Goal: Information Seeking & Learning: Learn about a topic

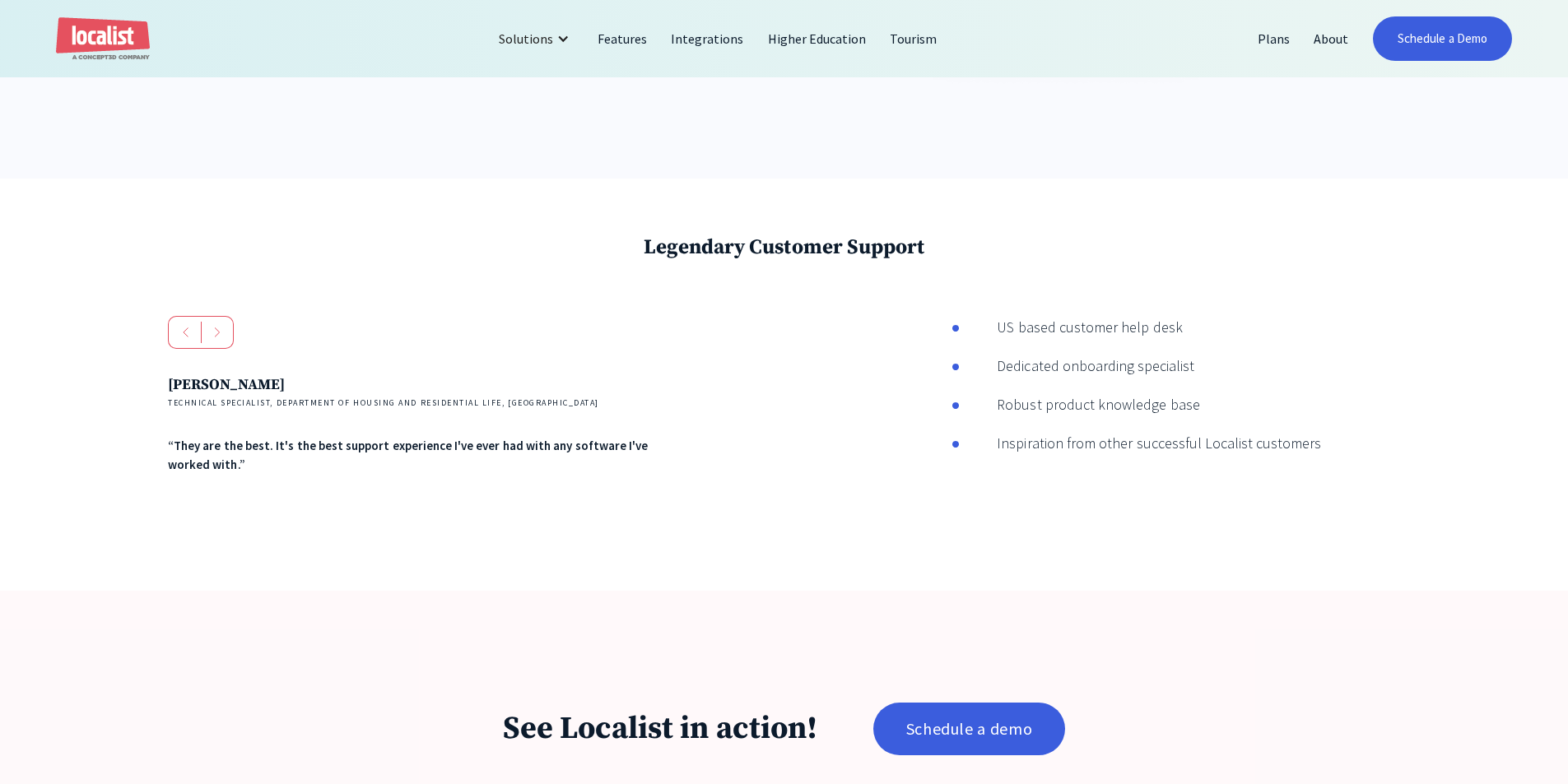
scroll to position [2715, 0]
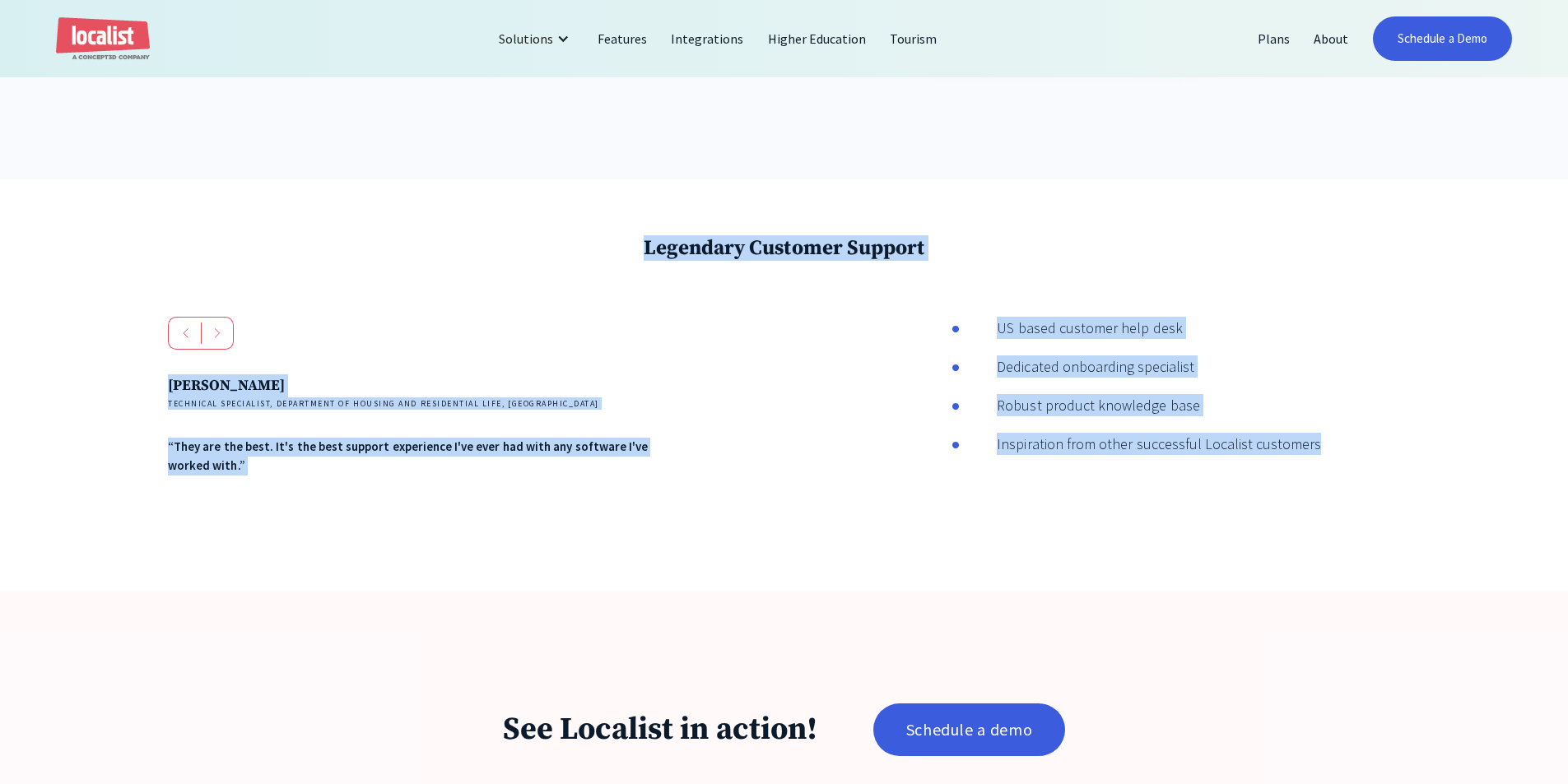
drag, startPoint x: 322, startPoint y: 267, endPoint x: 1366, endPoint y: 511, distance: 1072.1
click at [1366, 511] on div "Legendary Customer Support Andres Reid Technical Specialist, Department of Hous…" at bounding box center [784, 386] width 1568 height 412
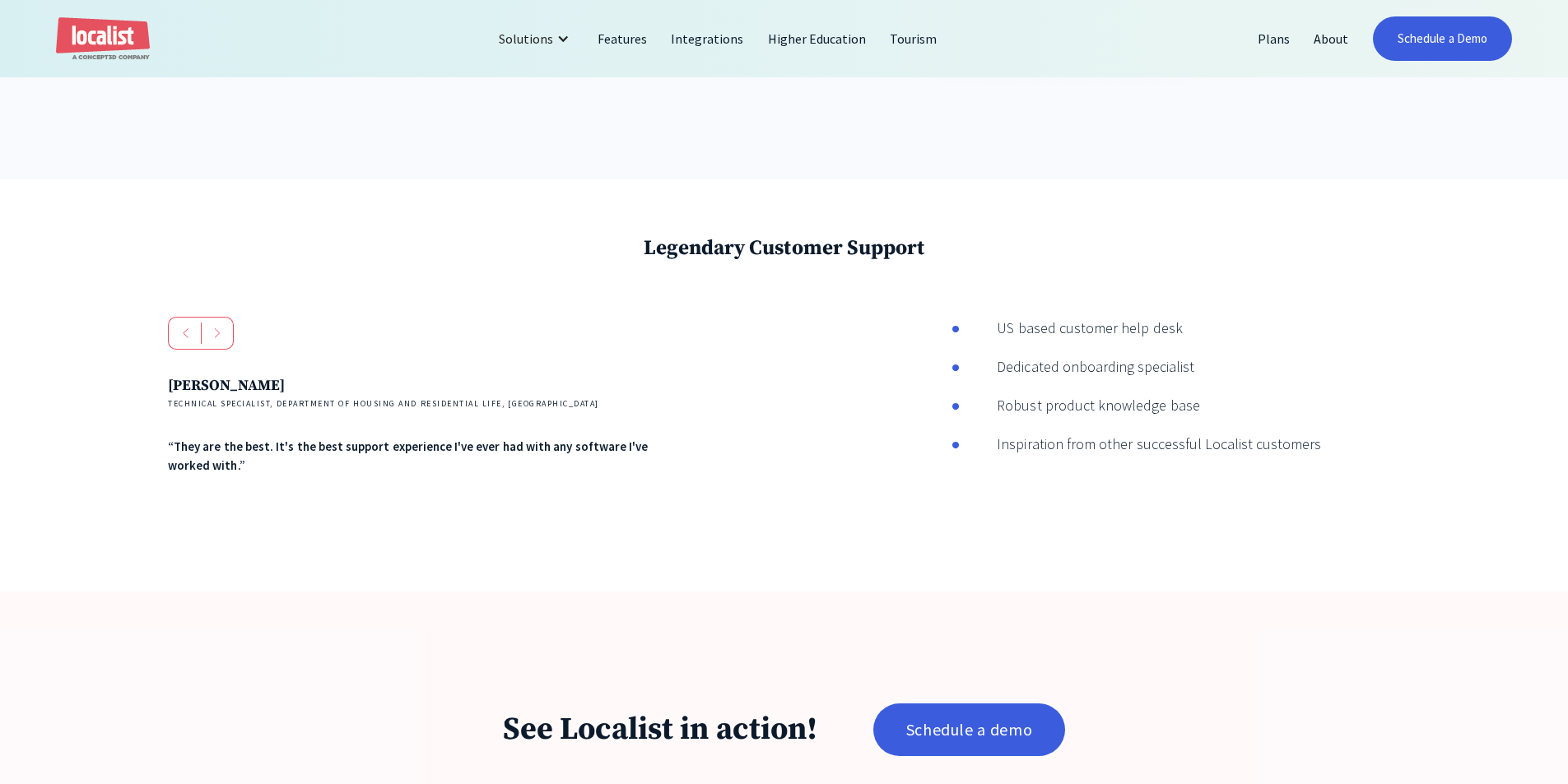
click at [1366, 511] on div "Andres Reid Technical Specialist, Department of Housing and Residential Life, U…" at bounding box center [784, 426] width 1232 height 219
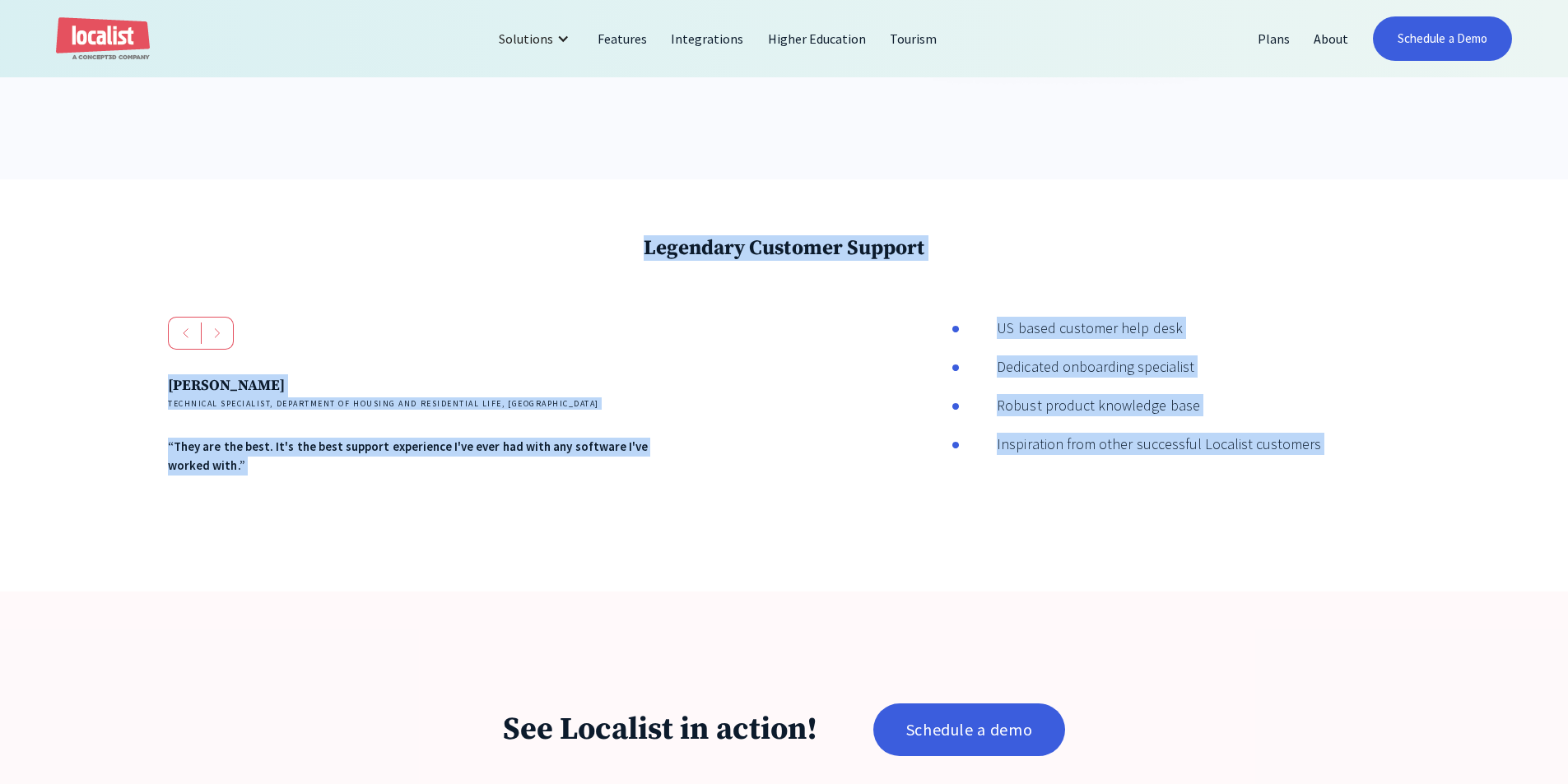
drag, startPoint x: 1256, startPoint y: 498, endPoint x: 166, endPoint y: 244, distance: 1119.2
click at [166, 244] on div "Legendary Customer Support Andres Reid Technical Specialist, Department of Hous…" at bounding box center [784, 386] width 1568 height 412
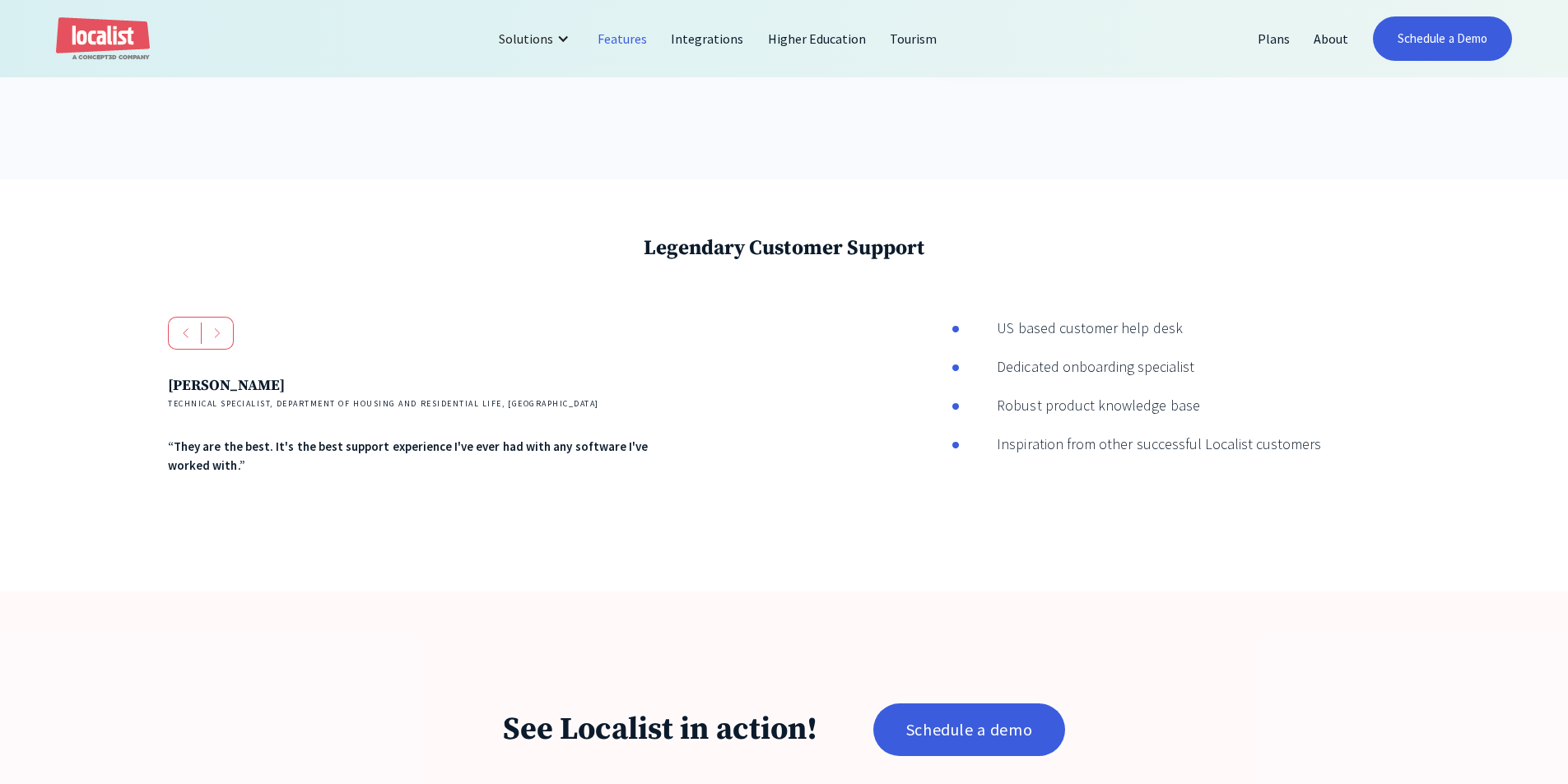
click at [620, 45] on link "Features" at bounding box center [622, 39] width 73 height 40
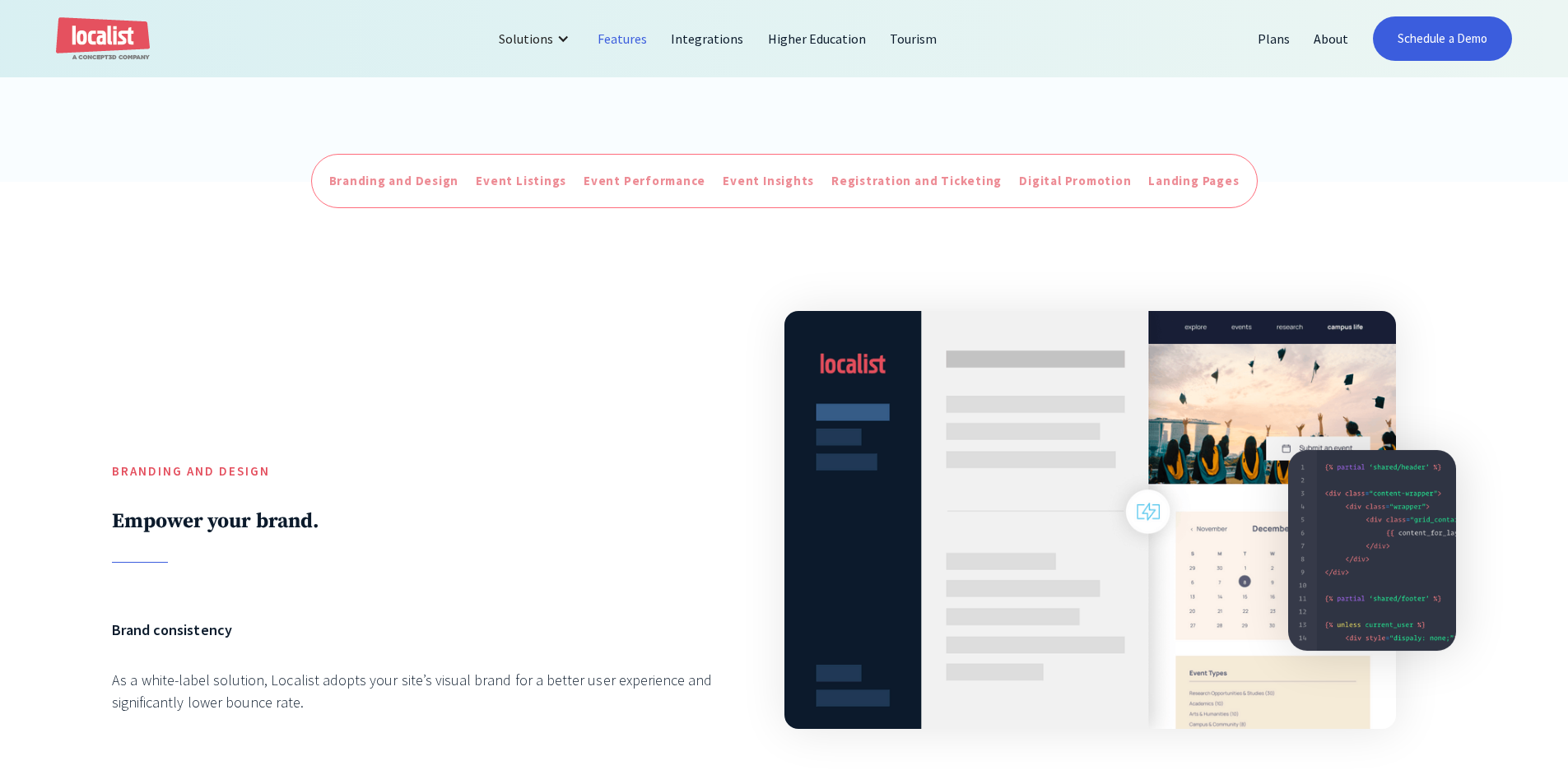
scroll to position [740, 0]
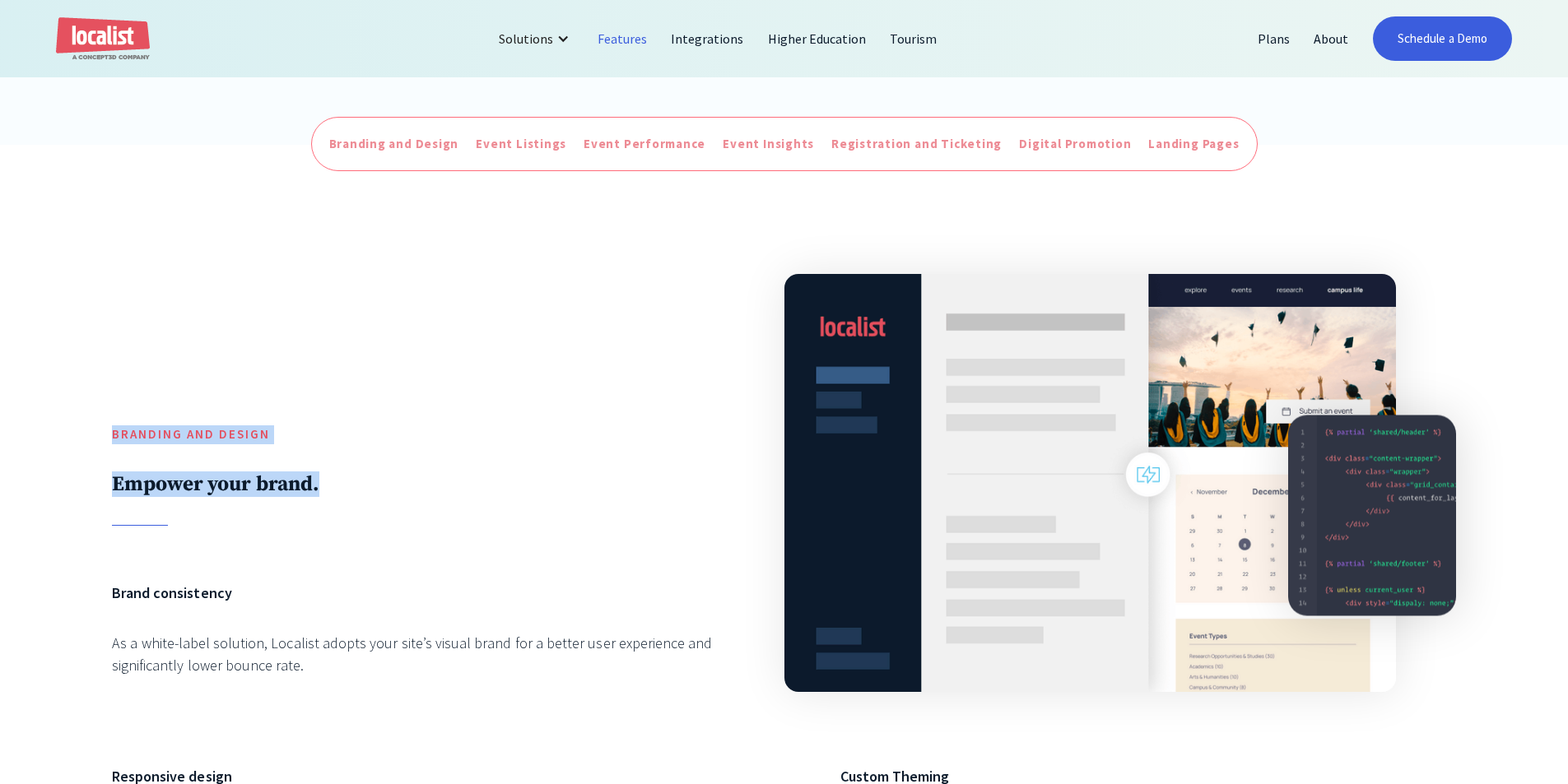
drag, startPoint x: 84, startPoint y: 418, endPoint x: 379, endPoint y: 526, distance: 314.1
click at [379, 526] on div "Branding and Design Empower your brand. Brand consistency As a white-label solu…" at bounding box center [784, 575] width 1568 height 859
click at [379, 526] on div "Branding and Design Empower your brand." at bounding box center [419, 391] width 615 height 269
drag, startPoint x: 363, startPoint y: 525, endPoint x: 75, endPoint y: 431, distance: 303.0
click at [75, 431] on div "Branding and Design Empower your brand. Brand consistency As a white-label solu…" at bounding box center [784, 575] width 1568 height 859
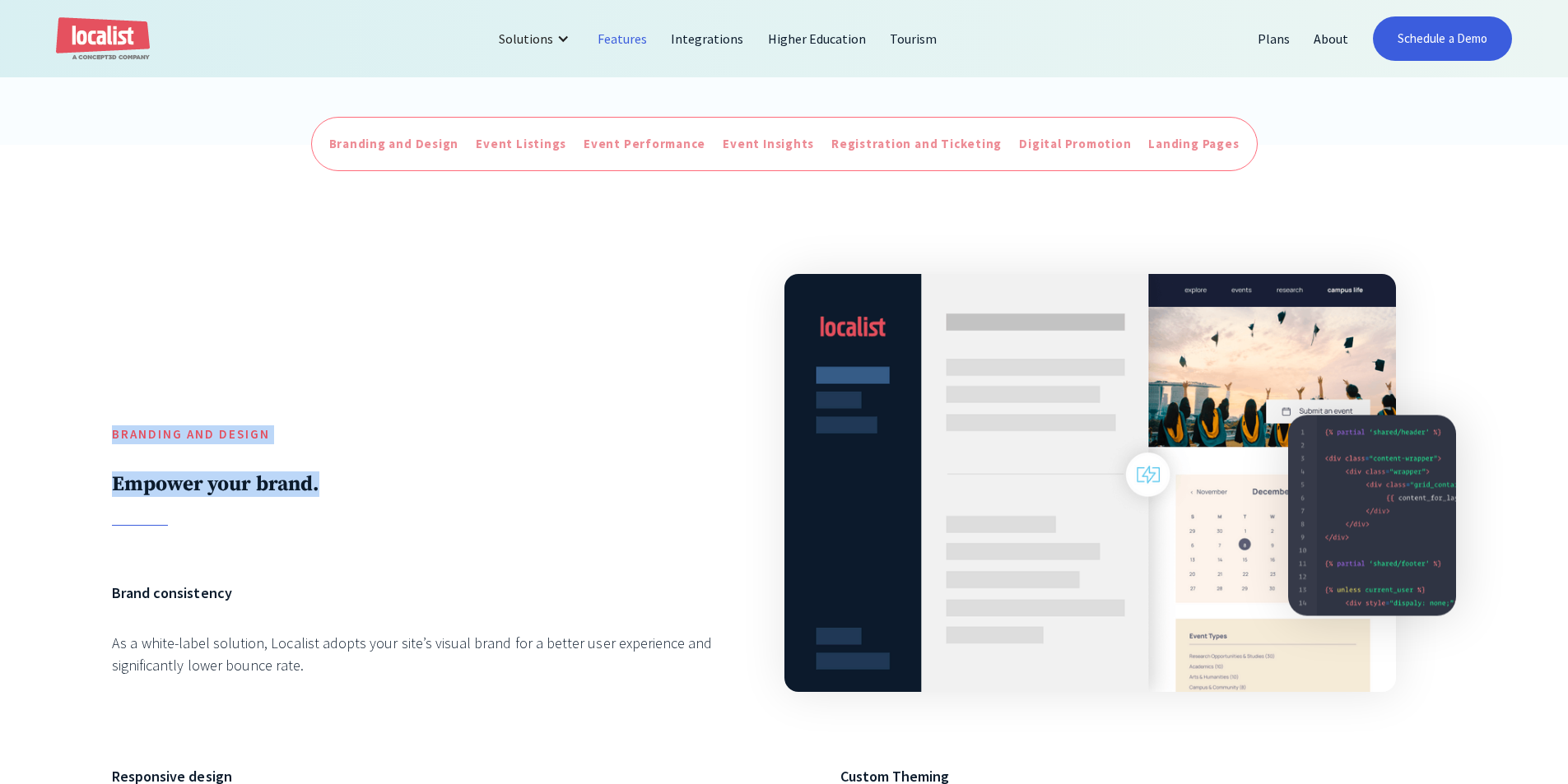
click at [107, 490] on div "Branding and Design Empower your brand. Brand consistency As a white-label solu…" at bounding box center [784, 575] width 1568 height 859
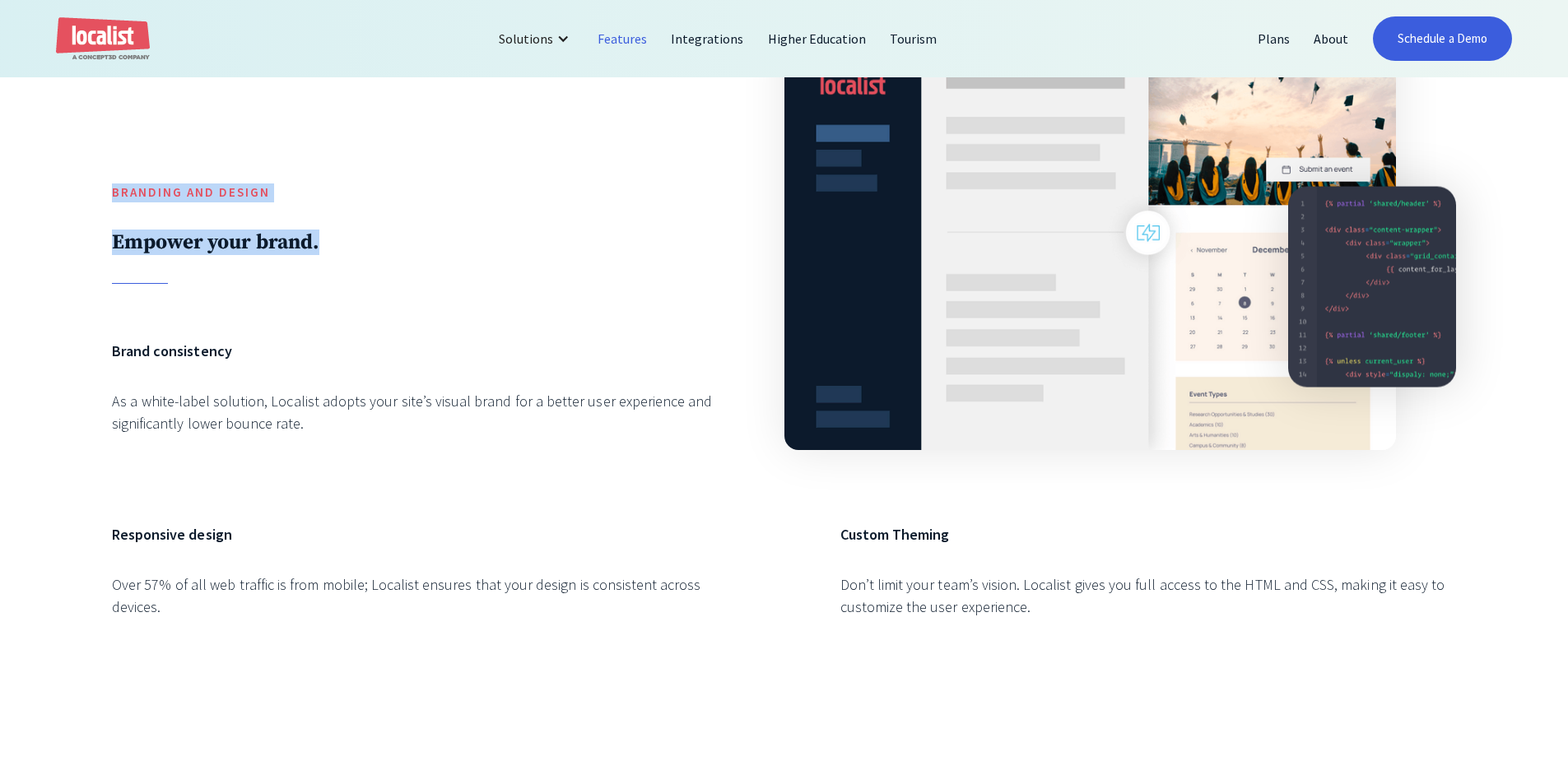
scroll to position [987, 0]
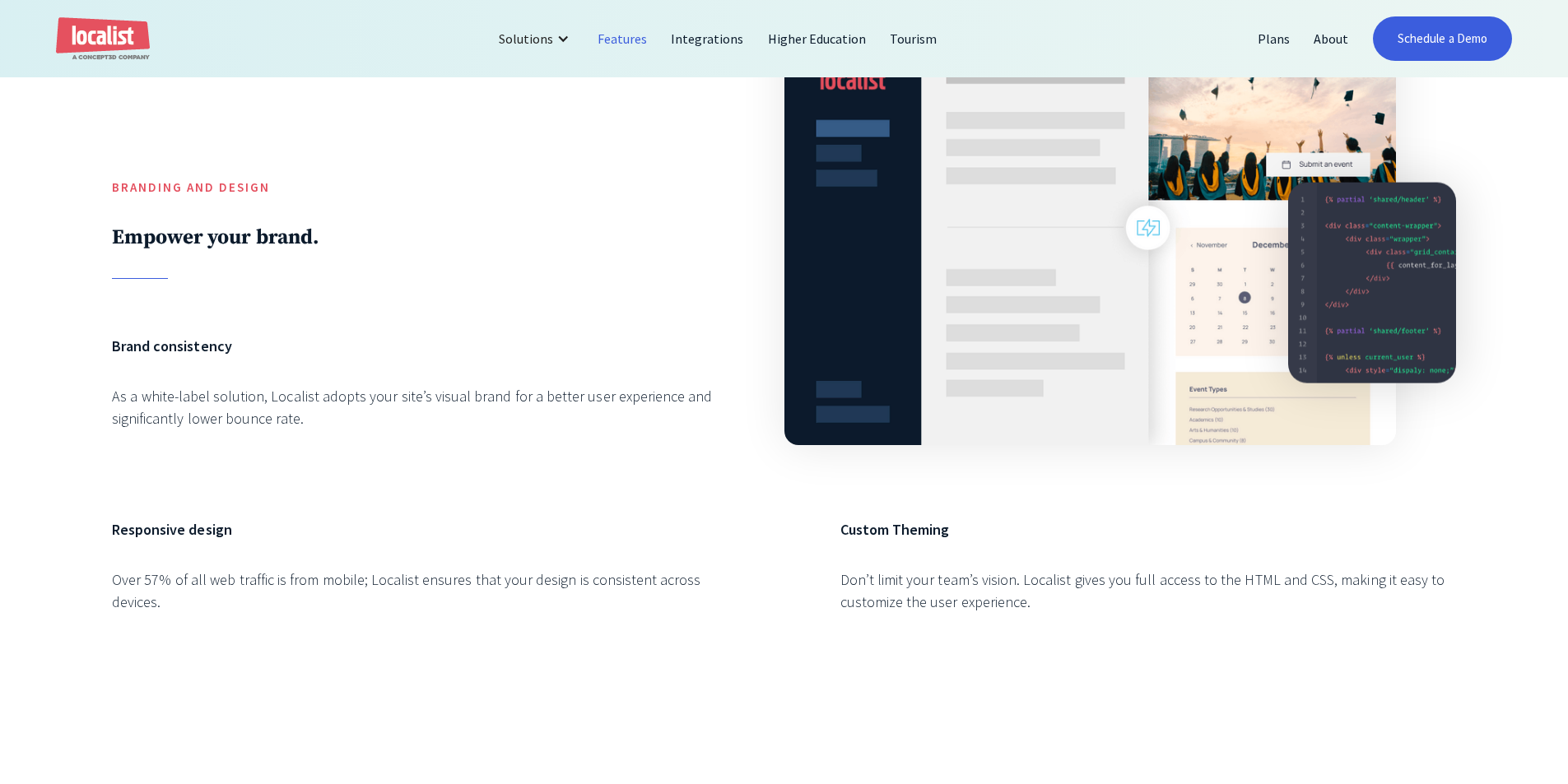
click at [89, 461] on div "Branding and Design Empower your brand. Brand consistency As a white-label solu…" at bounding box center [784, 328] width 1568 height 859
click at [349, 407] on div "As a white-label solution, Localist adopts your site’s visual brand for a bette…" at bounding box center [419, 407] width 615 height 45
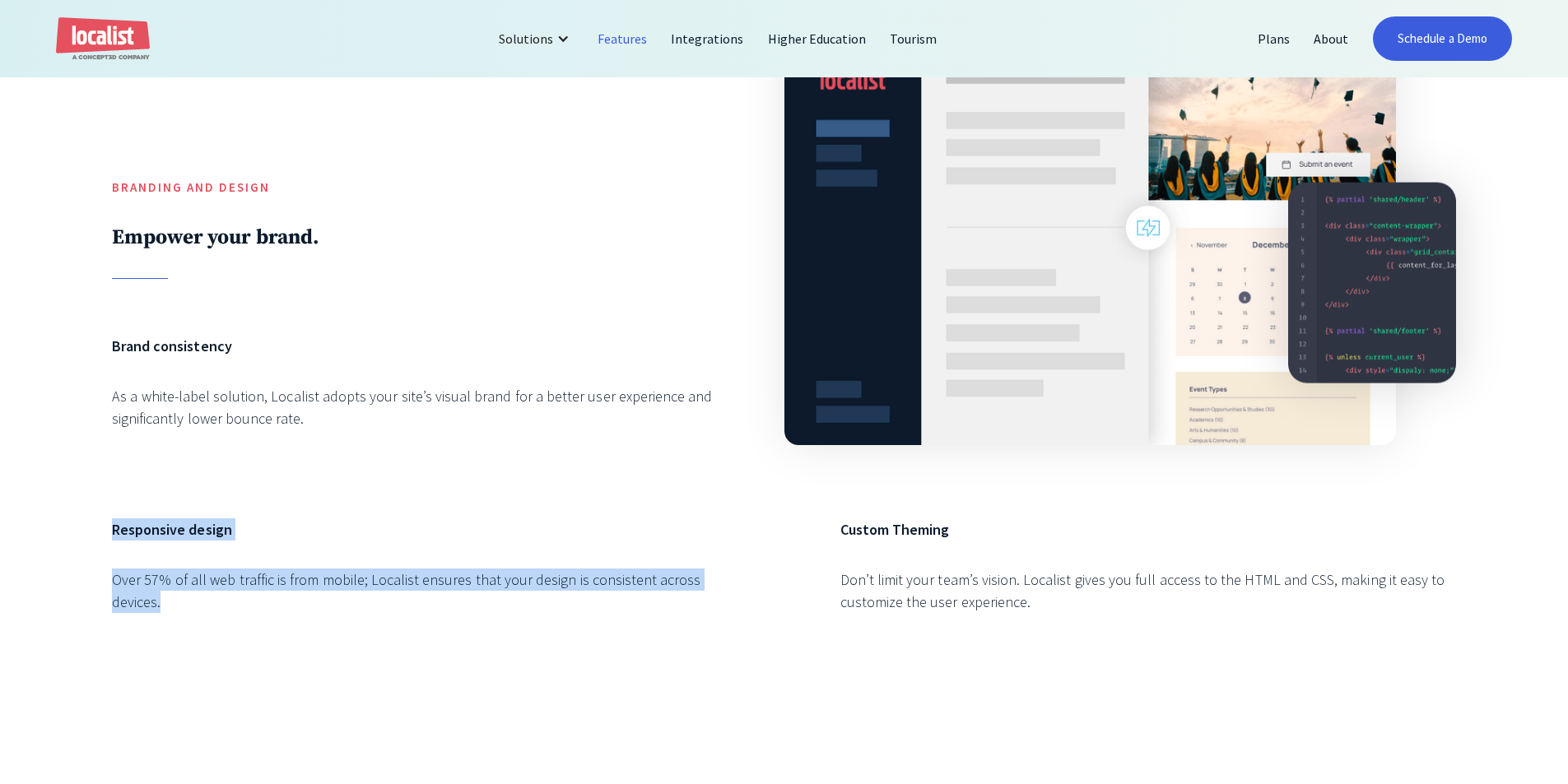
drag, startPoint x: 216, startPoint y: 632, endPoint x: 89, endPoint y: 532, distance: 161.6
click at [89, 532] on div "Branding and Design Empower your brand. Brand consistency As a white-label solu…" at bounding box center [784, 328] width 1568 height 859
click at [89, 534] on div "Branding and Design Empower your brand. Brand consistency As a white-label solu…" at bounding box center [784, 328] width 1568 height 859
click at [315, 507] on div "Branding and Design Empower your brand. Brand consistency As a white-label solu…" at bounding box center [784, 328] width 1344 height 636
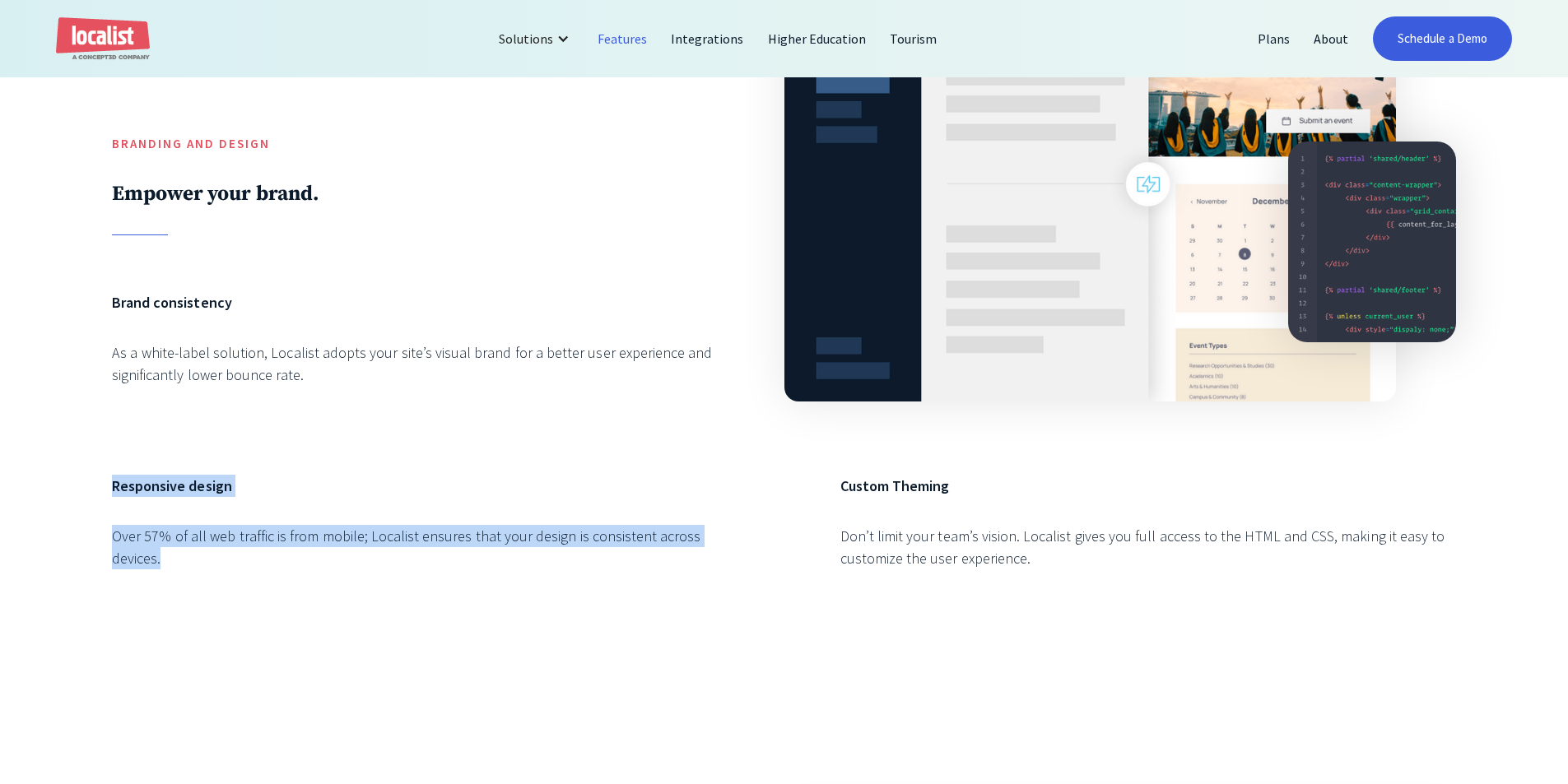
scroll to position [1152, 0]
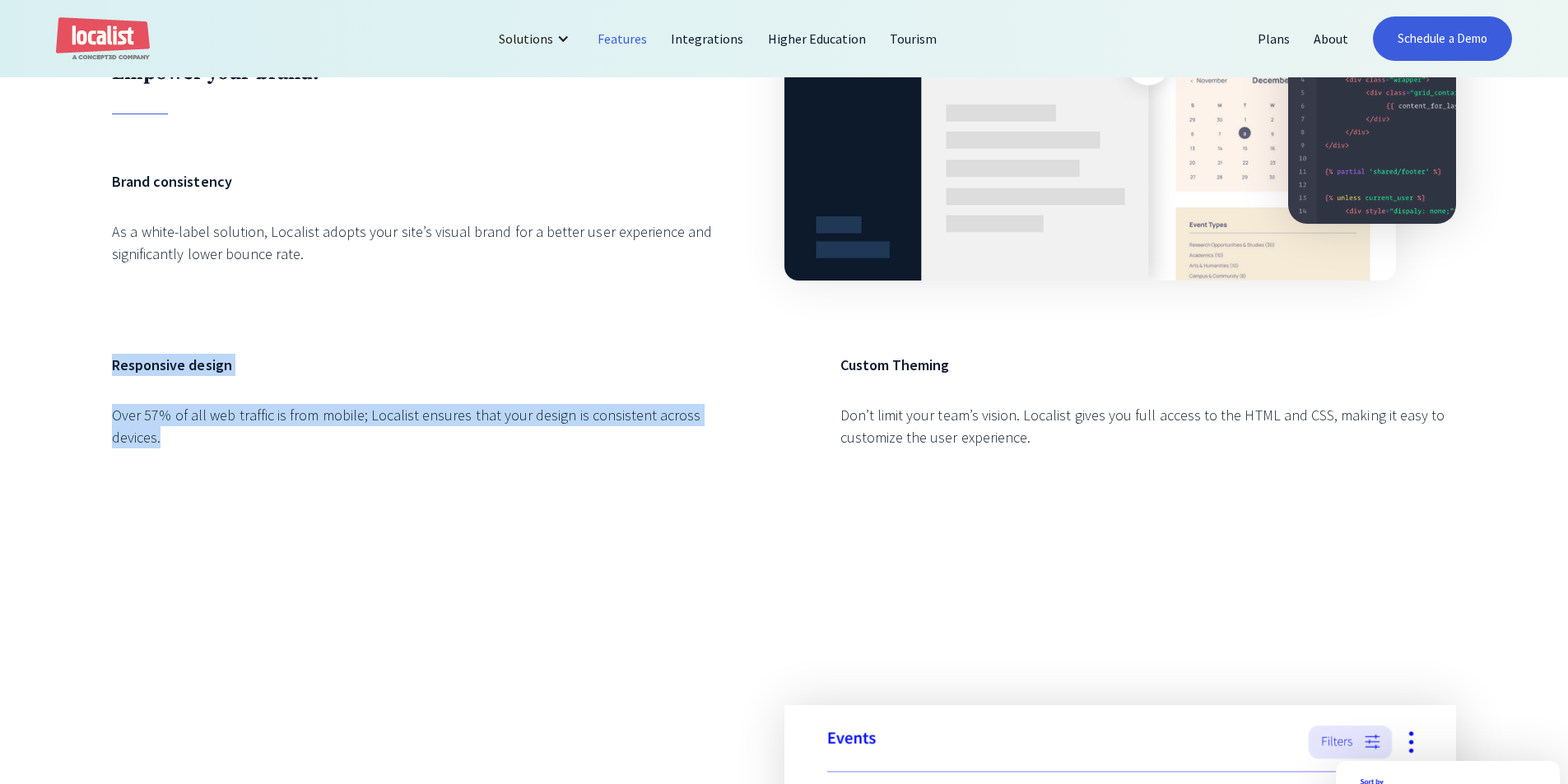
click at [313, 510] on div "Branding and Design Empower your brand. Brand consistency As a white-label solu…" at bounding box center [784, 163] width 1568 height 859
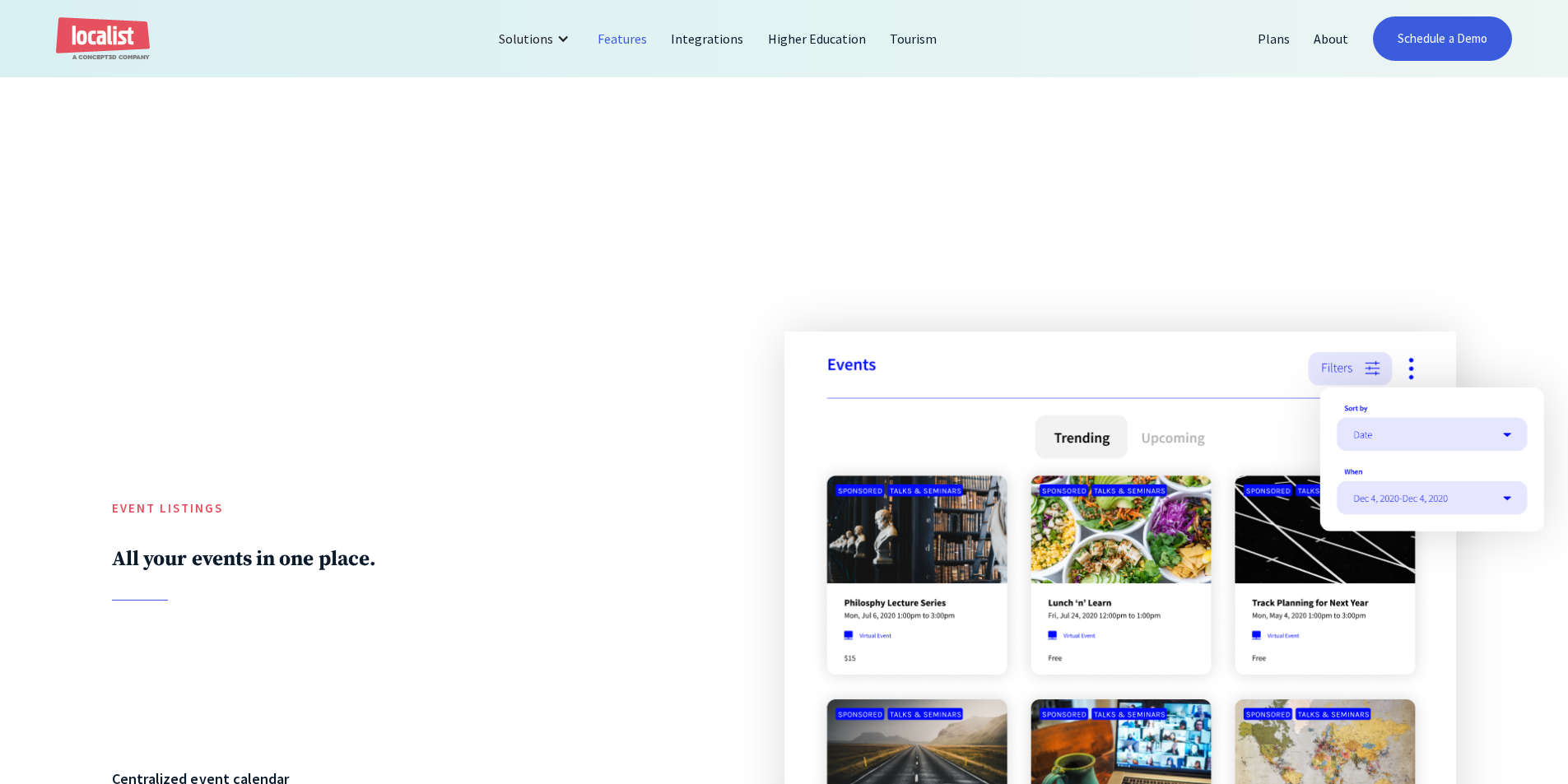
scroll to position [1563, 0]
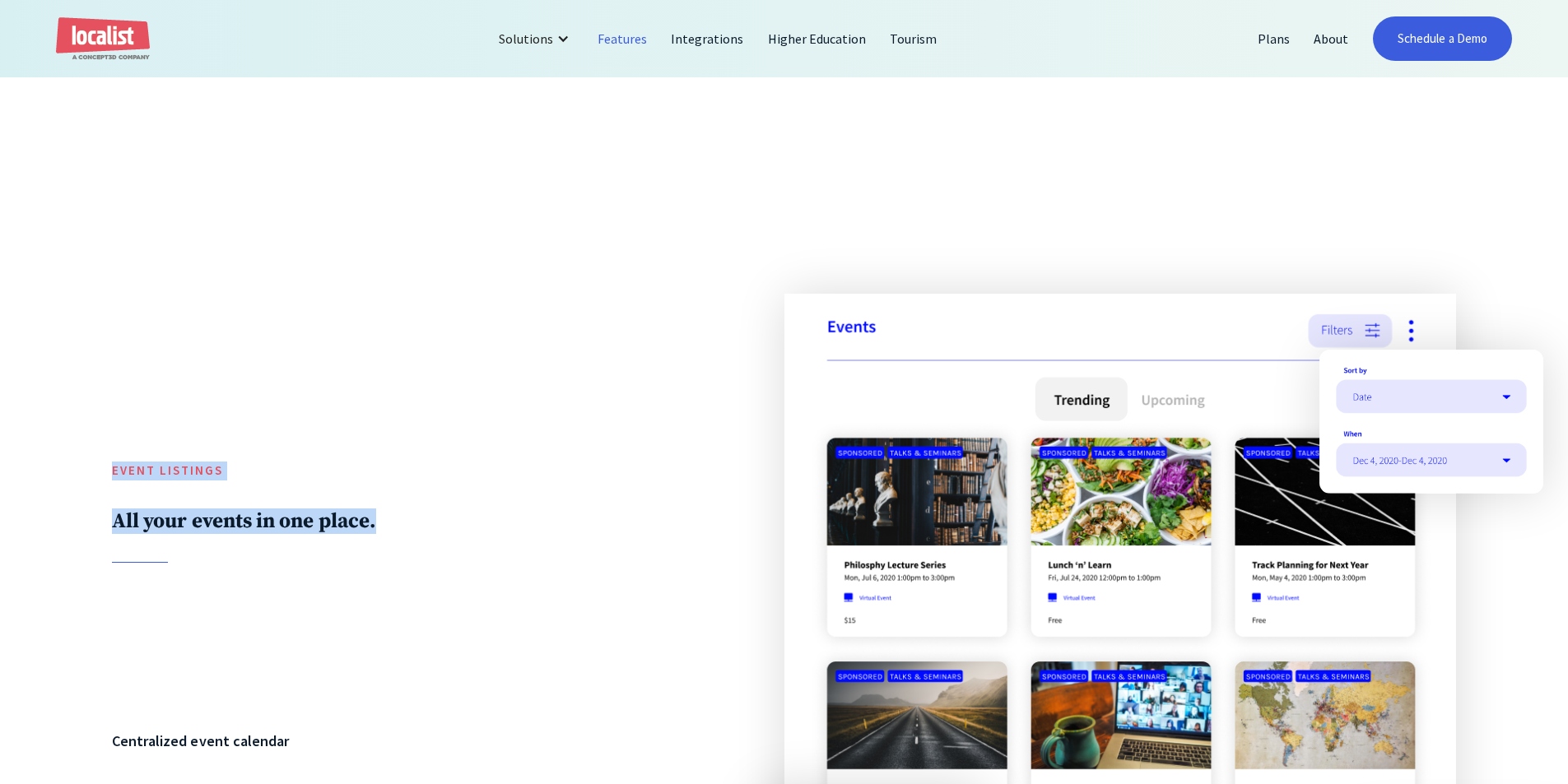
drag, startPoint x: 208, startPoint y: 479, endPoint x: 438, endPoint y: 547, distance: 239.8
click at [438, 547] on div "Event Listings All your events in one place." at bounding box center [419, 483] width 615 height 379
click at [438, 546] on div "Event Listings All your events in one place." at bounding box center [419, 483] width 615 height 379
drag, startPoint x: 435, startPoint y: 543, endPoint x: 14, endPoint y: 466, distance: 428.0
click at [14, 466] on div "Event Listings All your events in one place. Centralized event calendar Localis…" at bounding box center [784, 733] width 1568 height 1103
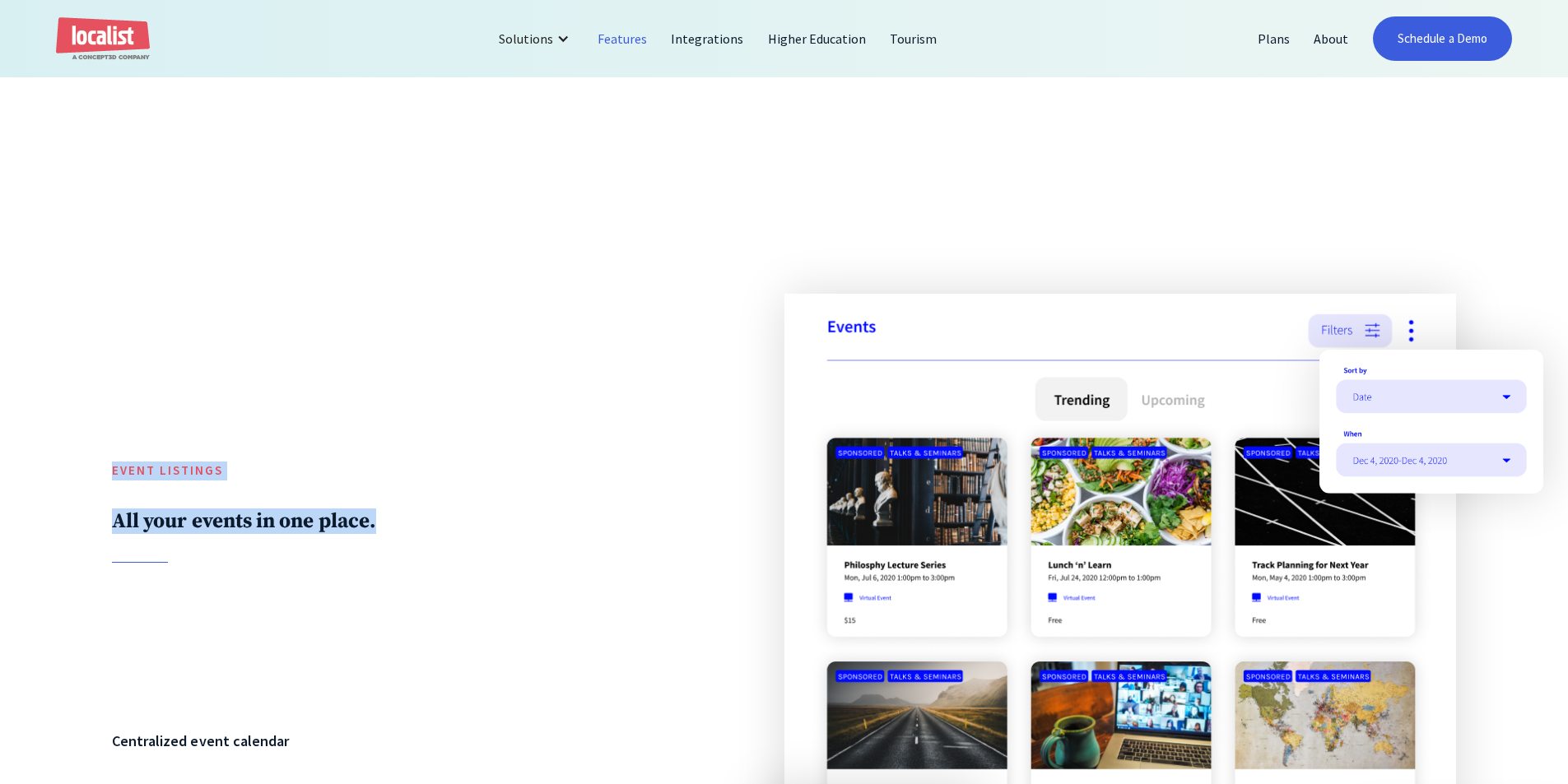
click at [14, 466] on div "Event Listings All your events in one place. Centralized event calendar Localis…" at bounding box center [784, 733] width 1568 height 1103
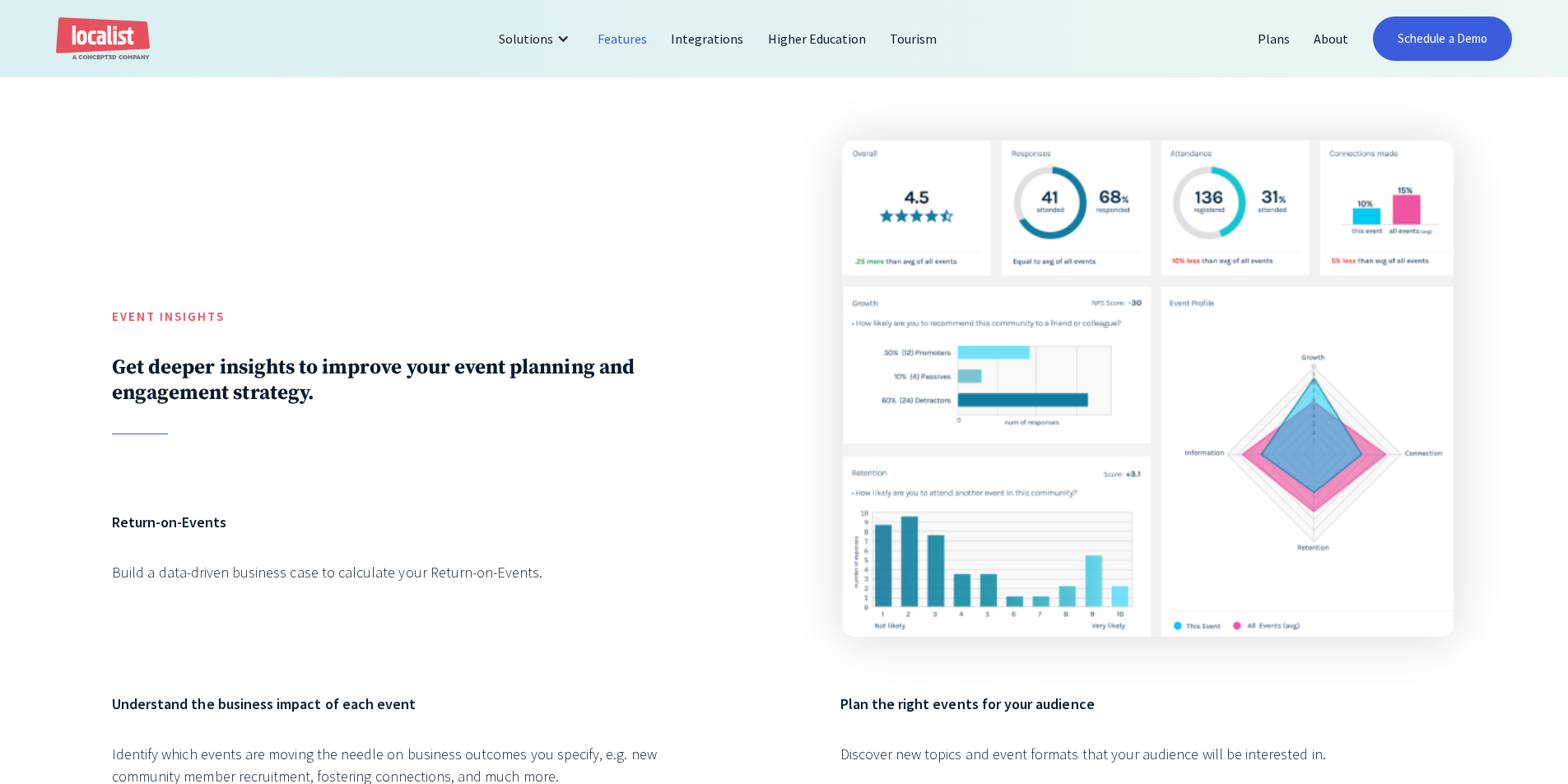
scroll to position [3701, 0]
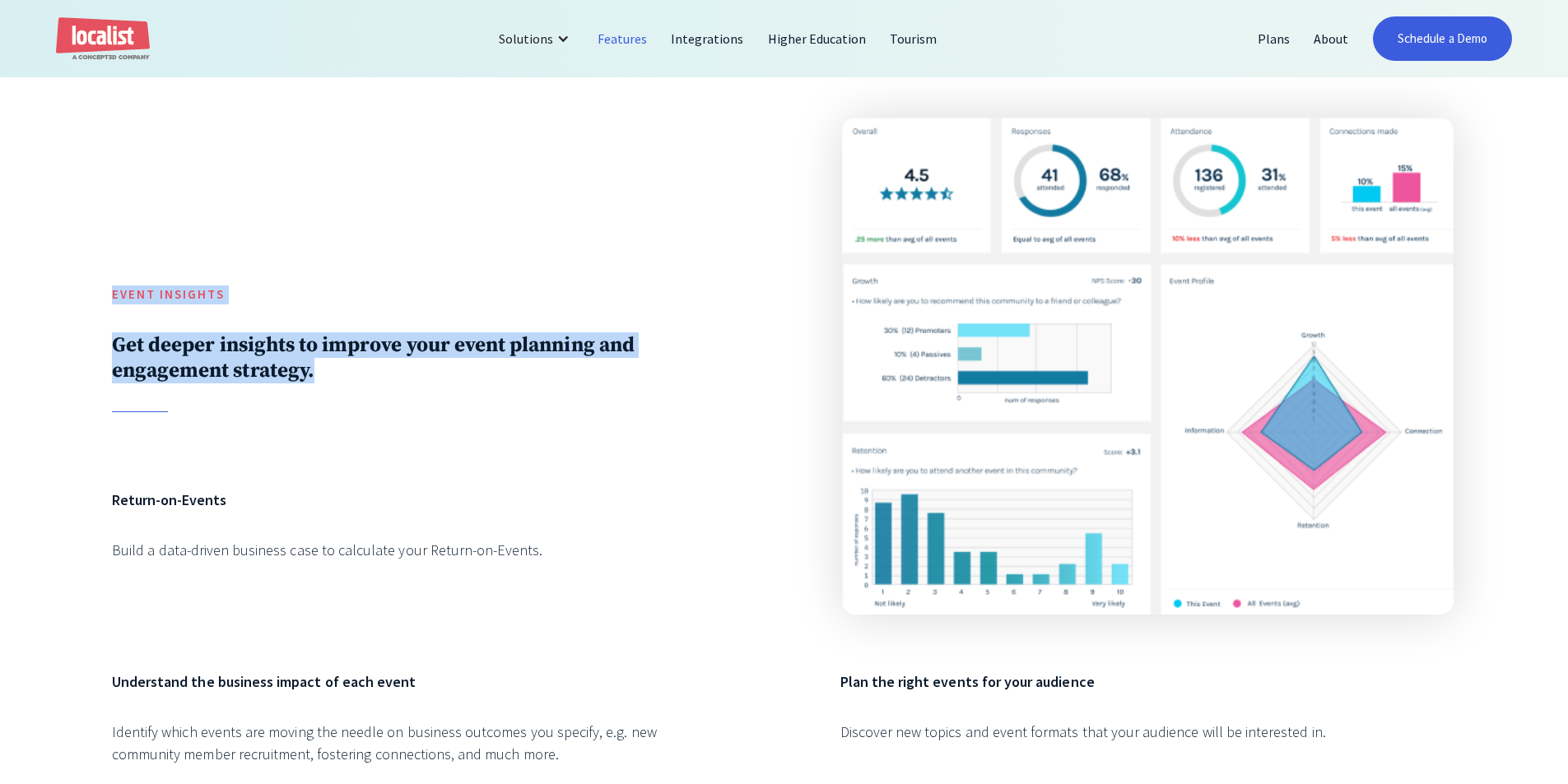
drag, startPoint x: 288, startPoint y: 424, endPoint x: 84, endPoint y: 311, distance: 233.2
click at [84, 311] on div "Event INSIGHTS Get deeper insights to improve your event planning and engagemen…" at bounding box center [784, 458] width 1568 height 904
drag, startPoint x: 84, startPoint y: 311, endPoint x: 431, endPoint y: 414, distance: 362.0
click at [431, 414] on div "Event INSIGHTS Get deeper insights to improve your event planning and engagemen…" at bounding box center [784, 458] width 1568 height 904
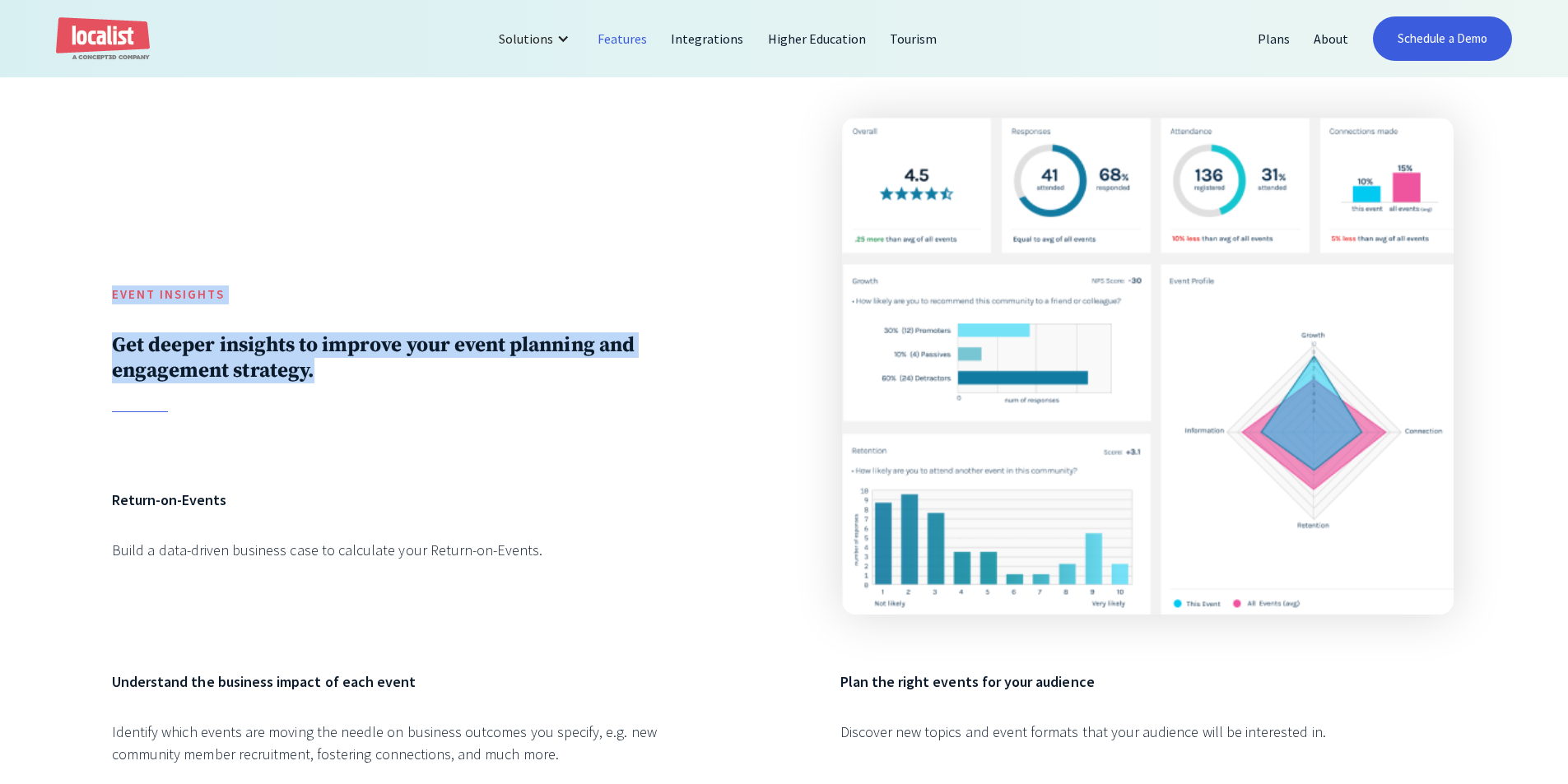
click at [431, 414] on div "Event INSIGHTS Get deeper insights to improve your event planning and engagemen…" at bounding box center [419, 275] width 615 height 315
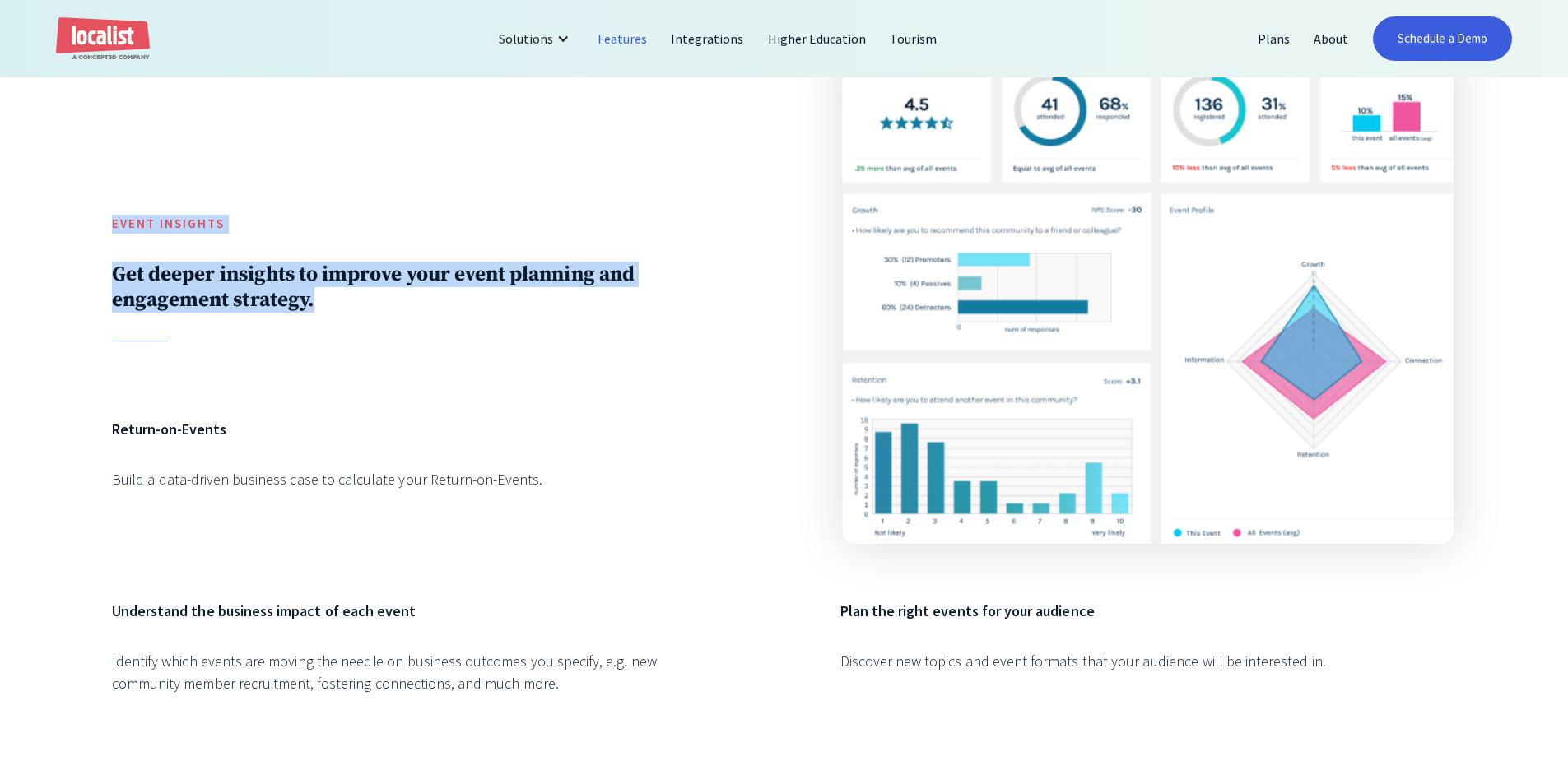
scroll to position [3866, 0]
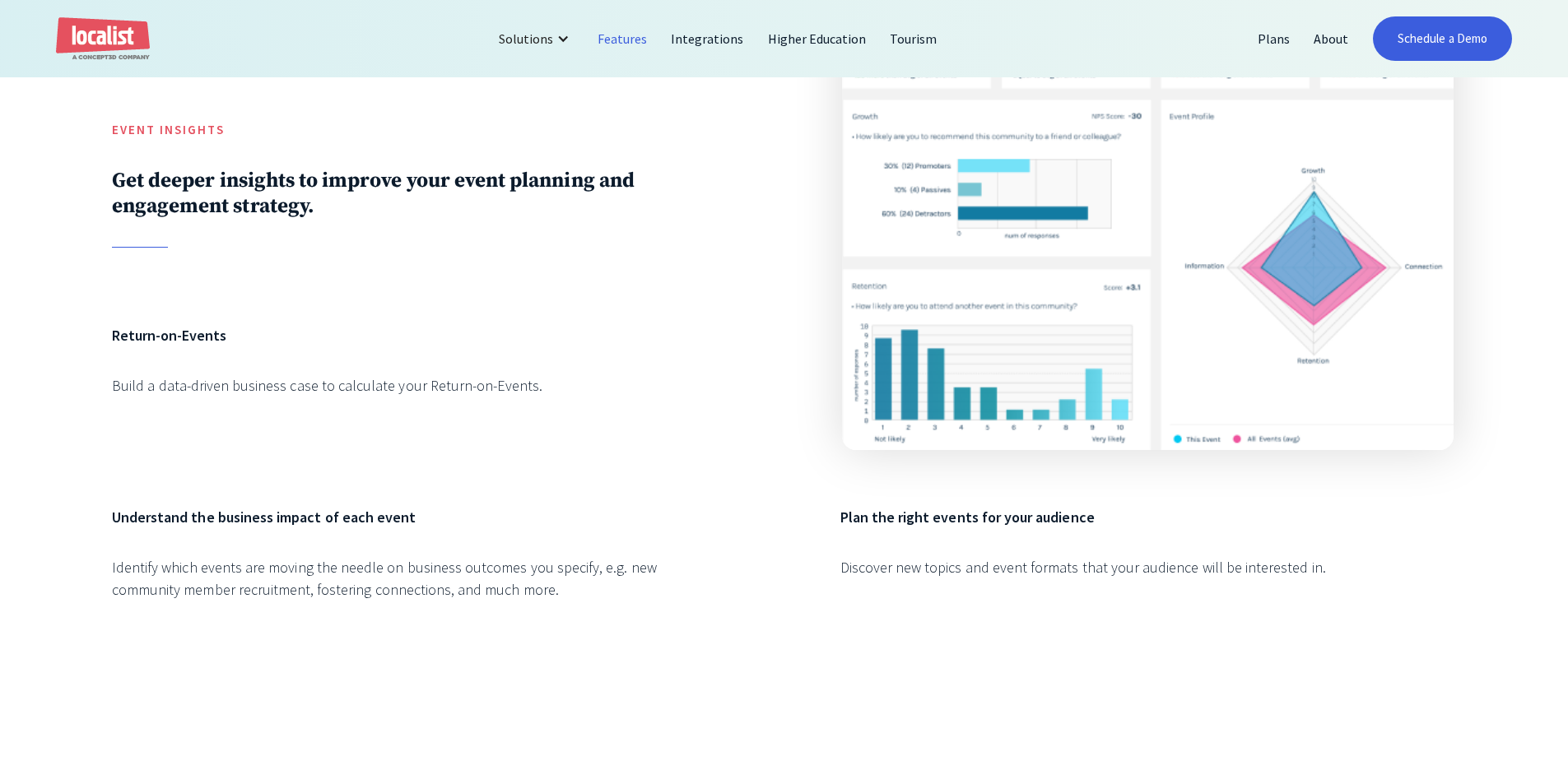
click at [359, 390] on div "Build a data-driven business case to calculate your Return-on-Events." at bounding box center [419, 385] width 615 height 22
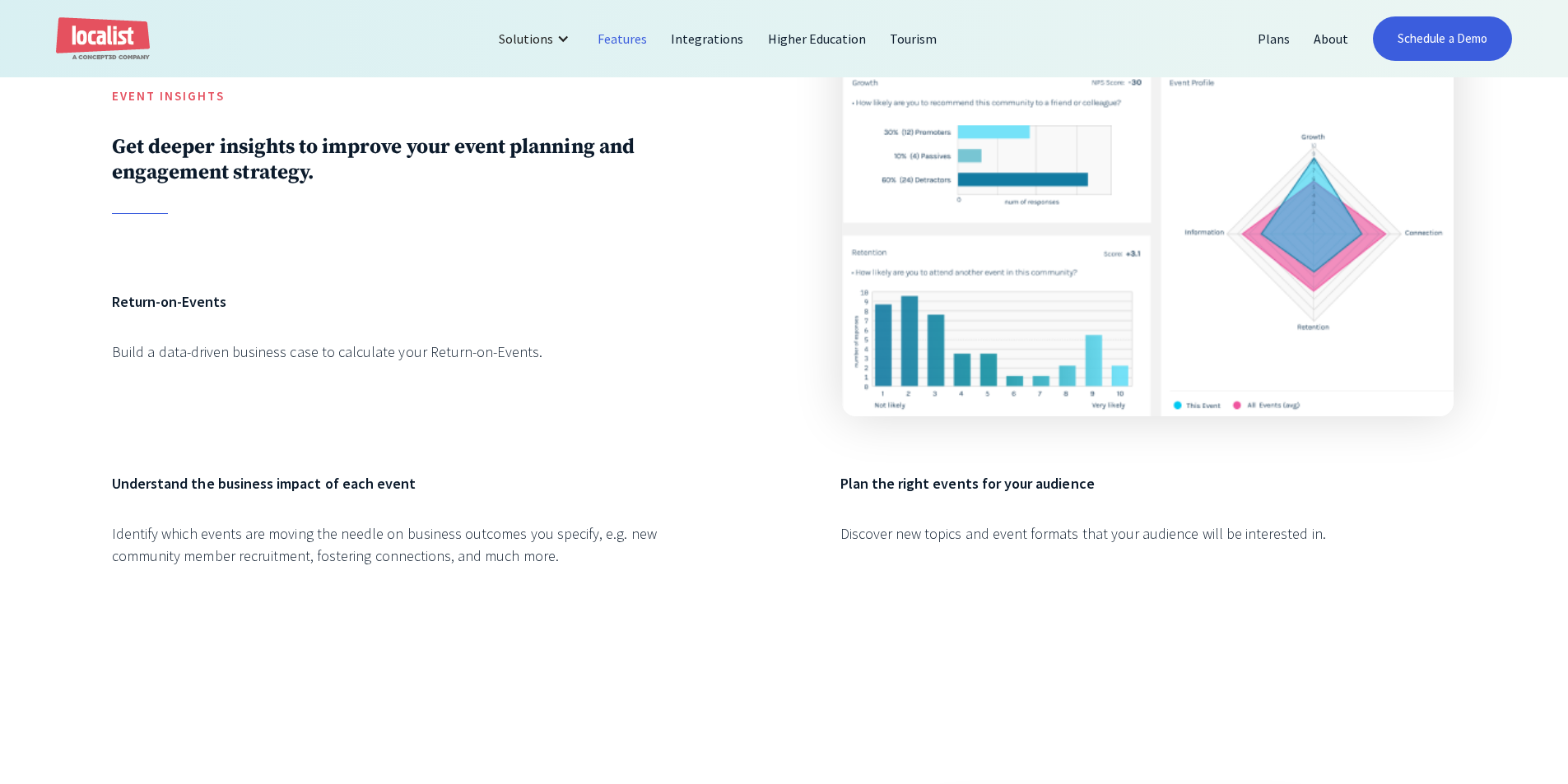
scroll to position [3948, 0]
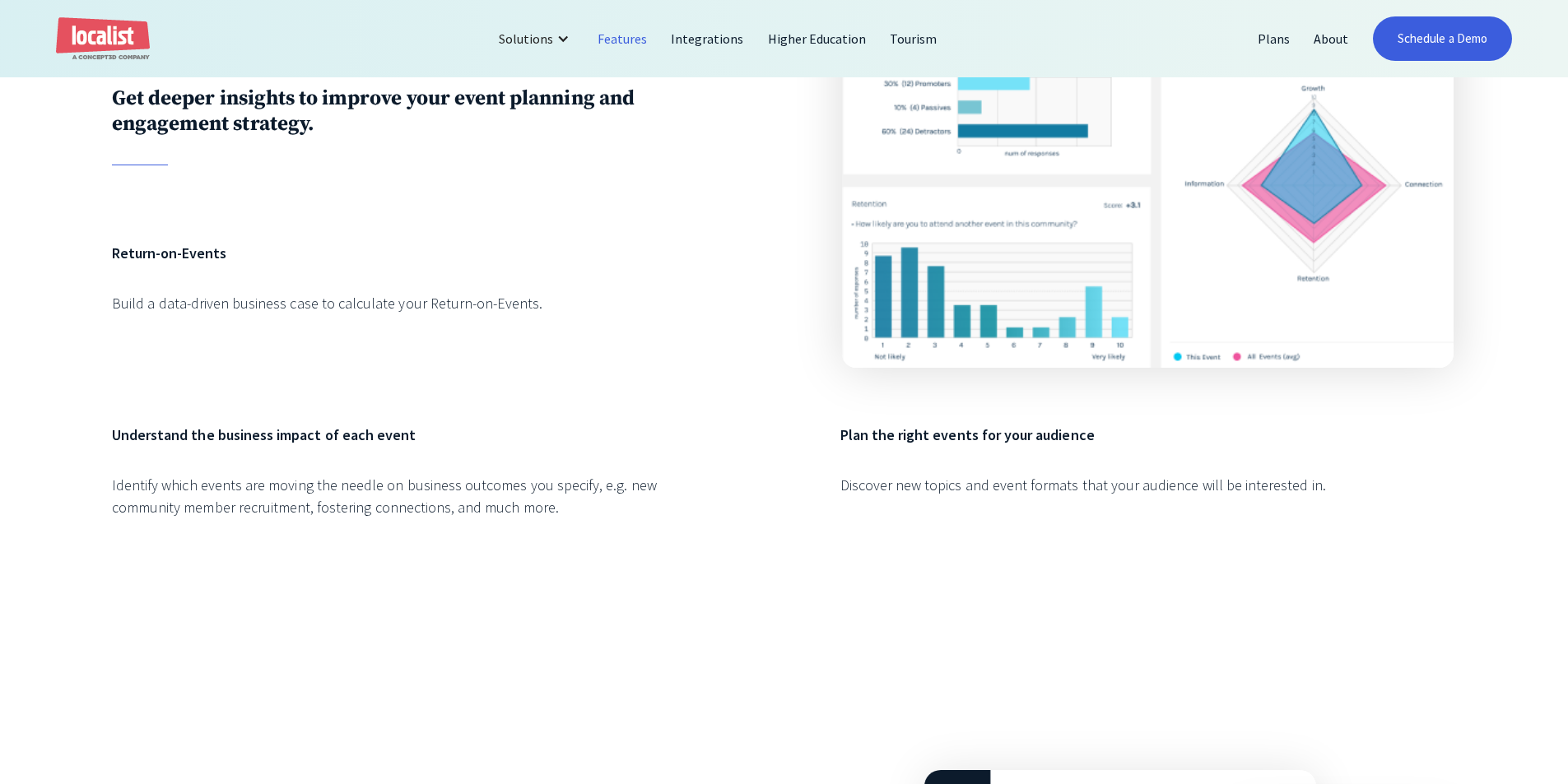
click at [90, 442] on div "Event INSIGHTS Get deeper insights to improve your event planning and engagemen…" at bounding box center [784, 211] width 1568 height 904
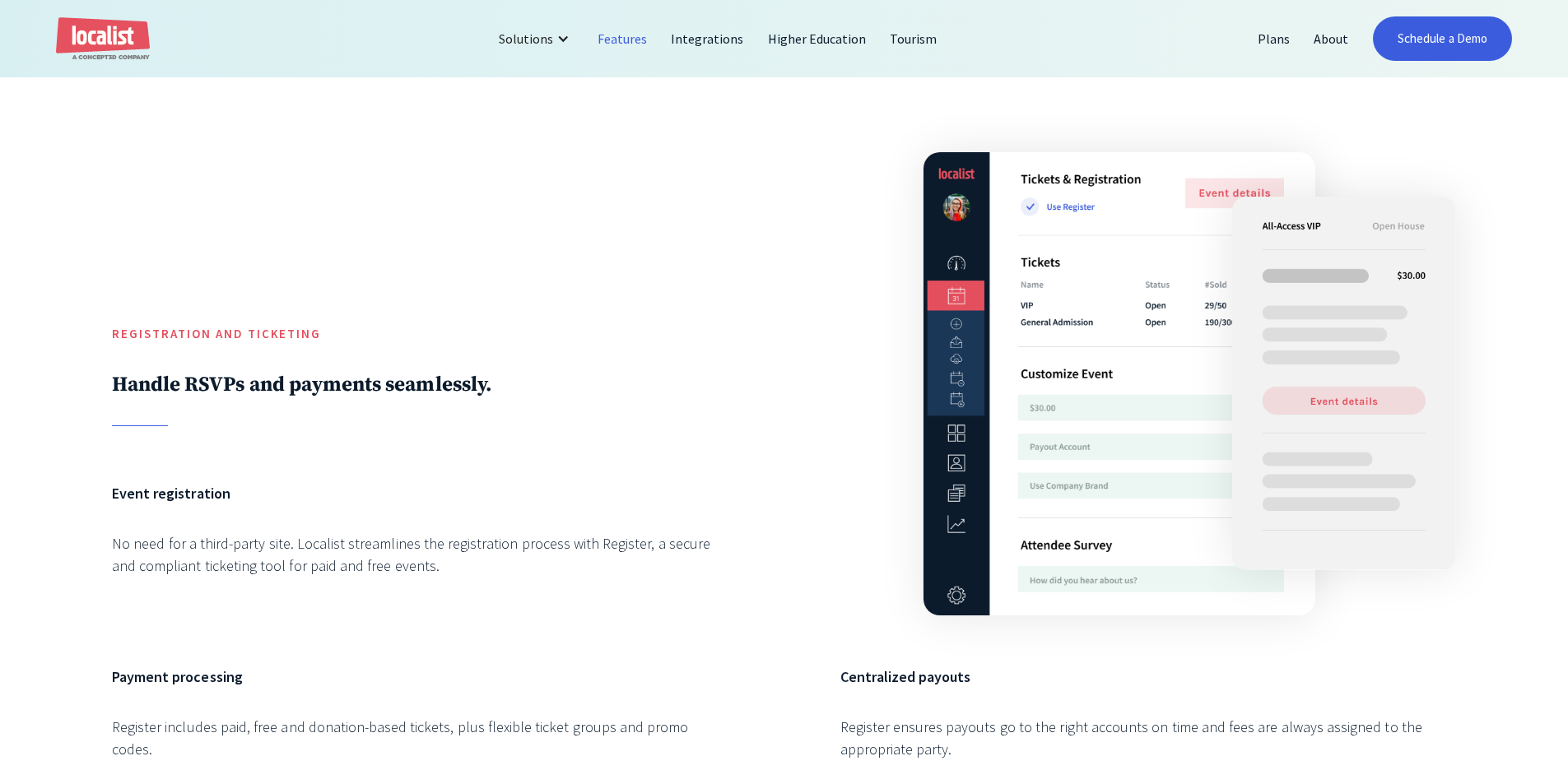
scroll to position [4606, 0]
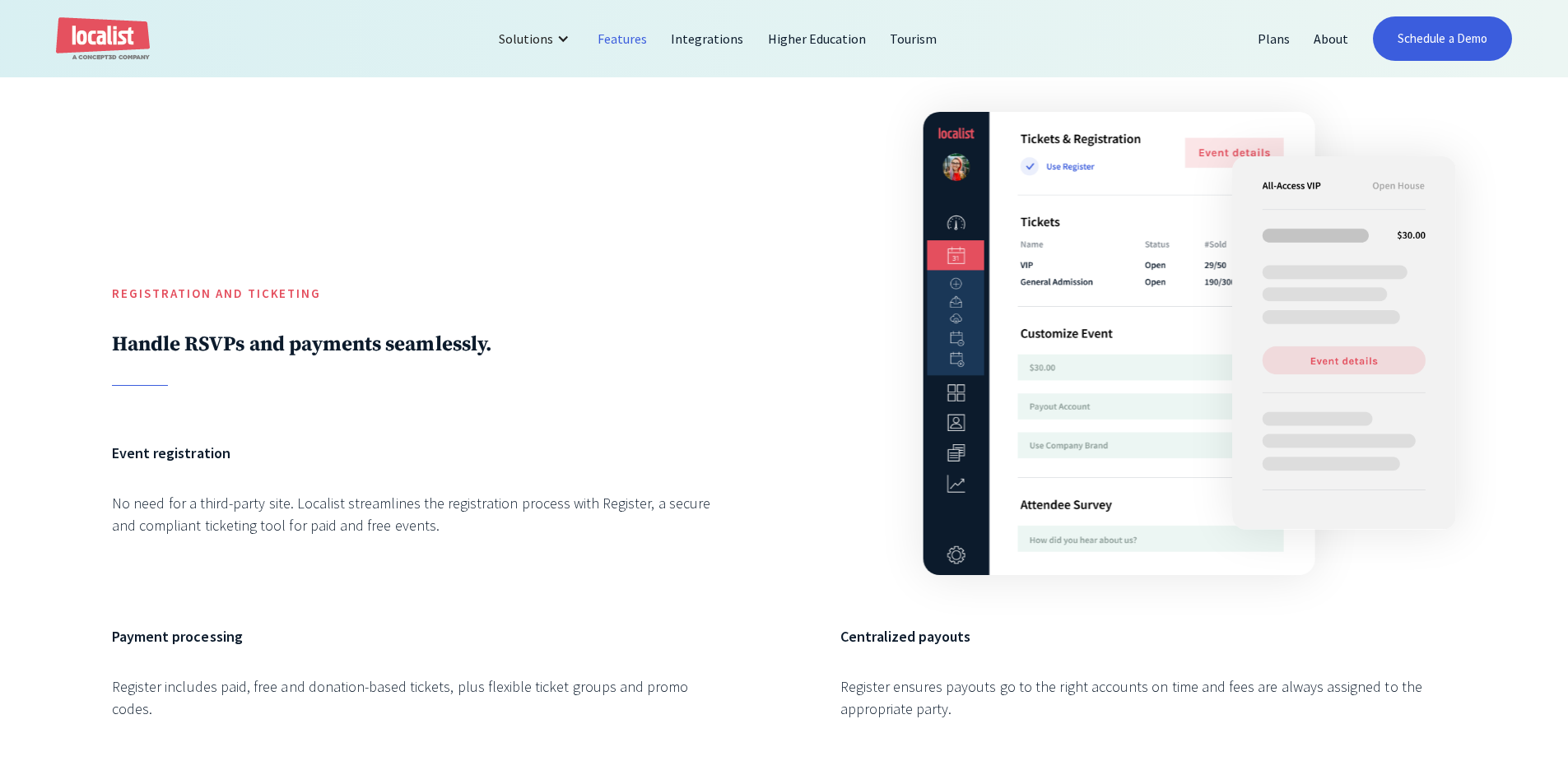
click at [83, 465] on div "Registration and Ticketing Handle RSVPs and payments seamlessly. Event registra…" at bounding box center [784, 435] width 1568 height 859
click at [94, 457] on div "Registration and Ticketing Handle RSVPs and payments seamlessly. Event registra…" at bounding box center [784, 435] width 1568 height 859
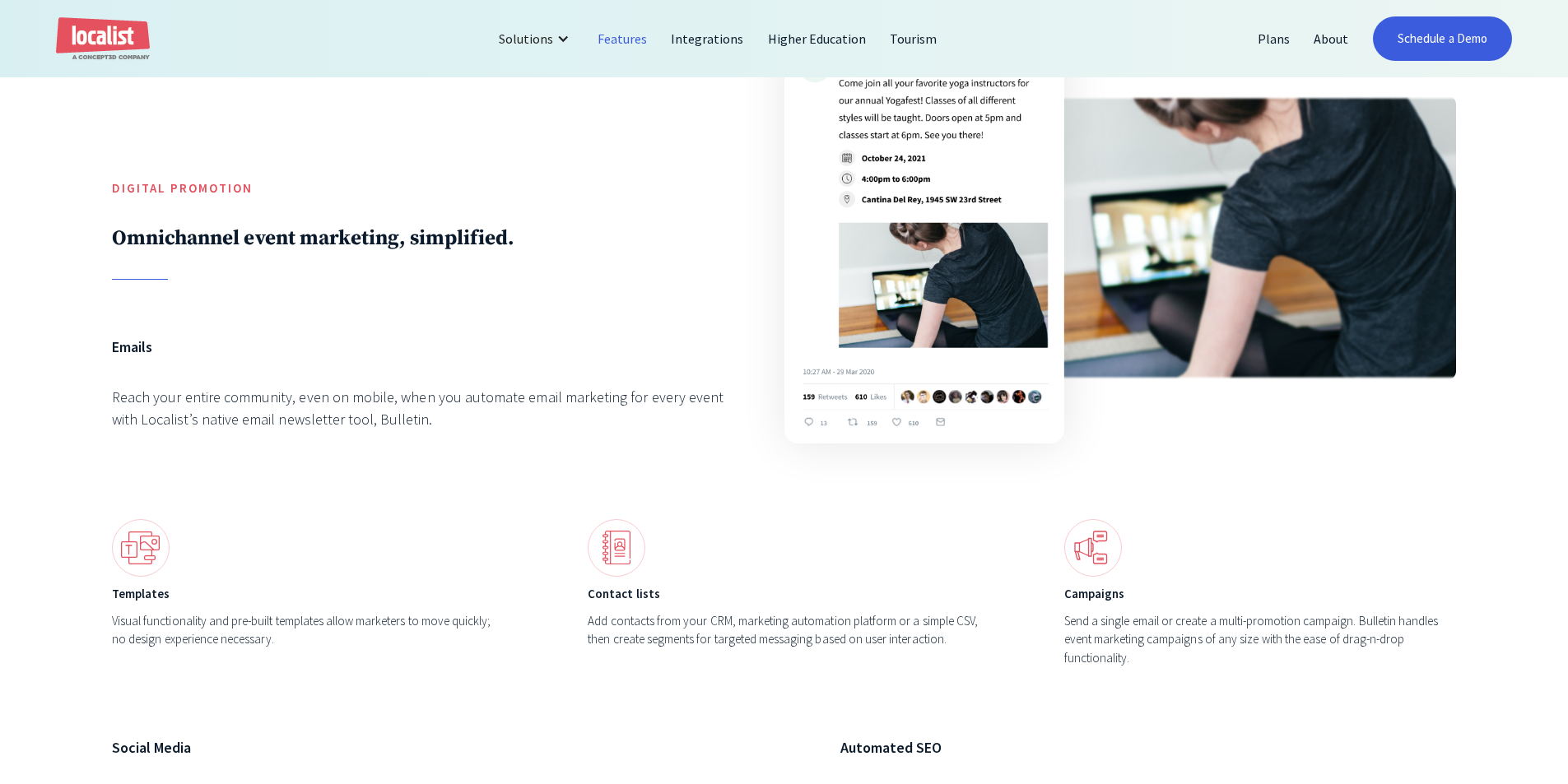
scroll to position [5758, 0]
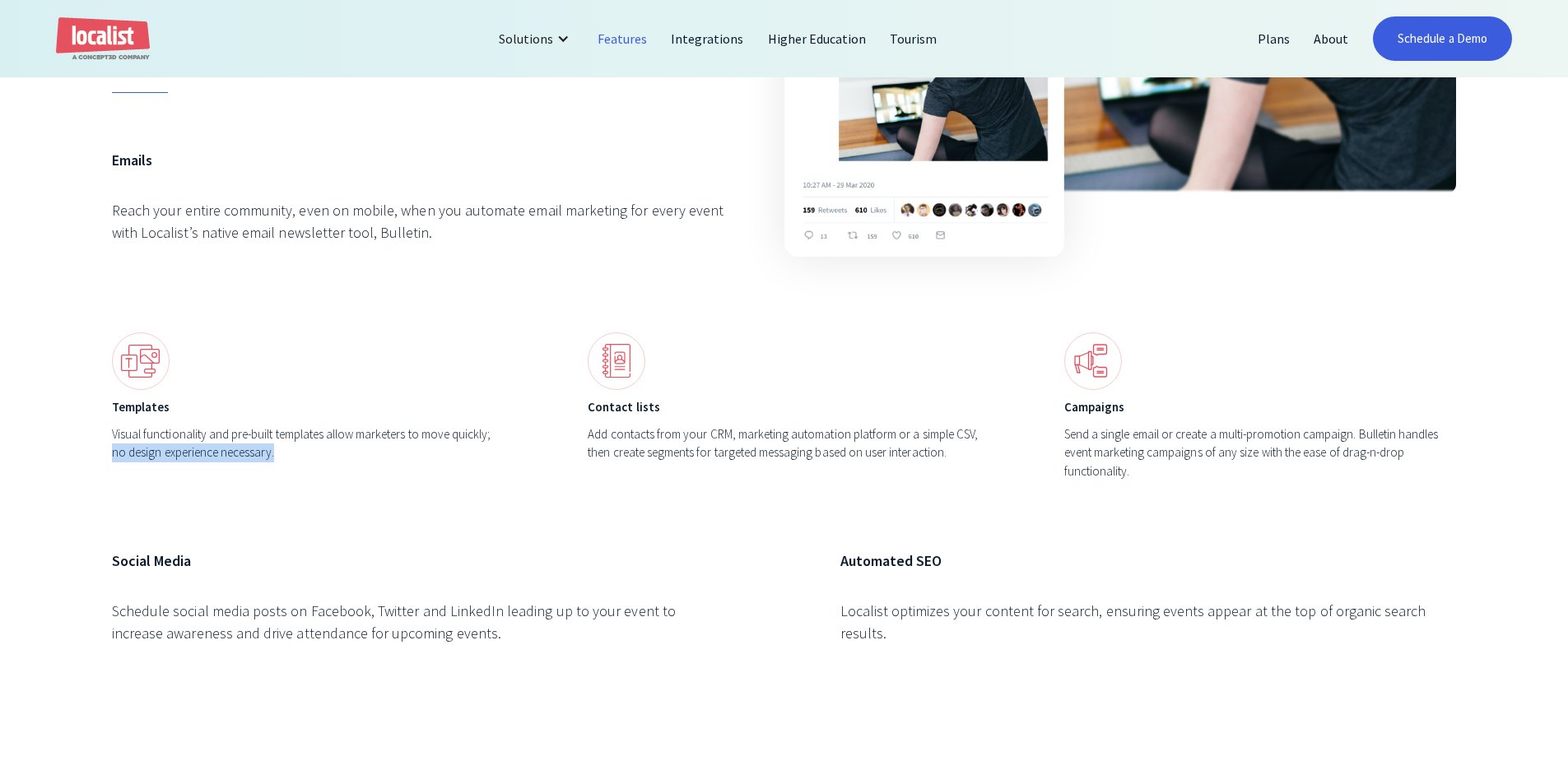
drag, startPoint x: 366, startPoint y: 471, endPoint x: 17, endPoint y: 455, distance: 349.4
click at [17, 455] on div "Digital Promotion Omnichannel event marketing, simplified. Emails Reach your en…" at bounding box center [784, 251] width 1568 height 1077
click at [80, 479] on div "Digital Promotion Omnichannel event marketing, simplified. Emails Reach your en…" at bounding box center [784, 251] width 1568 height 1077
click at [231, 417] on div "Templates Visual functionality and pre-built templates allow marketers to move …" at bounding box center [307, 406] width 392 height 148
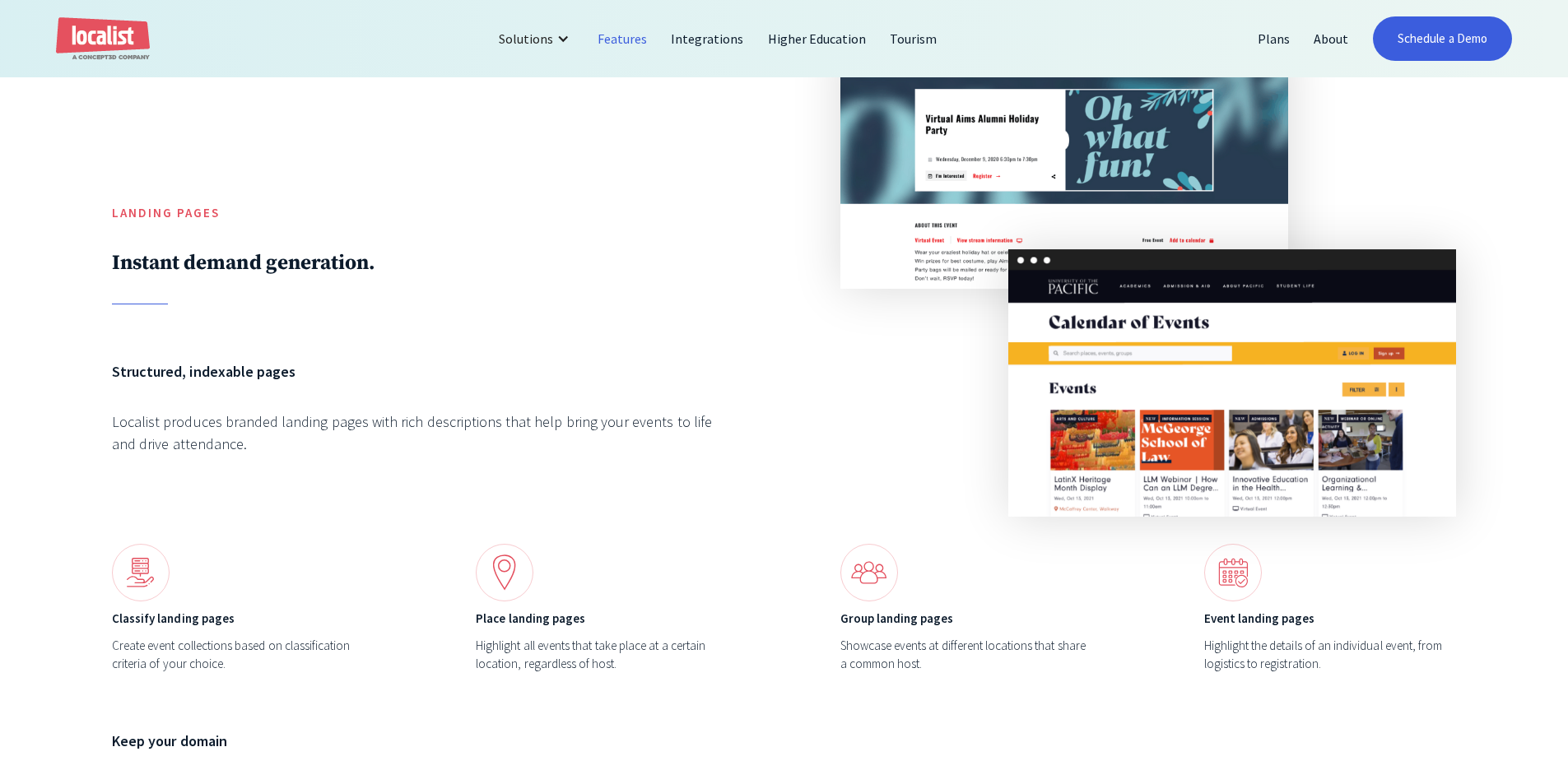
scroll to position [6663, 0]
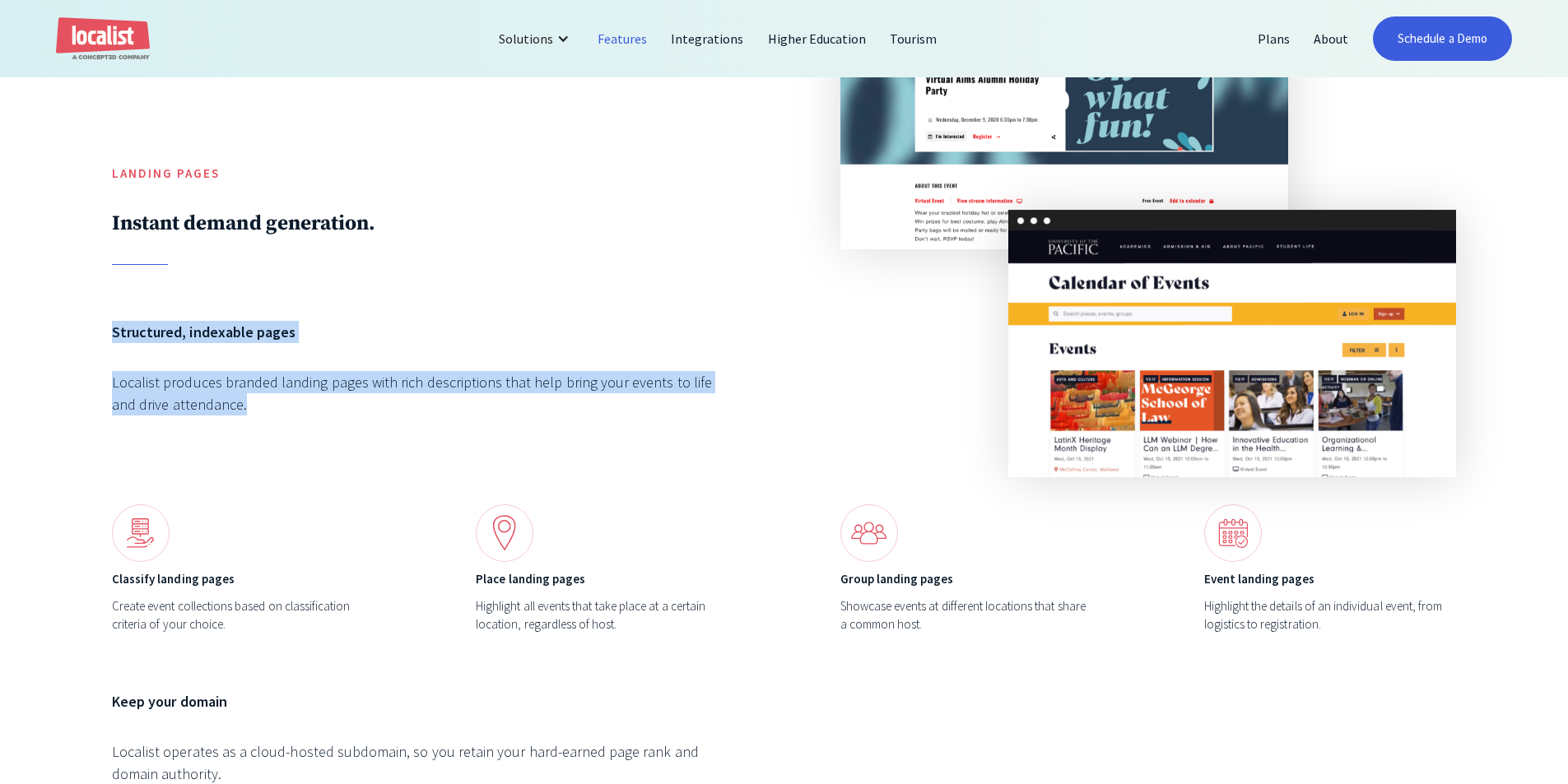
drag, startPoint x: 205, startPoint y: 416, endPoint x: 3, endPoint y: 325, distance: 221.6
click at [3, 325] on div "Landing Pages Instant demand generation. Structured, indexable pages Localist p…" at bounding box center [784, 407] width 1568 height 1045
click at [2, 325] on div "Landing Pages Instant demand generation. Structured, indexable pages Localist p…" at bounding box center [784, 407] width 1568 height 1045
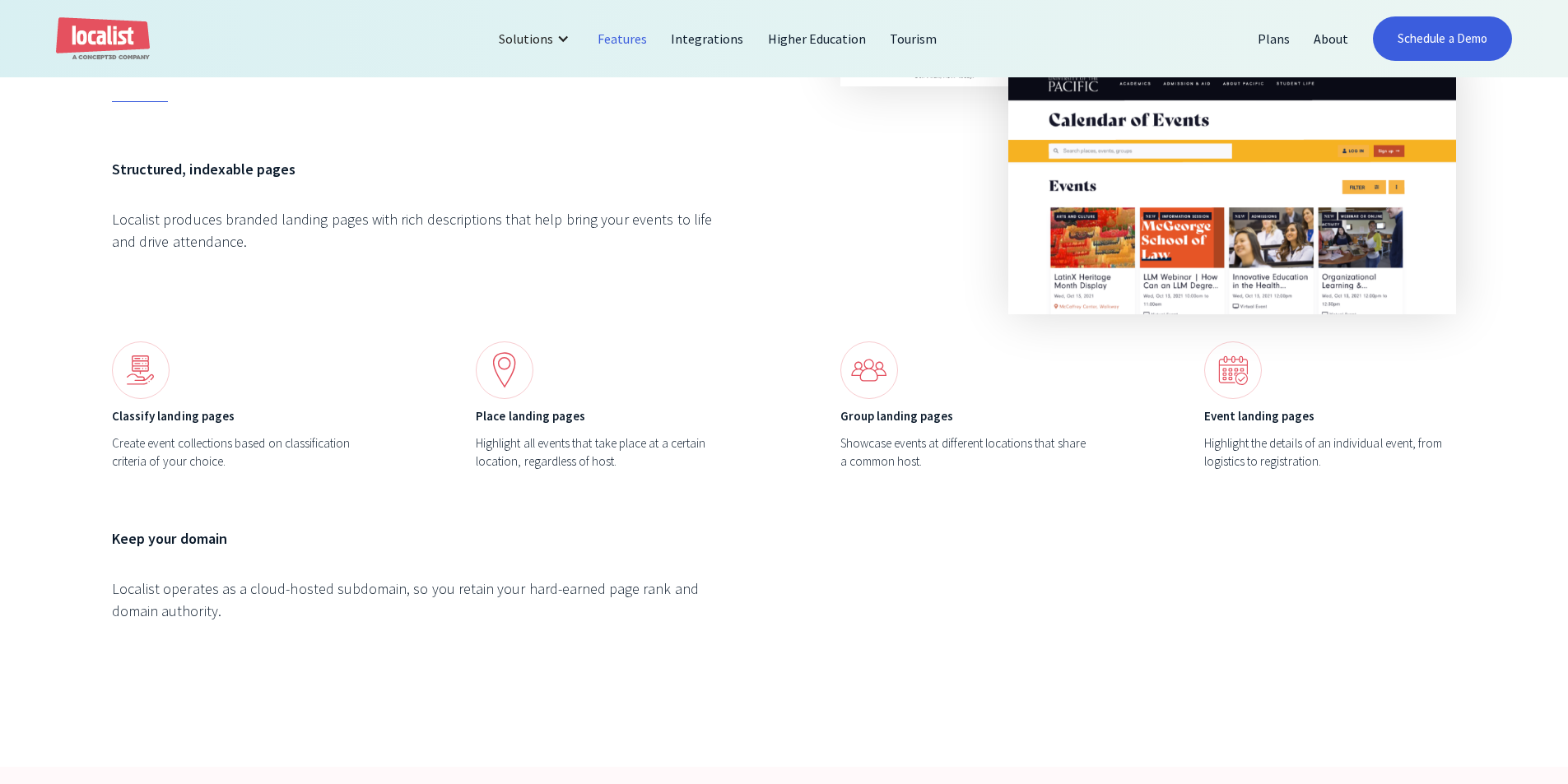
scroll to position [6828, 0]
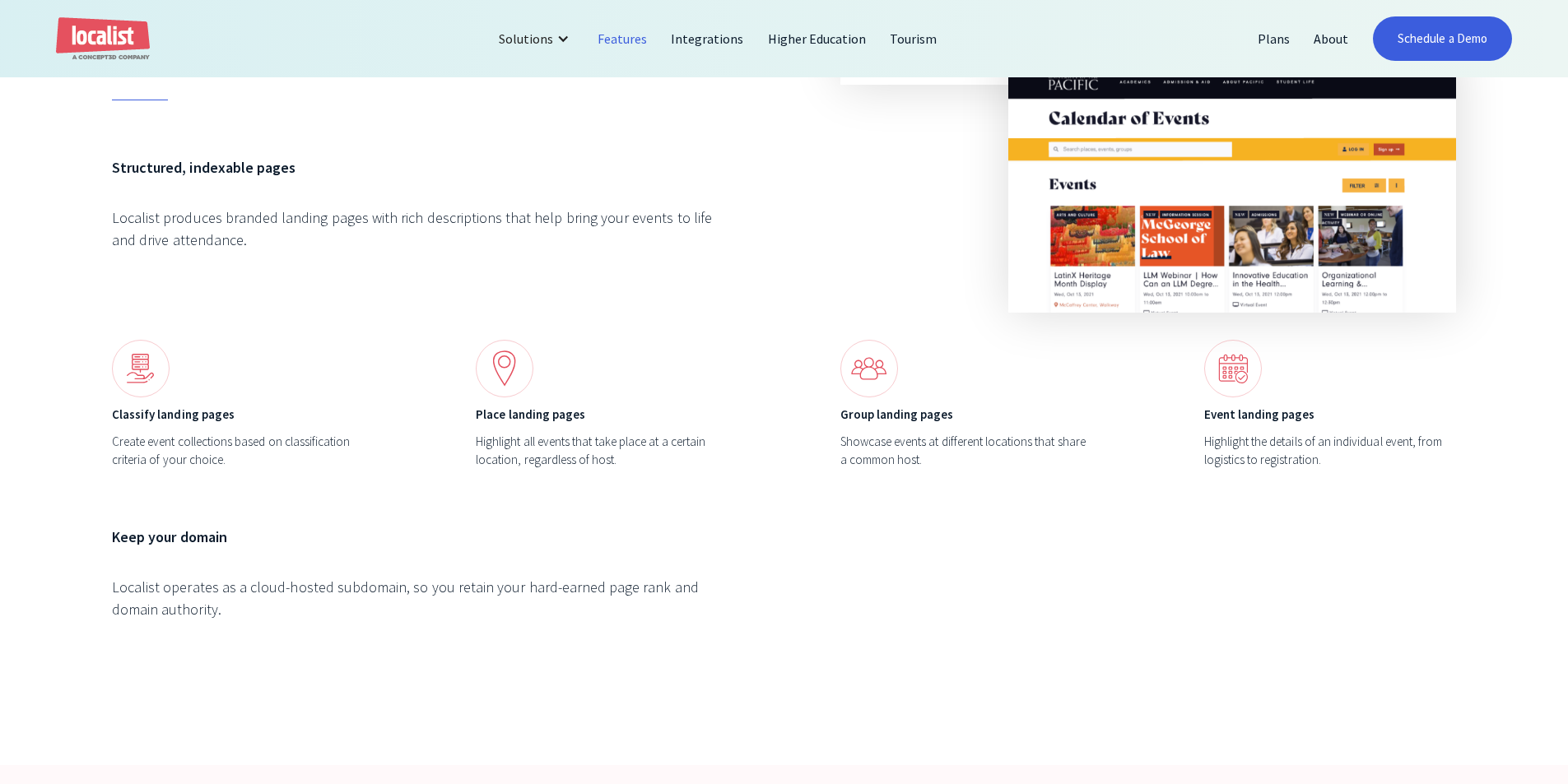
click at [321, 327] on div "Landing Pages Instant demand generation. Structured, indexable pages Localist p…" at bounding box center [784, 243] width 1344 height 821
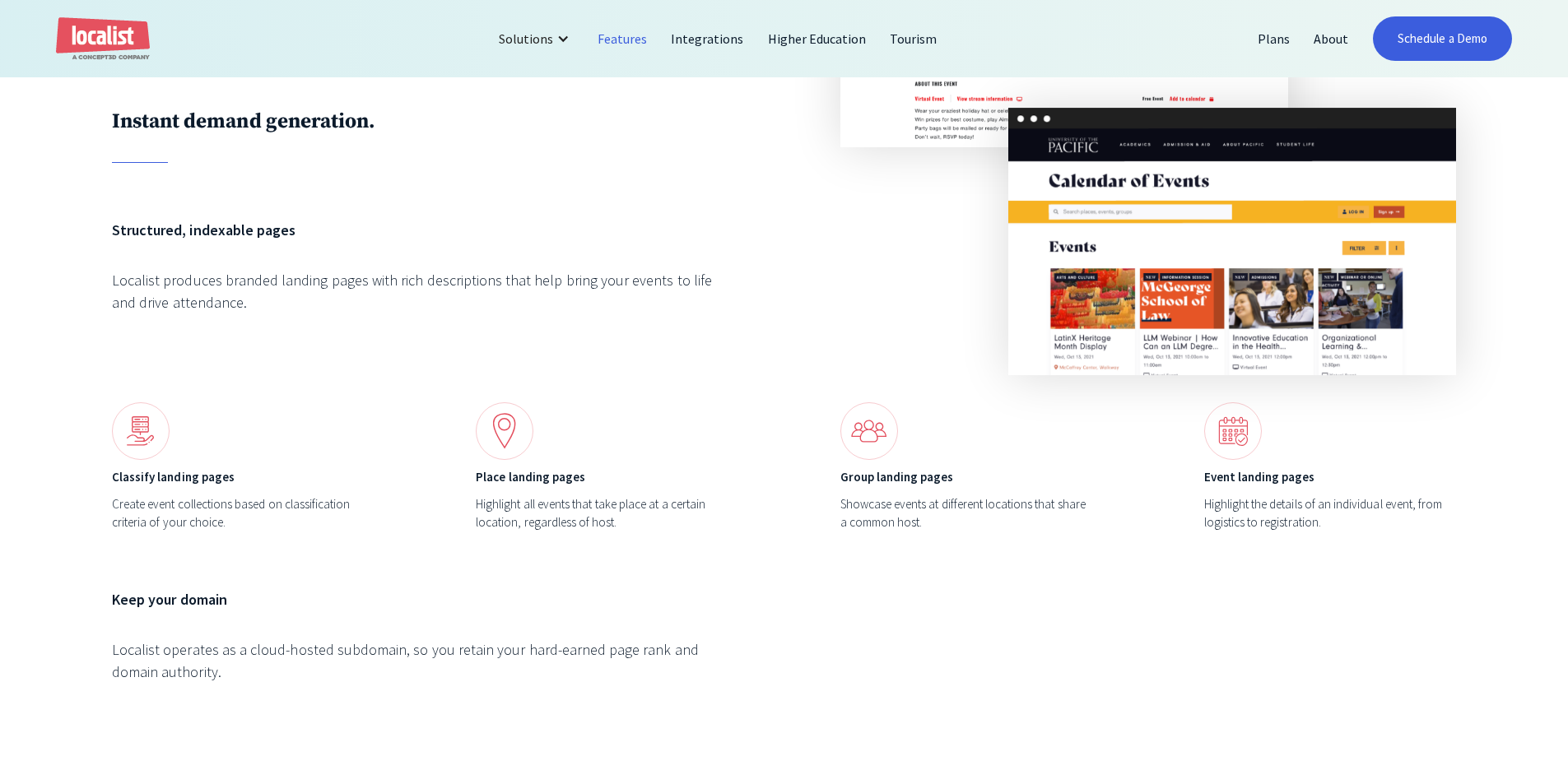
scroll to position [6746, 0]
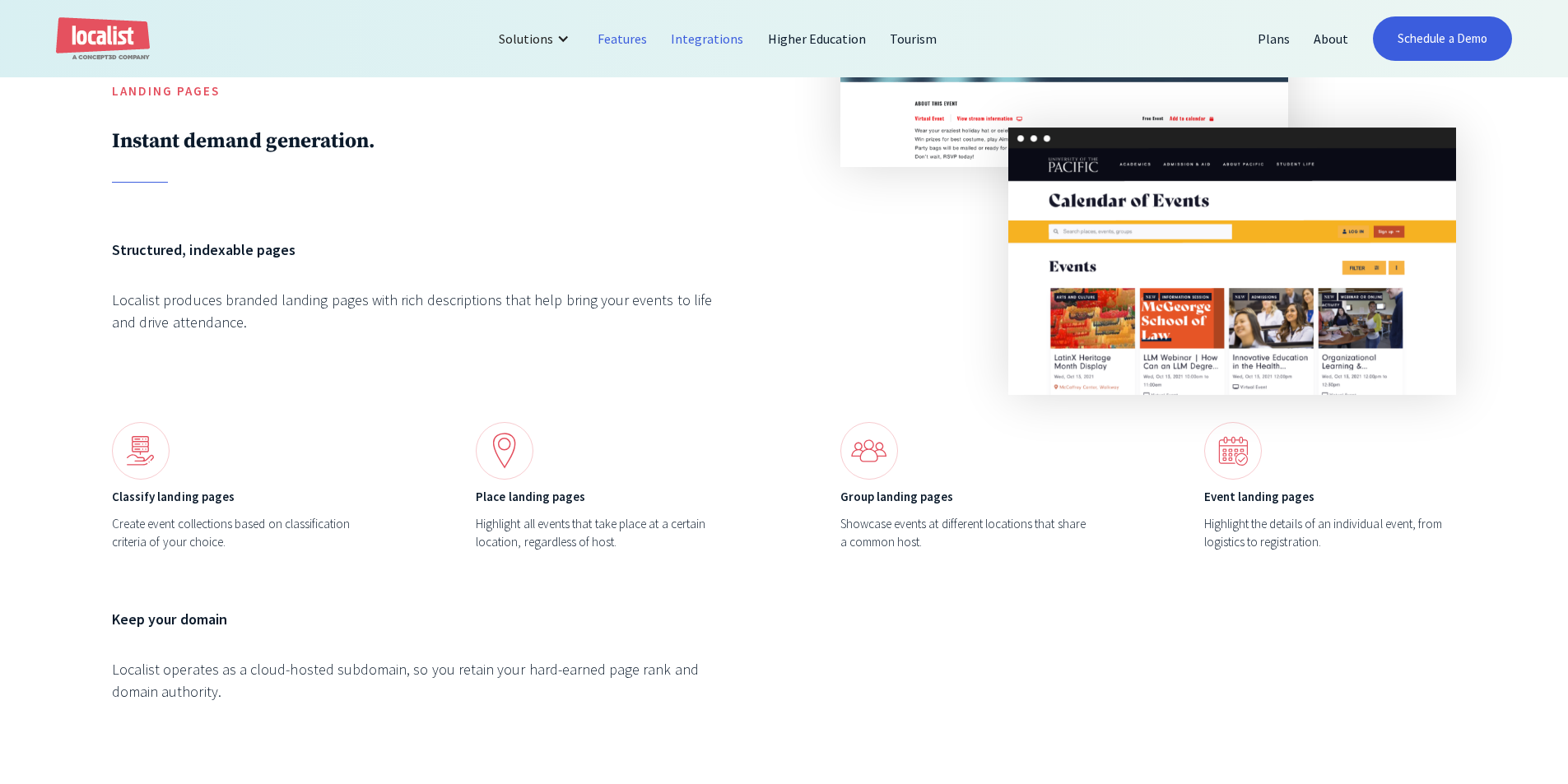
click at [719, 37] on link "Integrations" at bounding box center [707, 39] width 96 height 40
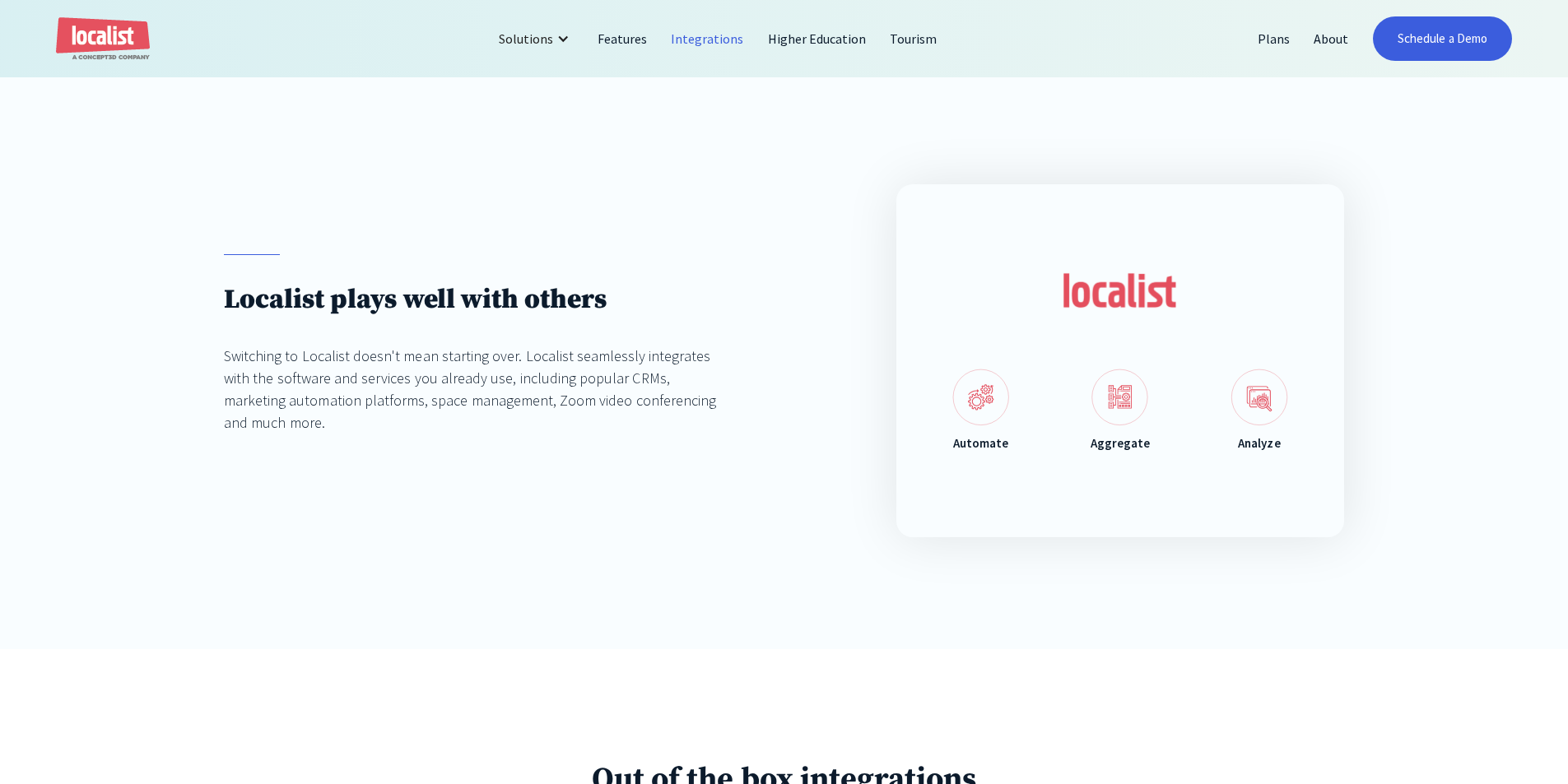
scroll to position [247, 0]
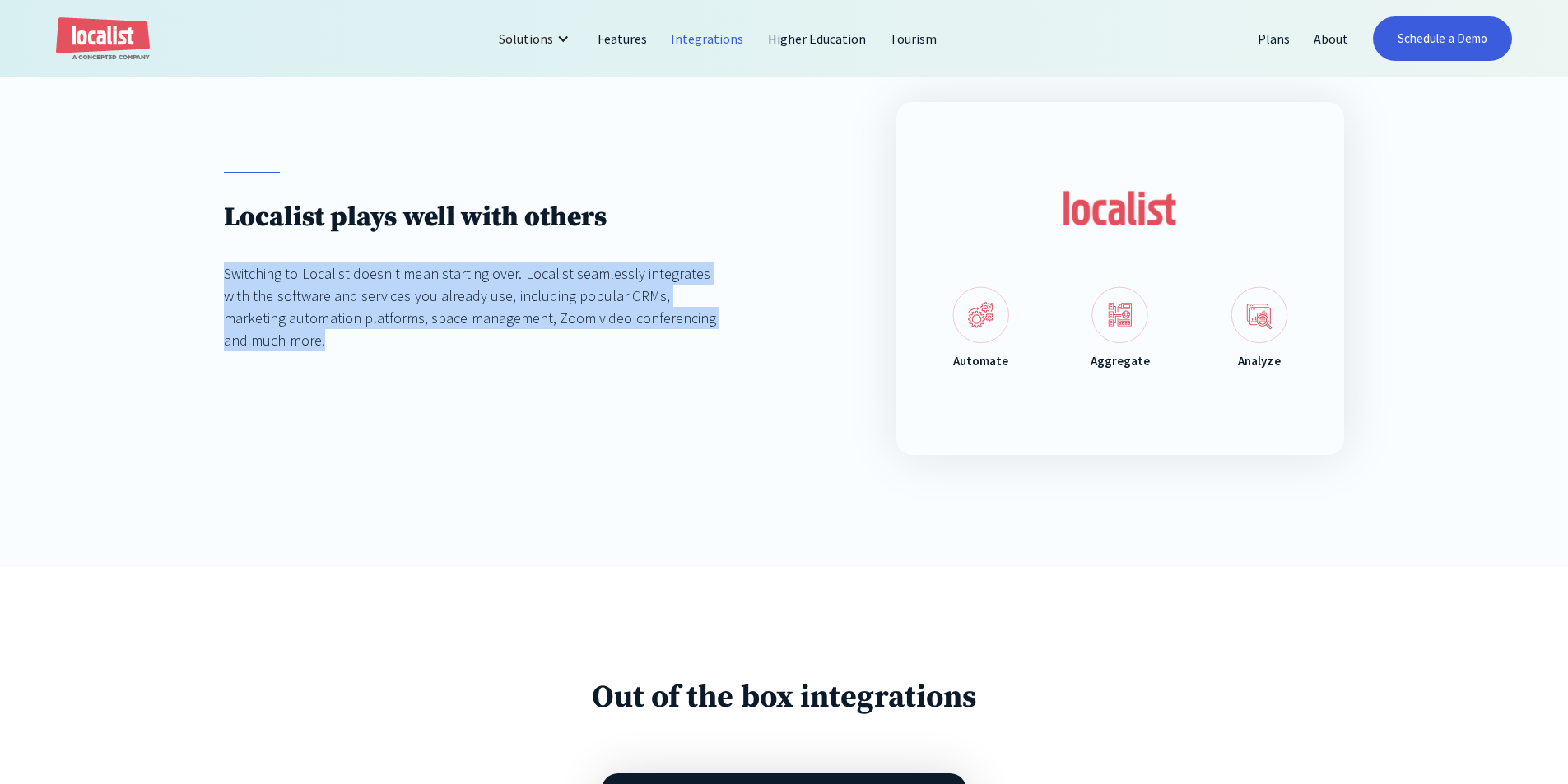
drag, startPoint x: 405, startPoint y: 380, endPoint x: 193, endPoint y: 256, distance: 245.6
click at [193, 256] on div "Localist plays well with others Switching to Localist doesn't mean starting ove…" at bounding box center [784, 278] width 1568 height 577
drag, startPoint x: 193, startPoint y: 256, endPoint x: 283, endPoint y: 388, distance: 159.8
click at [283, 388] on div "Localist plays well with others Switching to Localist doesn't mean starting ove…" at bounding box center [784, 278] width 1568 height 577
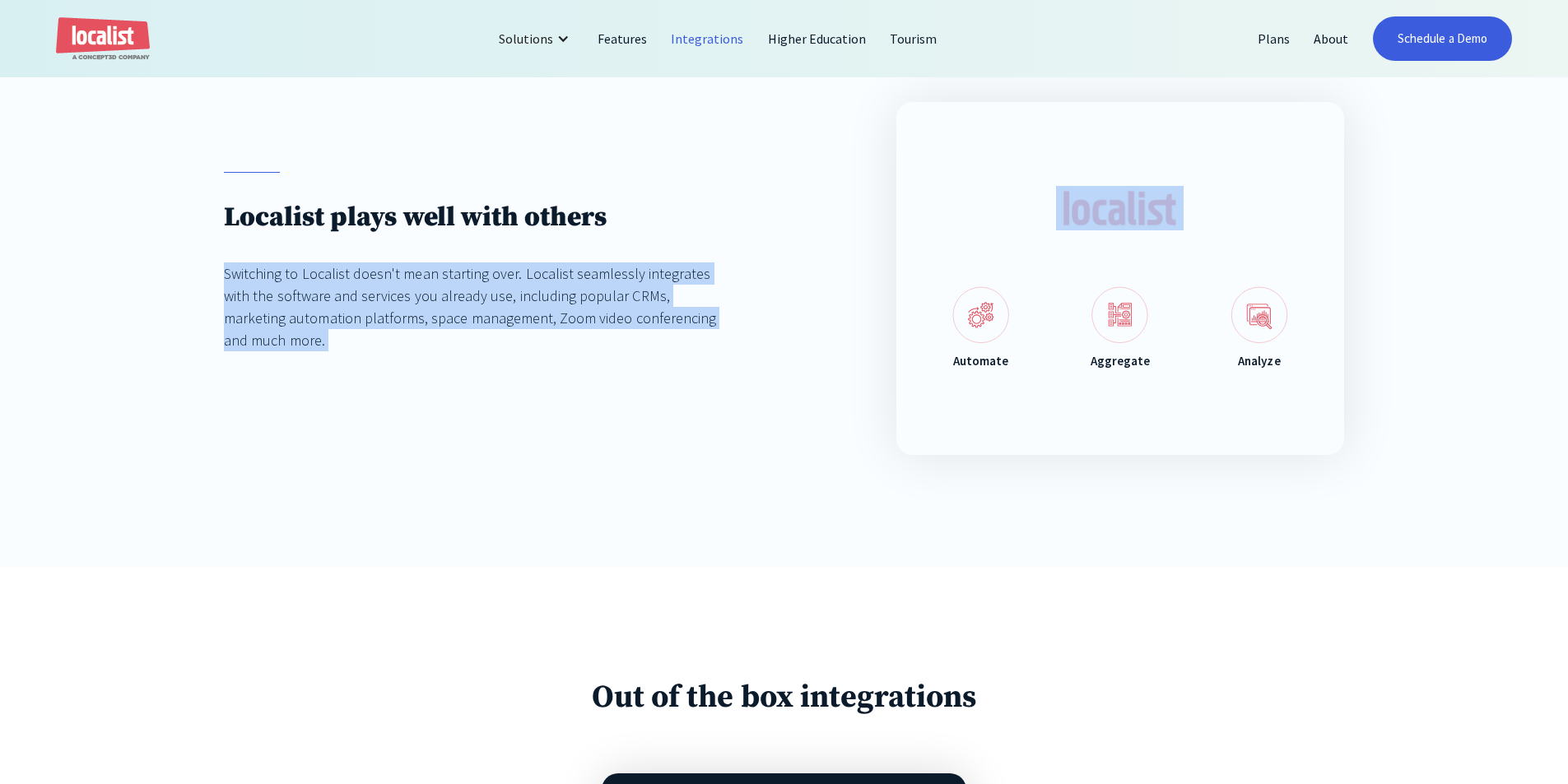
click at [283, 388] on div "Localist plays well with others Switching to Localist doesn't mean starting ove…" at bounding box center [784, 278] width 1120 height 353
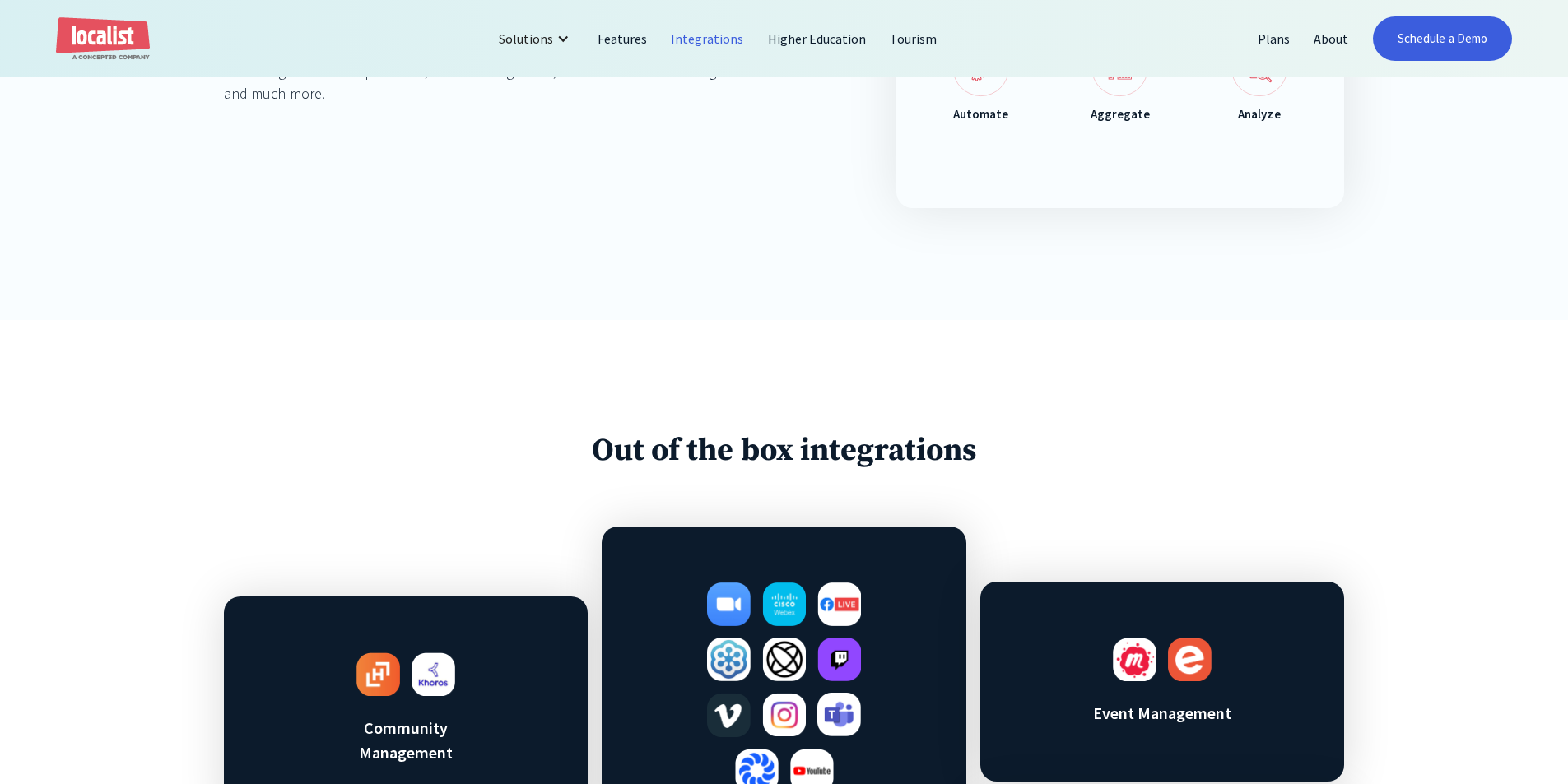
click at [193, 317] on div "Localist plays well with others Switching to Localist doesn't mean starting ove…" at bounding box center [784, 31] width 1568 height 577
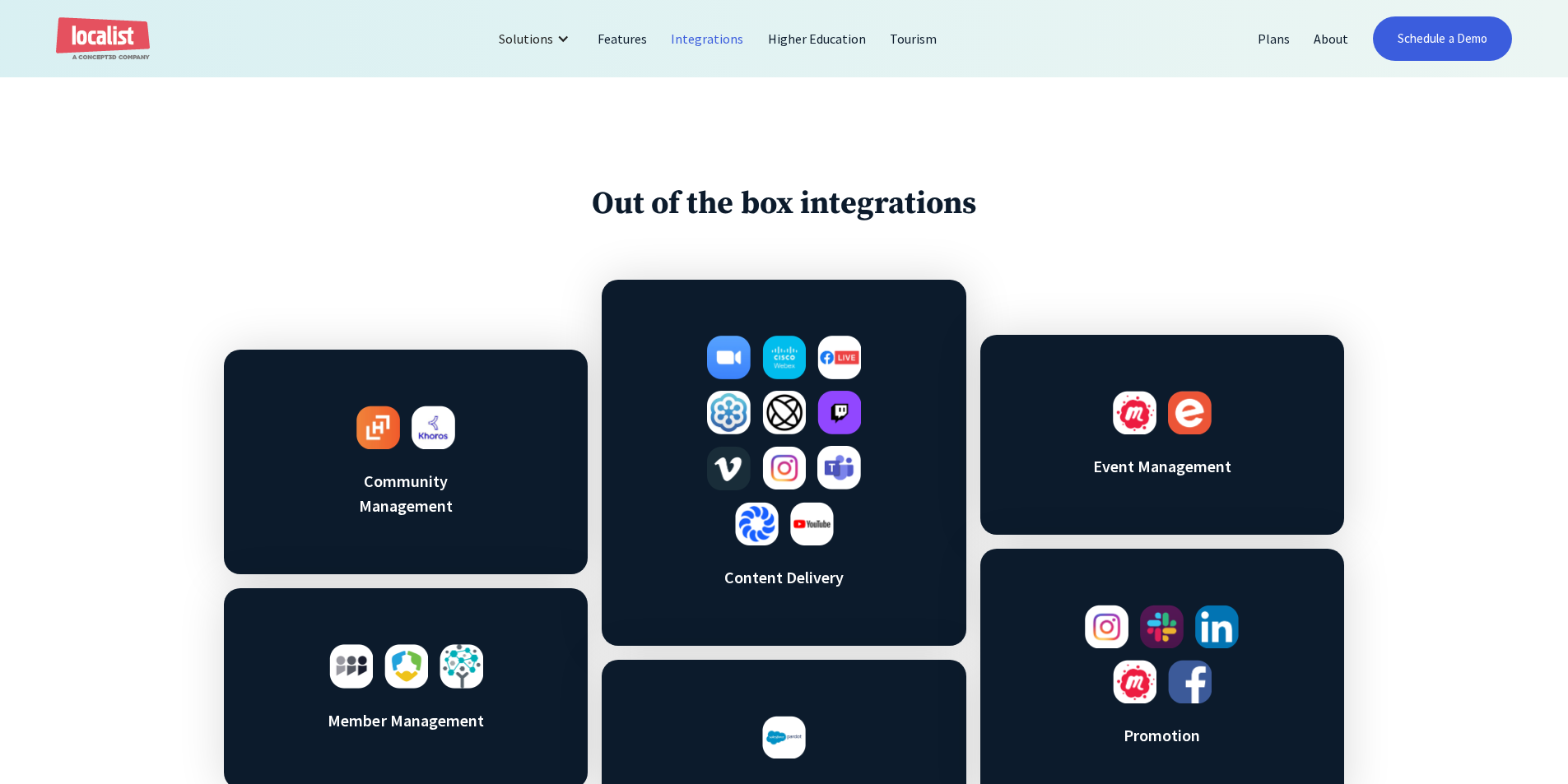
scroll to position [823, 0]
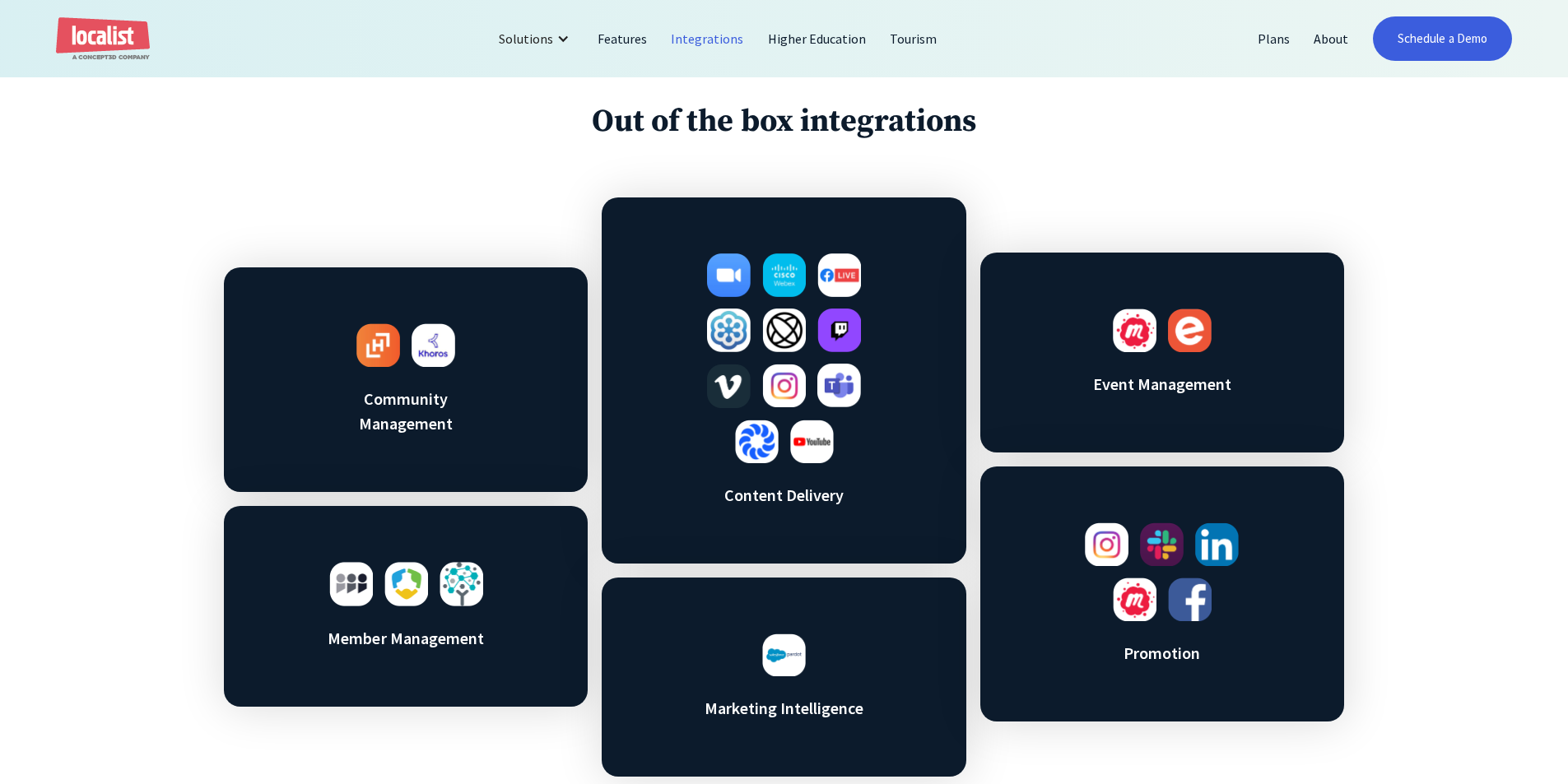
click at [1257, 344] on div "Event Management" at bounding box center [1161, 352] width 364 height 200
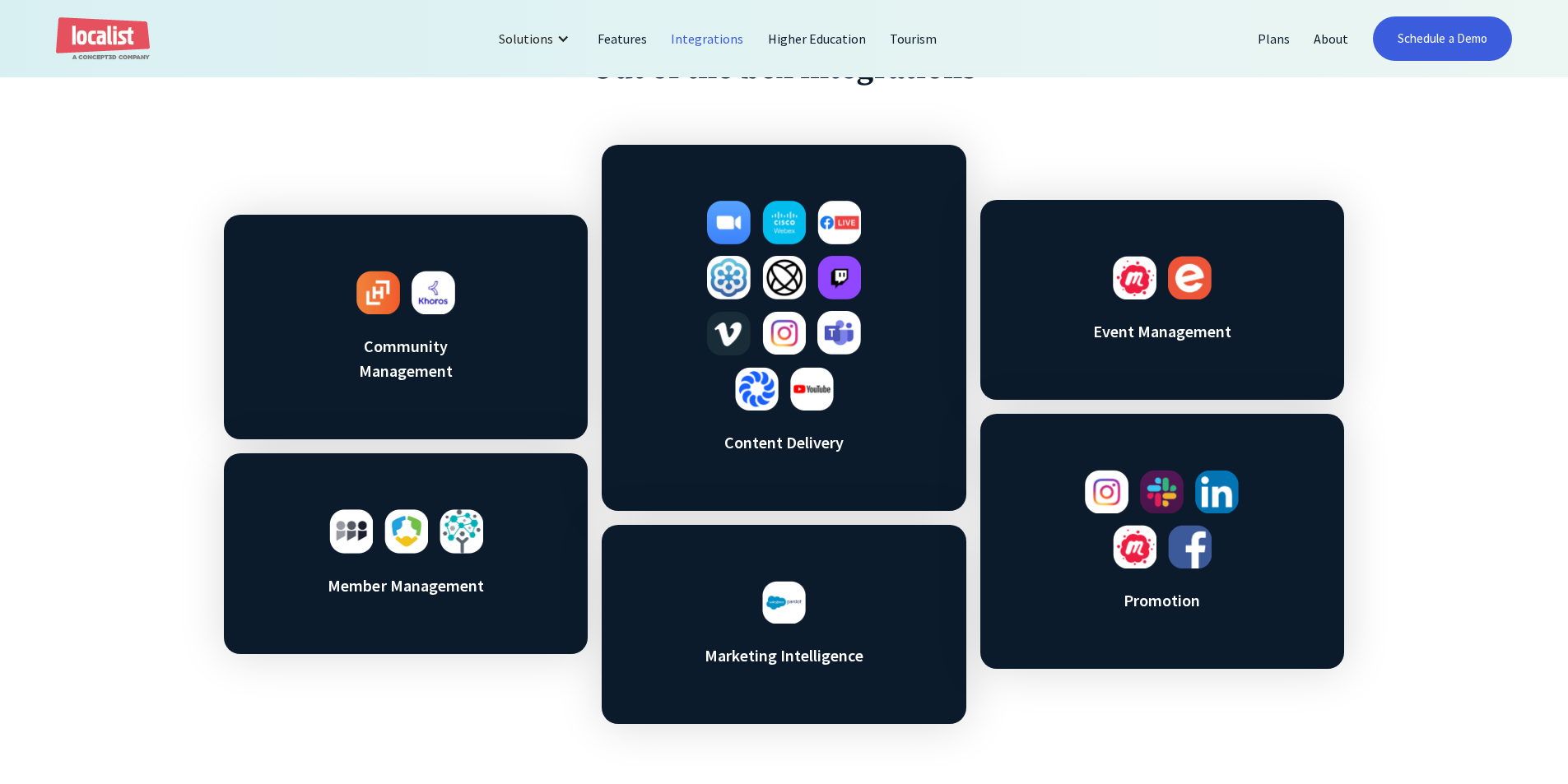
scroll to position [905, 0]
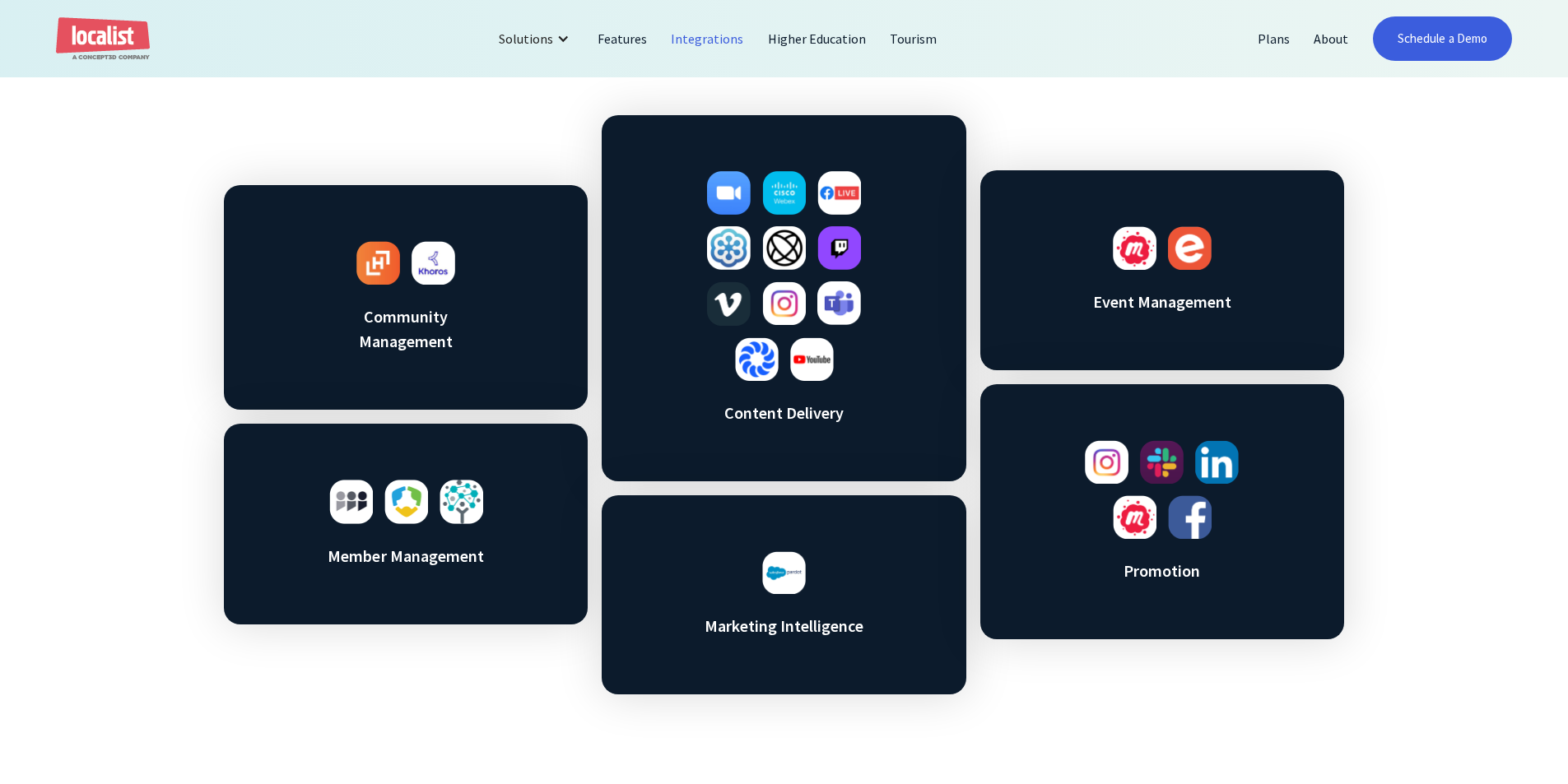
click at [774, 578] on img at bounding box center [784, 573] width 44 height 44
click at [861, 661] on div "Marketing Intelligence" at bounding box center [783, 594] width 364 height 200
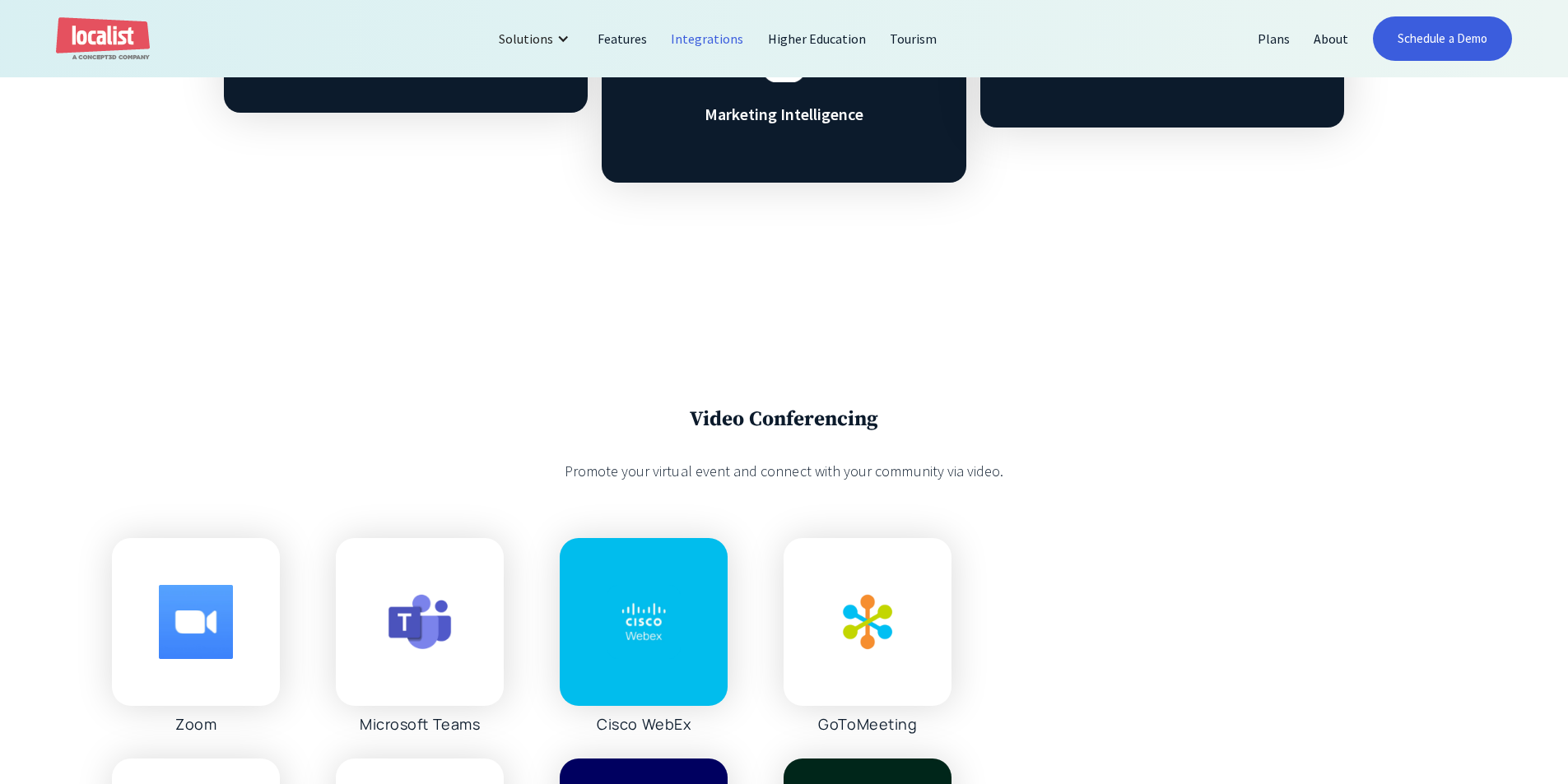
scroll to position [1563, 0]
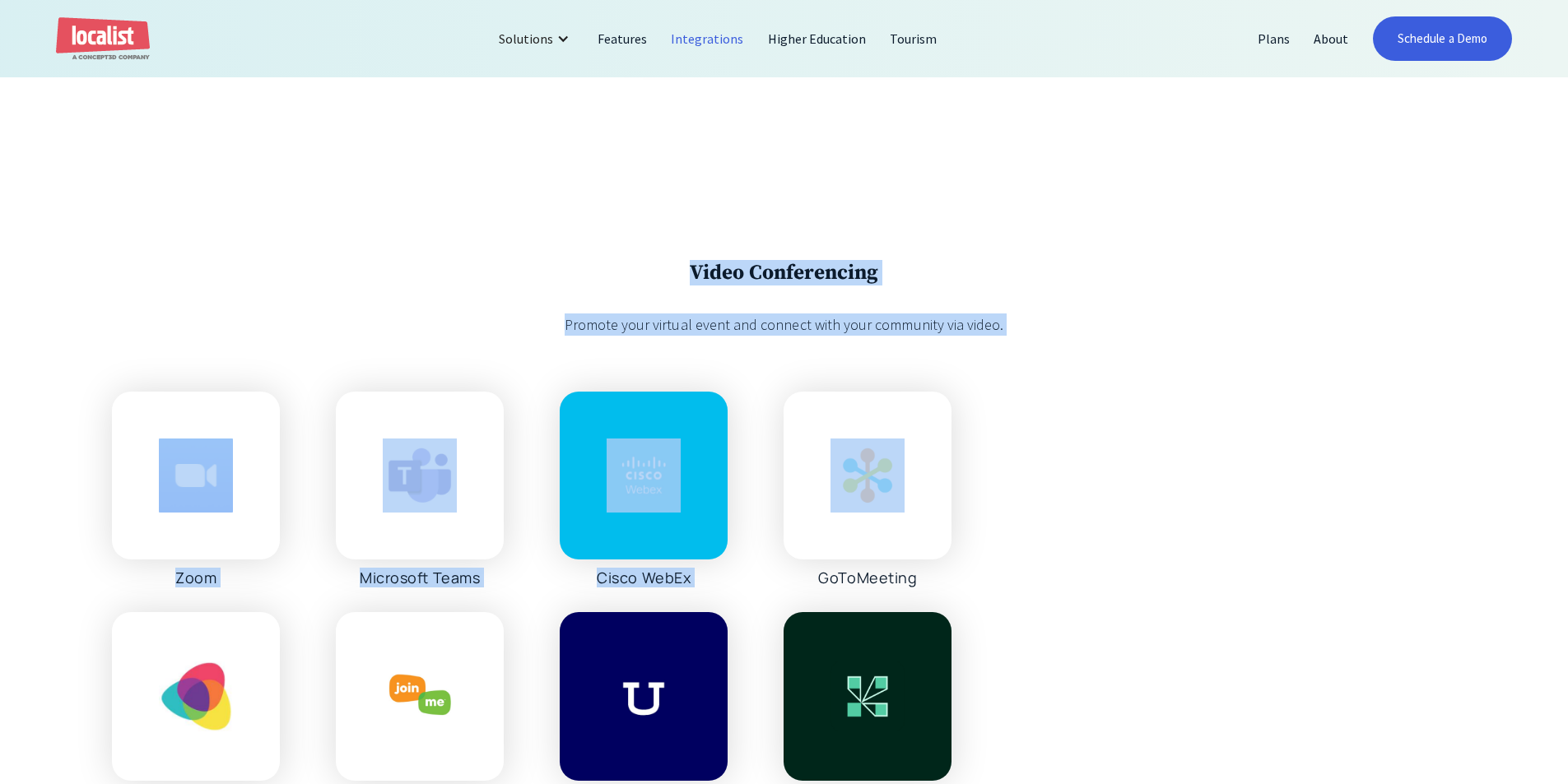
drag, startPoint x: 982, startPoint y: 382, endPoint x: 511, endPoint y: 260, distance: 486.5
click at [511, 260] on div "Video Conferencing Promote your virtual event and connect with your community v…" at bounding box center [784, 534] width 1568 height 772
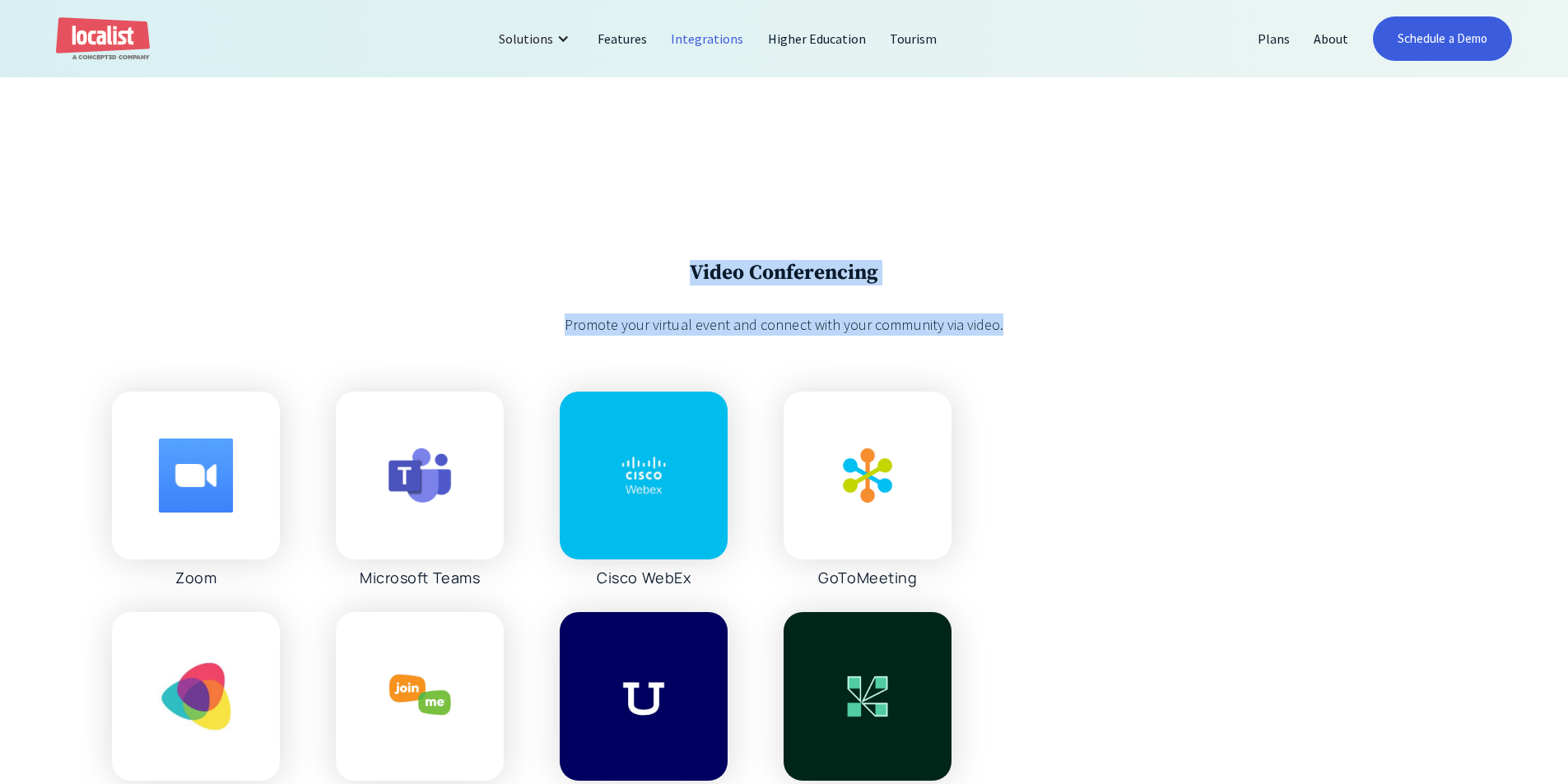
drag, startPoint x: 541, startPoint y: 266, endPoint x: 1151, endPoint y: 321, distance: 612.5
click at [1151, 321] on div "Video Conferencing Promote your virtual event and connect with your community v…" at bounding box center [784, 534] width 1568 height 772
click at [1152, 321] on div "Video Conferencing Promote your virtual event and connect with your community v…" at bounding box center [784, 297] width 1344 height 75
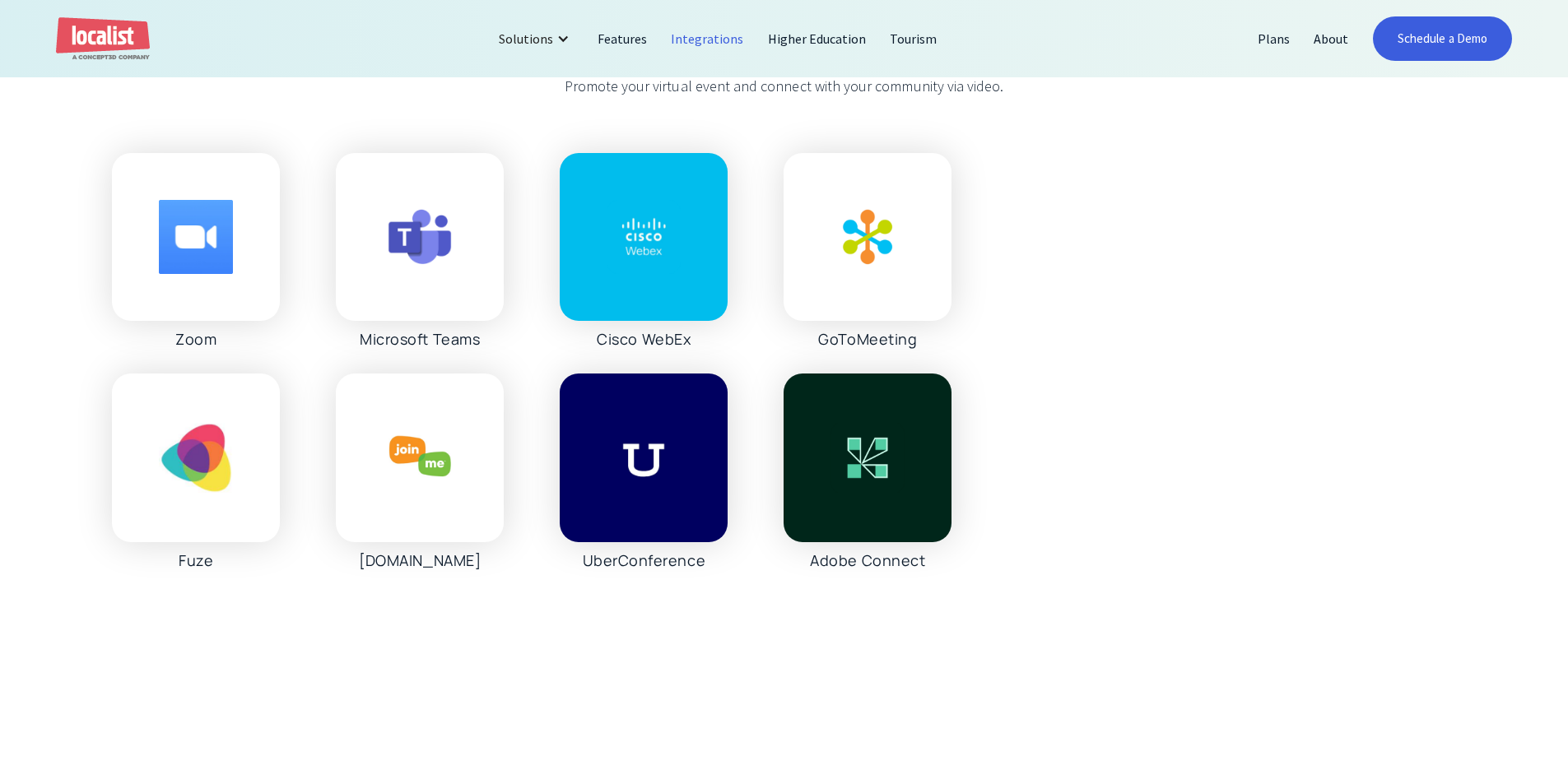
scroll to position [1810, 0]
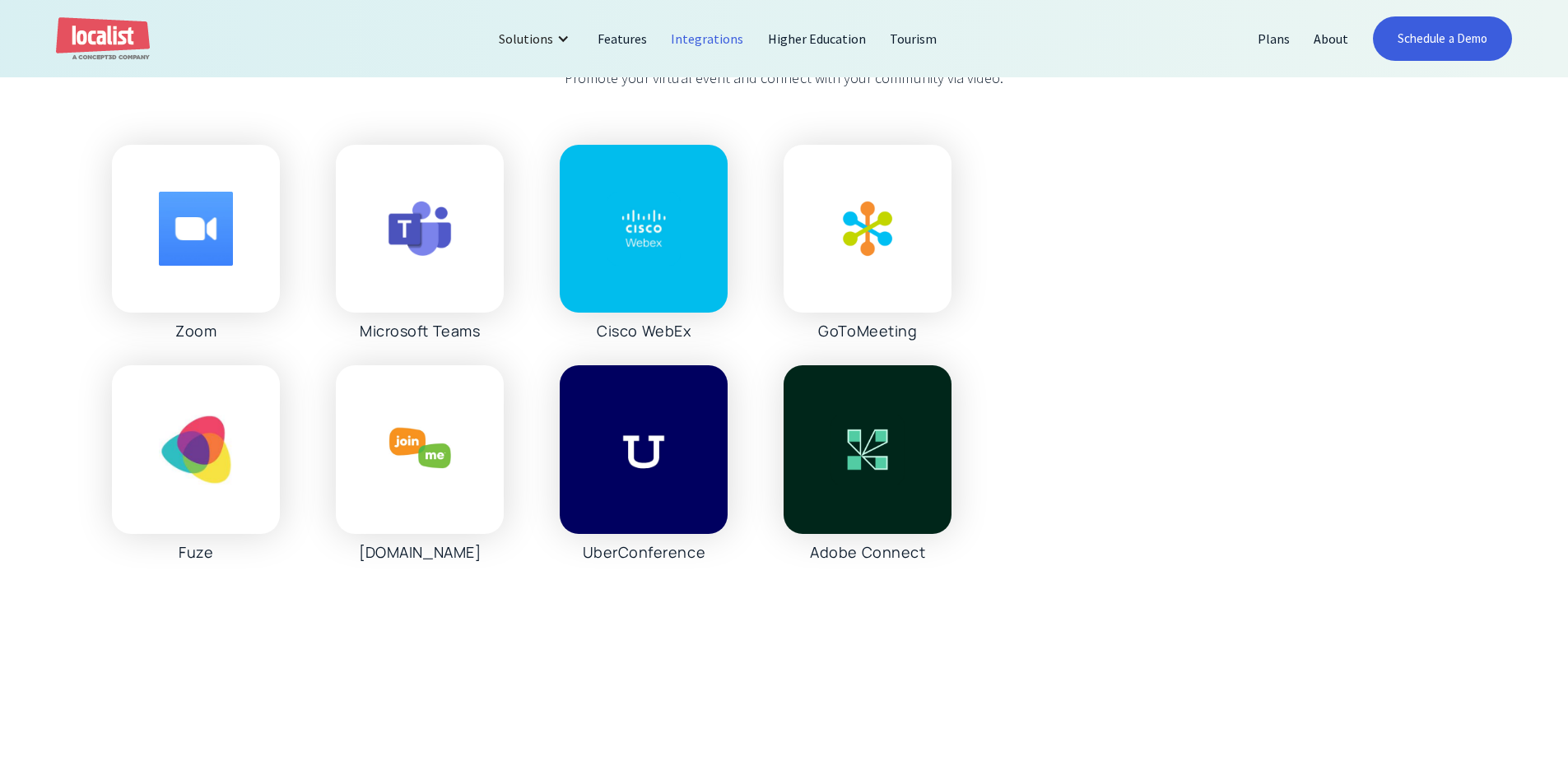
click at [532, 350] on div "Zoom Microsoft Teams Cisco WebEx GoToMeeting Fuze Join.Me UberConference Adobe …" at bounding box center [531, 353] width 839 height 416
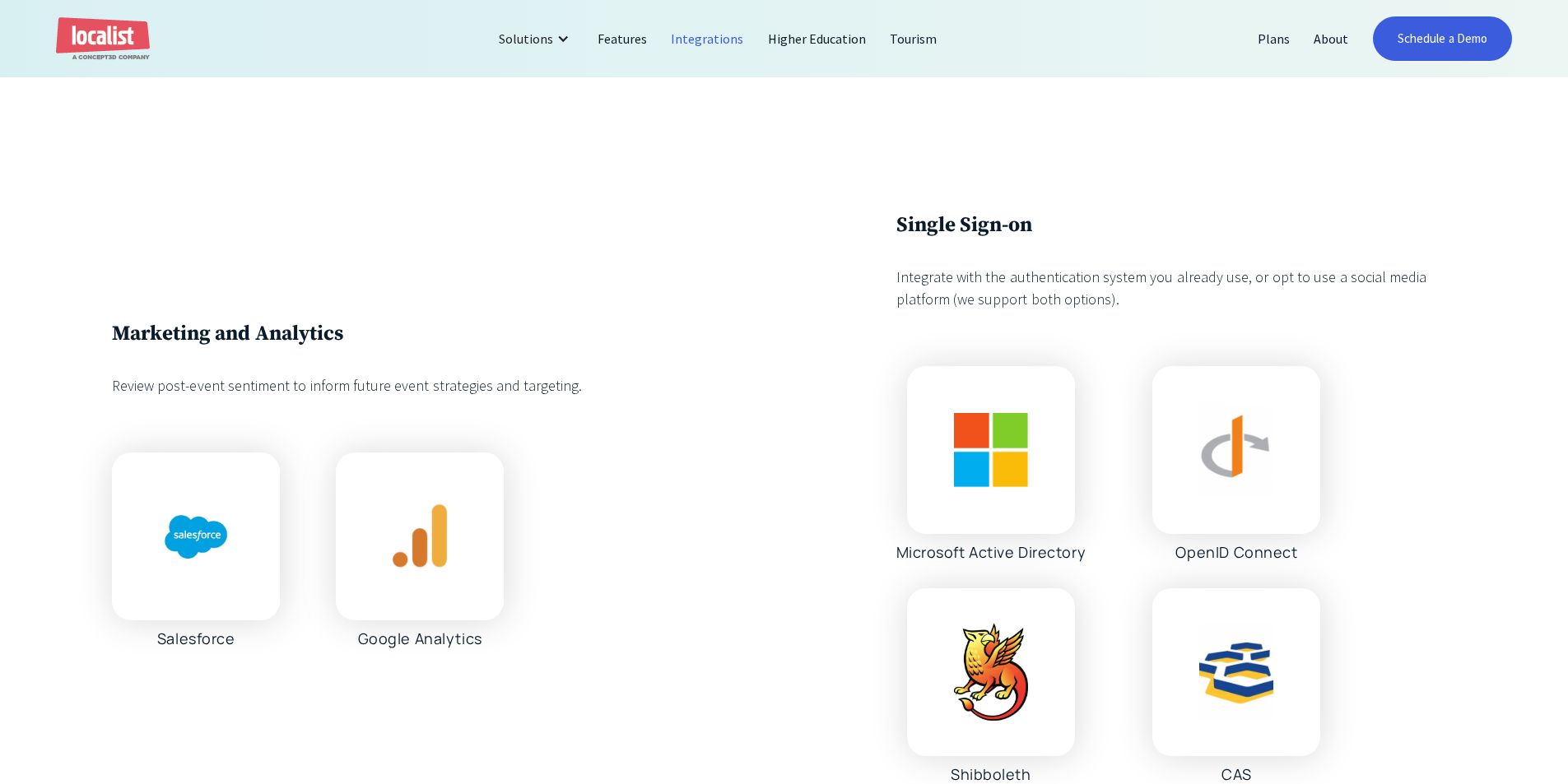
scroll to position [2385, 0]
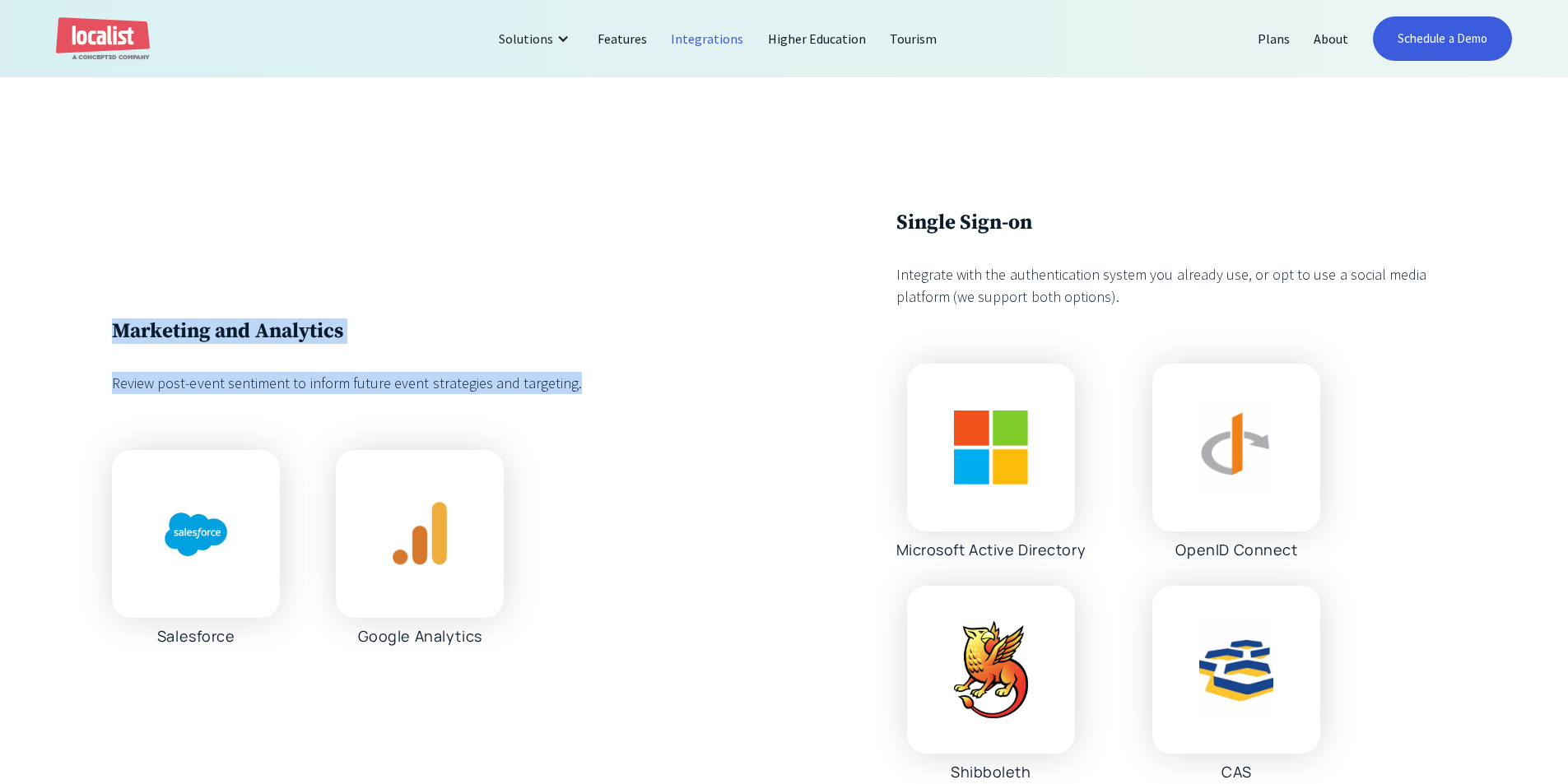
drag, startPoint x: 50, startPoint y: 318, endPoint x: 713, endPoint y: 397, distance: 667.7
click at [713, 397] on div "Marketing and Analytics Review post-event sentiment to inform future event stra…" at bounding box center [784, 495] width 1568 height 796
click at [713, 397] on div "Marketing and Analytics Review post-event sentiment to inform future event stra…" at bounding box center [784, 495] width 1344 height 572
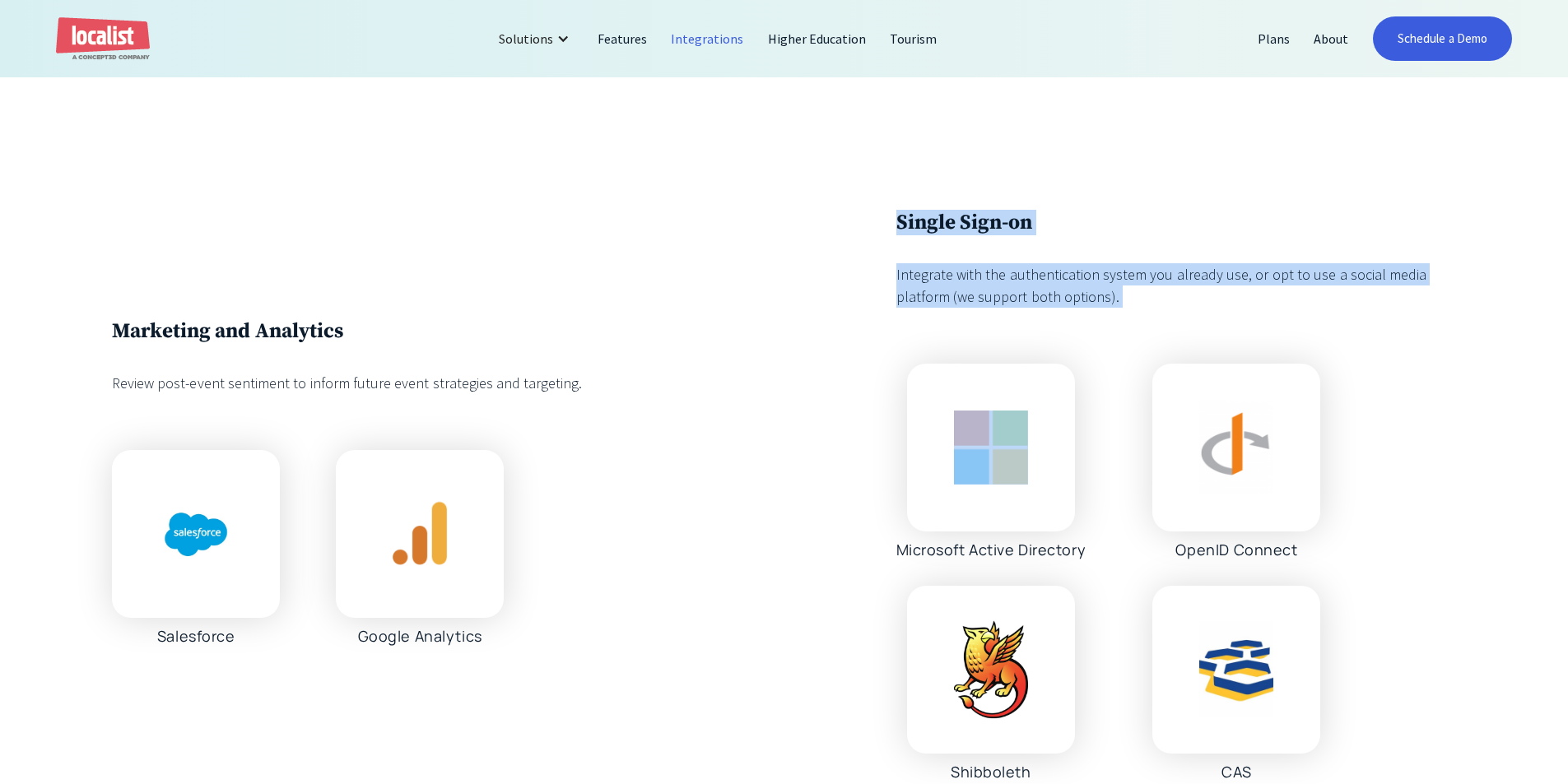
drag, startPoint x: 833, startPoint y: 332, endPoint x: 889, endPoint y: 200, distance: 143.4
click at [889, 200] on div "Marketing and Analytics Review post-event sentiment to inform future event stra…" at bounding box center [784, 495] width 1568 height 796
click at [889, 200] on div "Marketing and Analytics Review post-event sentiment to inform future event stra…" at bounding box center [784, 495] width 1568 height 796
drag, startPoint x: 889, startPoint y: 200, endPoint x: 1186, endPoint y: 325, distance: 322.2
click at [1186, 325] on div "Marketing and Analytics Review post-event sentiment to inform future event stra…" at bounding box center [784, 495] width 1568 height 796
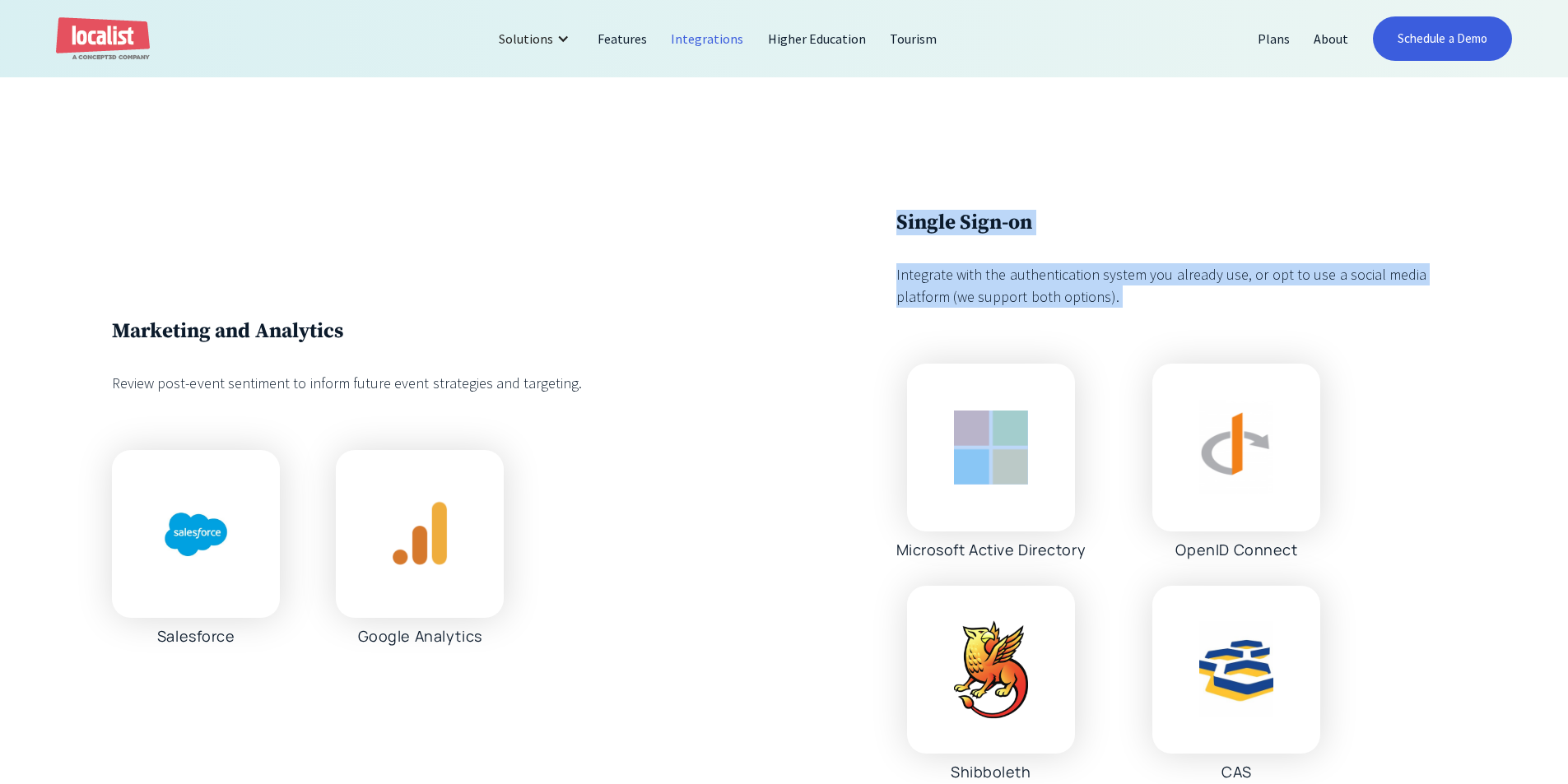
click at [1186, 325] on div "Single Sign-on Integrate with the authentication system you already use, or opt…" at bounding box center [1176, 495] width 560 height 572
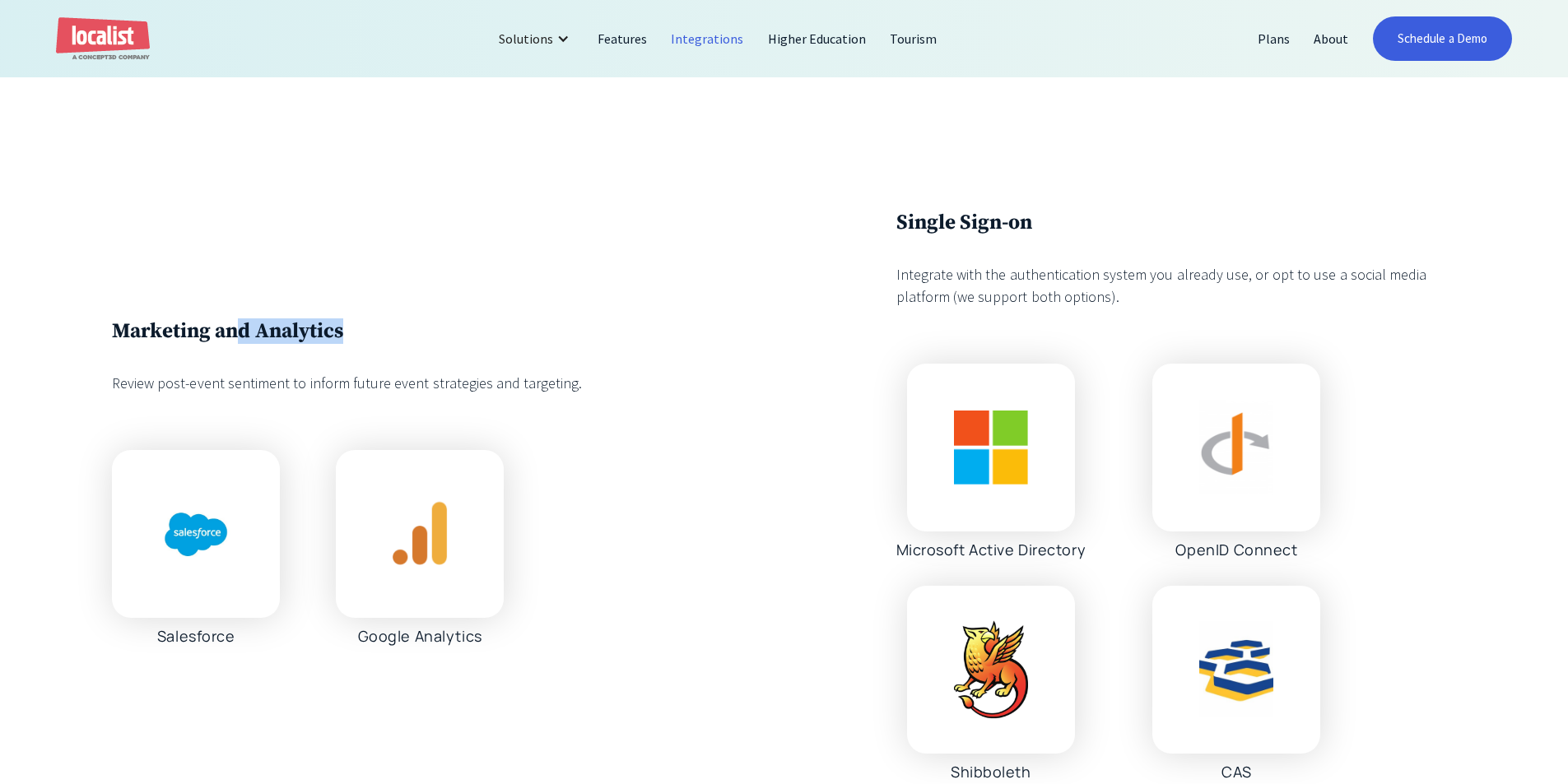
drag, startPoint x: 245, startPoint y: 216, endPoint x: 767, endPoint y: 357, distance: 540.7
click at [767, 357] on div "Marketing and Analytics Review post-event sentiment to inform future event stra…" at bounding box center [784, 495] width 1568 height 796
click at [767, 357] on div "Marketing and Analytics Review post-event sentiment to inform future event stra…" at bounding box center [784, 495] width 1344 height 572
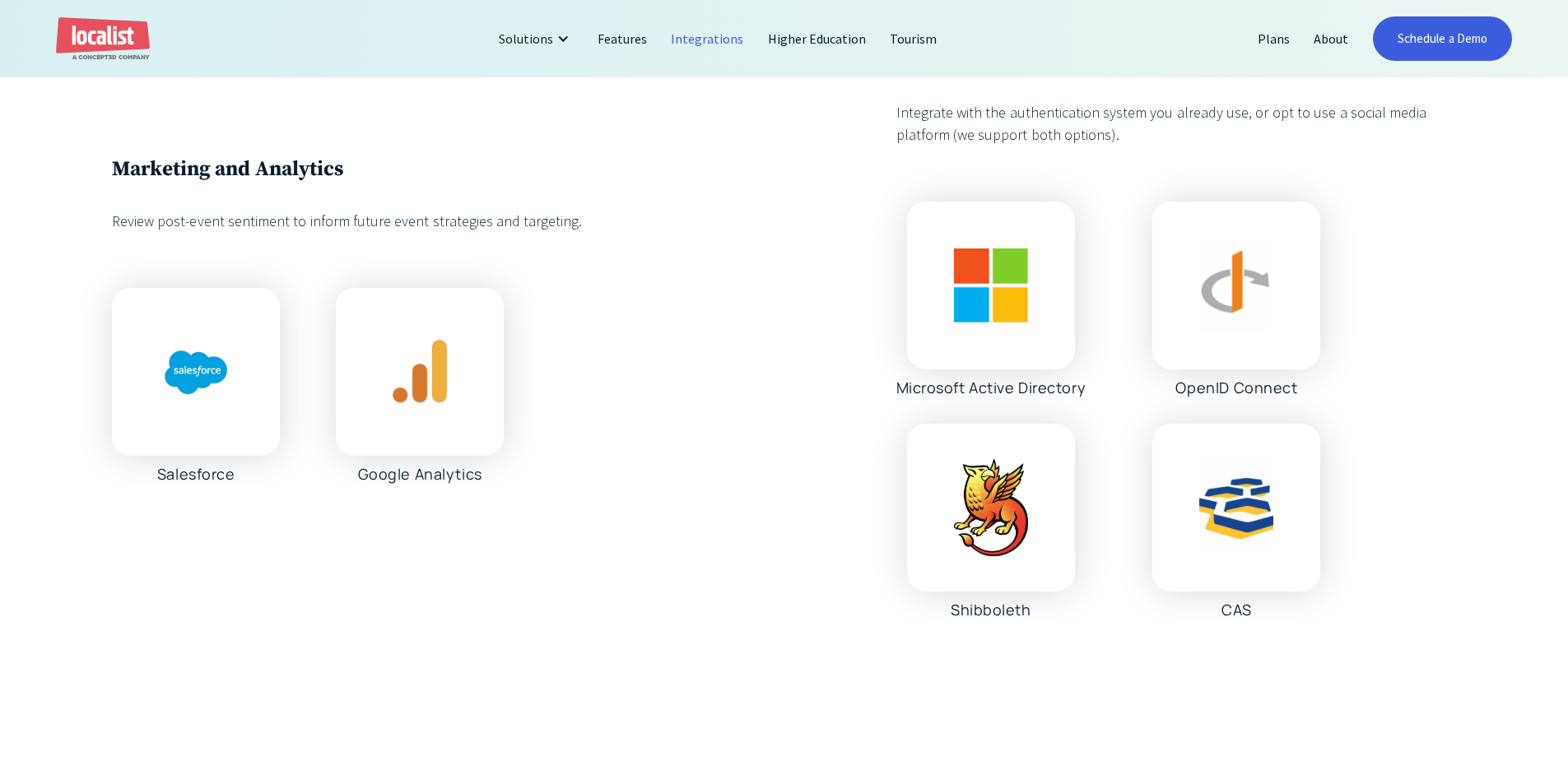
scroll to position [2715, 0]
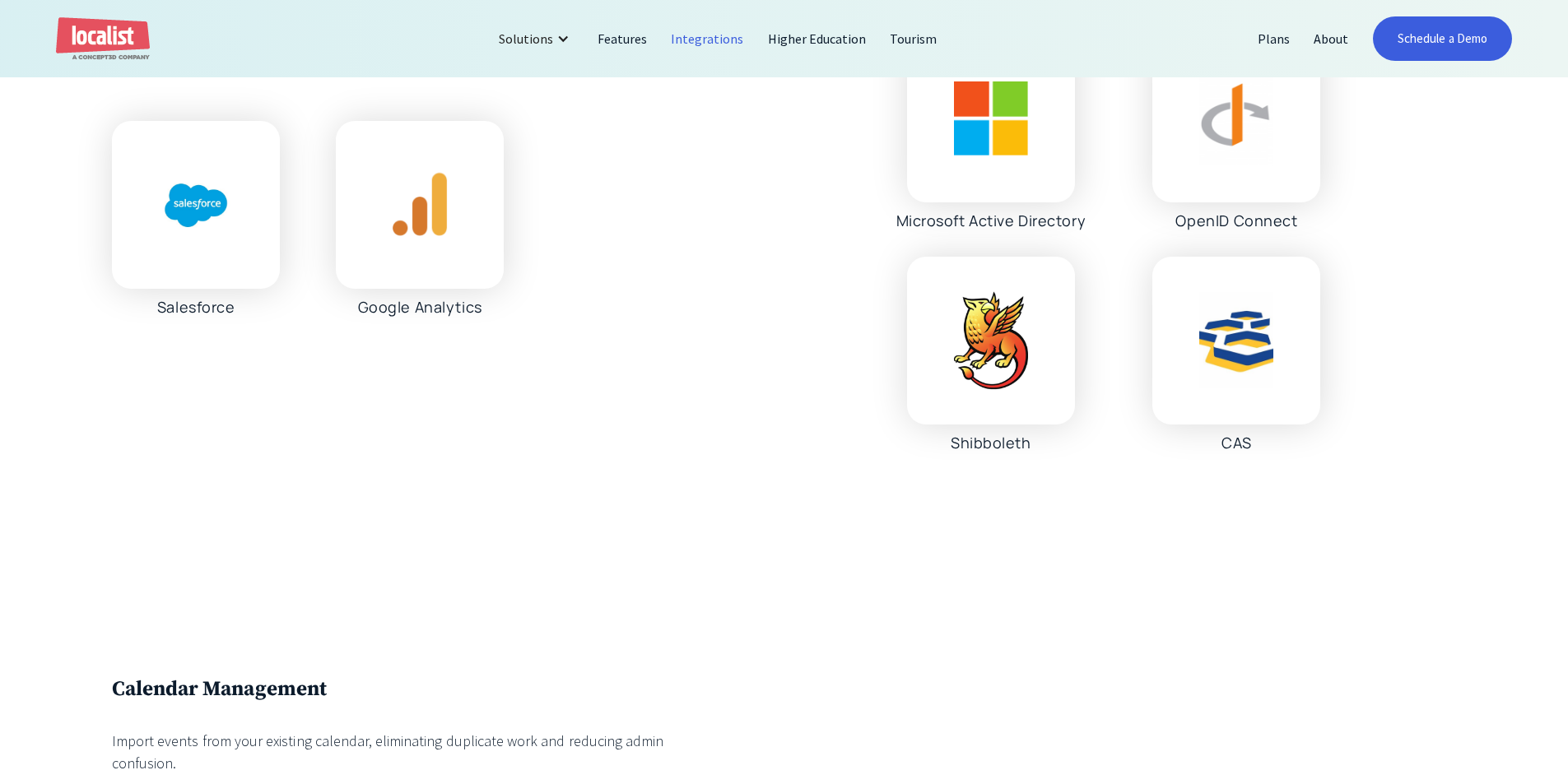
click at [767, 357] on div "Marketing and Analytics Review post-event sentiment to inform future event stra…" at bounding box center [784, 166] width 1344 height 572
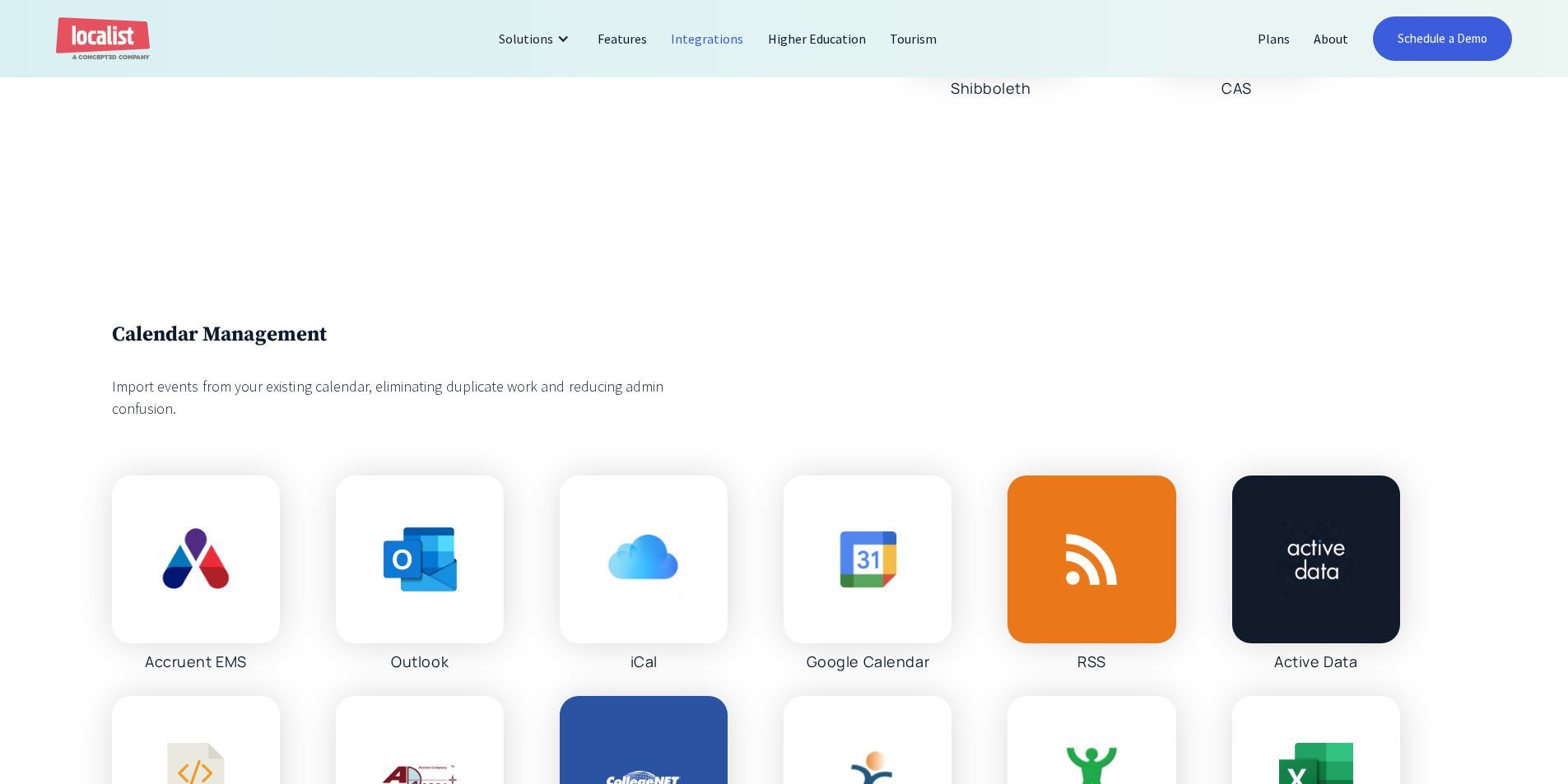
scroll to position [3126, 0]
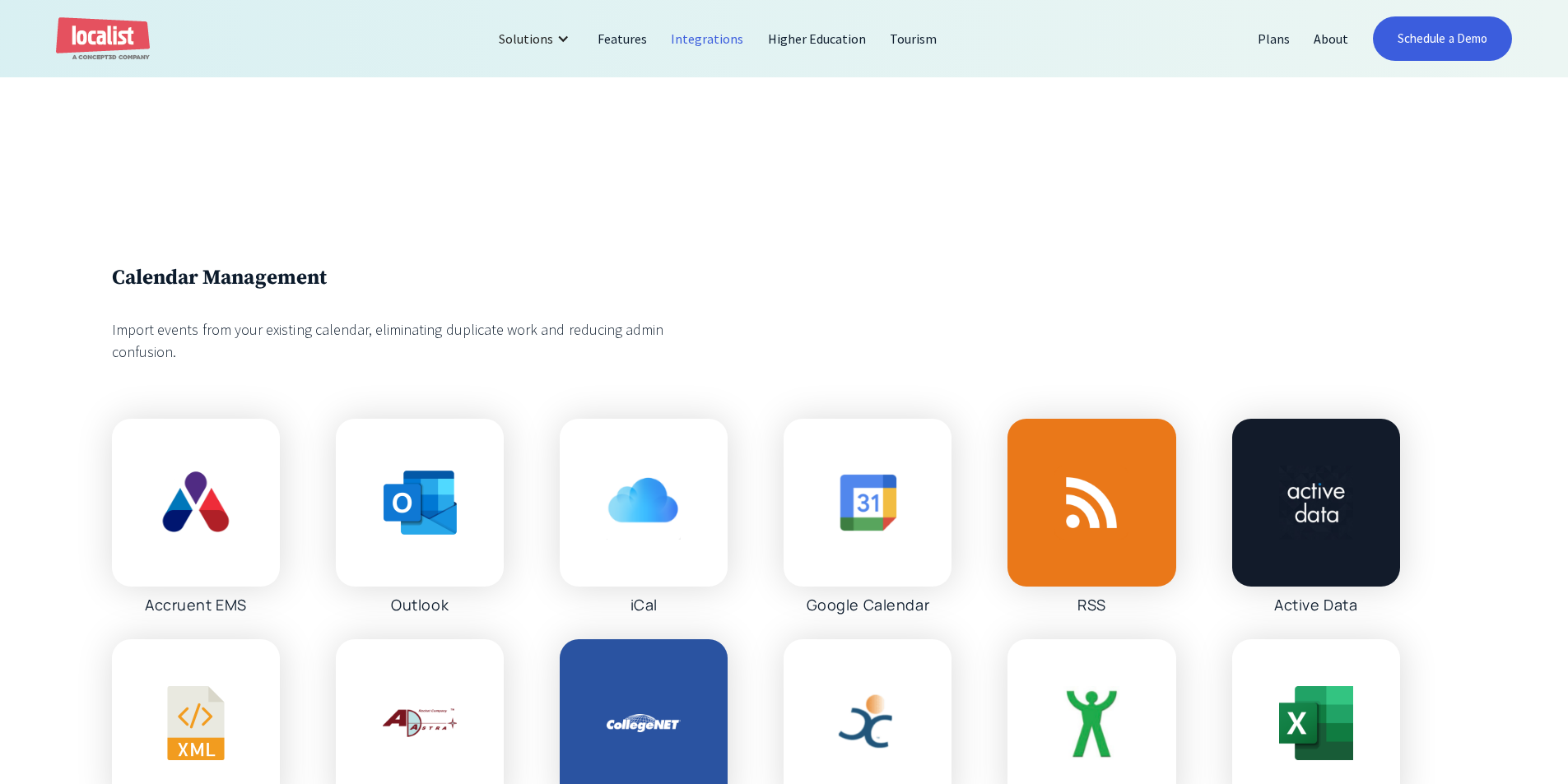
click at [500, 365] on div "Calendar Management Import events from your existing calendar, eliminating dupl…" at bounding box center [784, 660] width 1568 height 1014
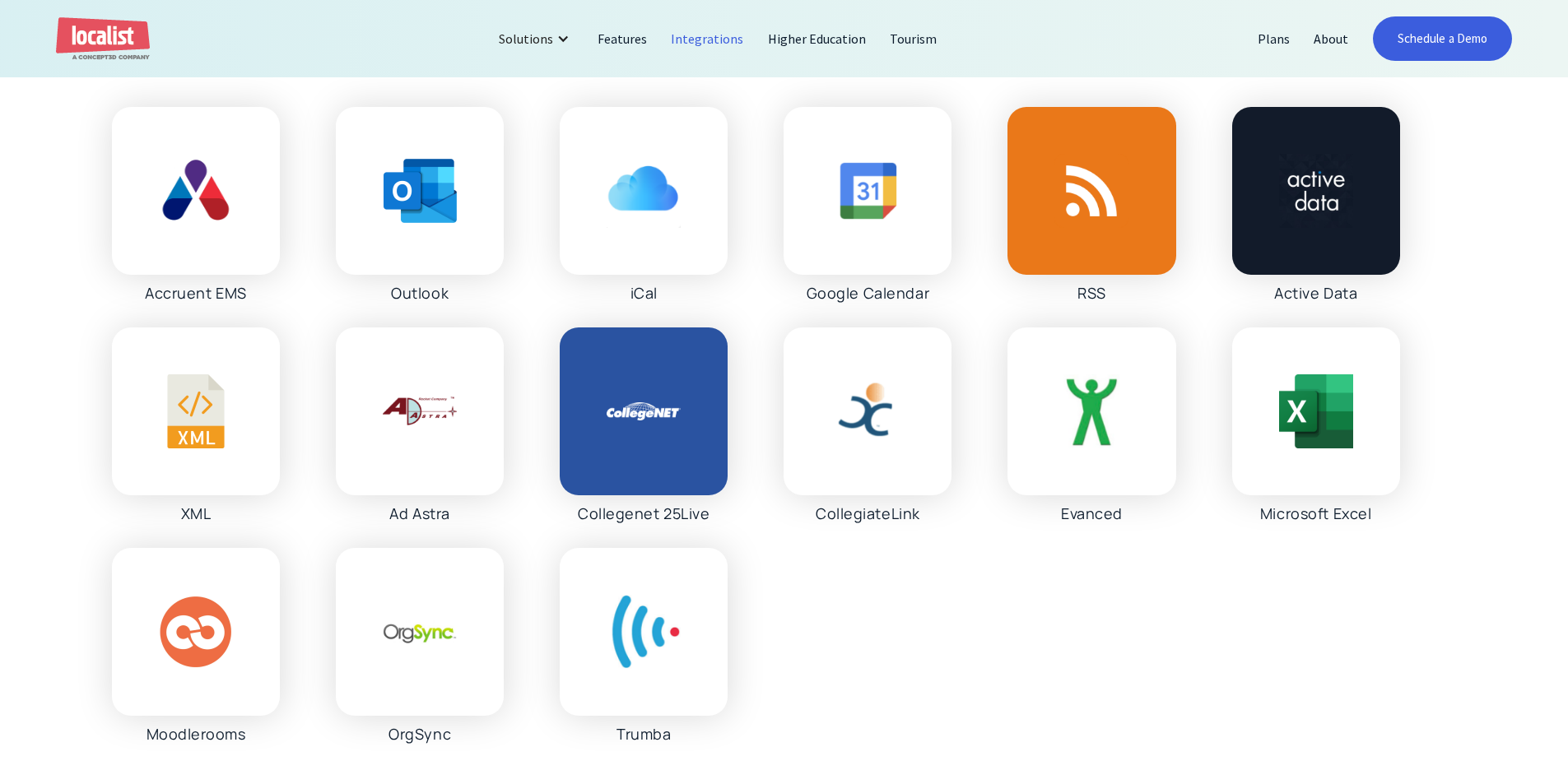
scroll to position [3455, 0]
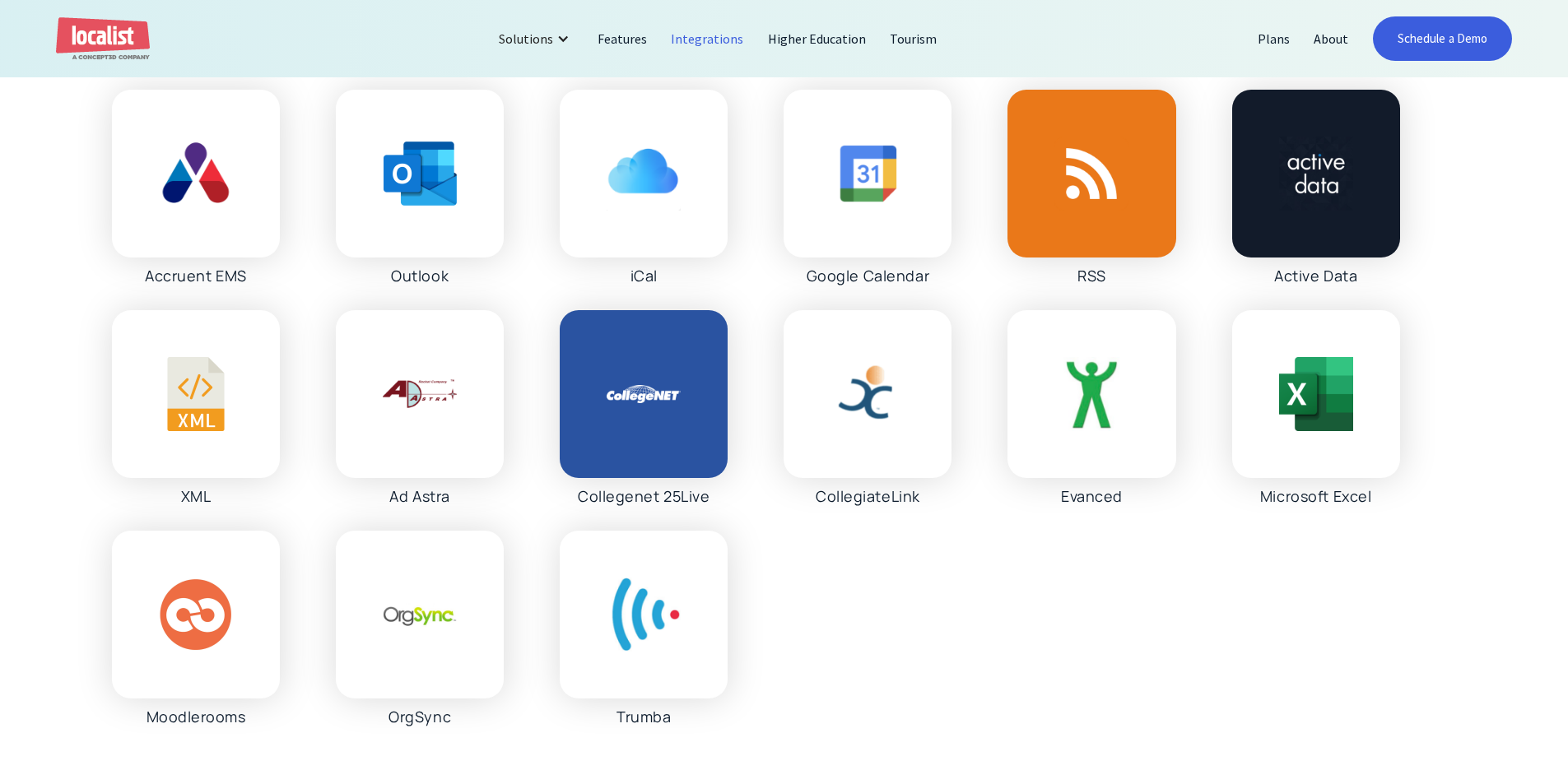
click at [895, 545] on div "Accruent EMS Outlook iCal Google Calendar RSS Active Data XML Ad Astra Collegen…" at bounding box center [755, 407] width 1288 height 637
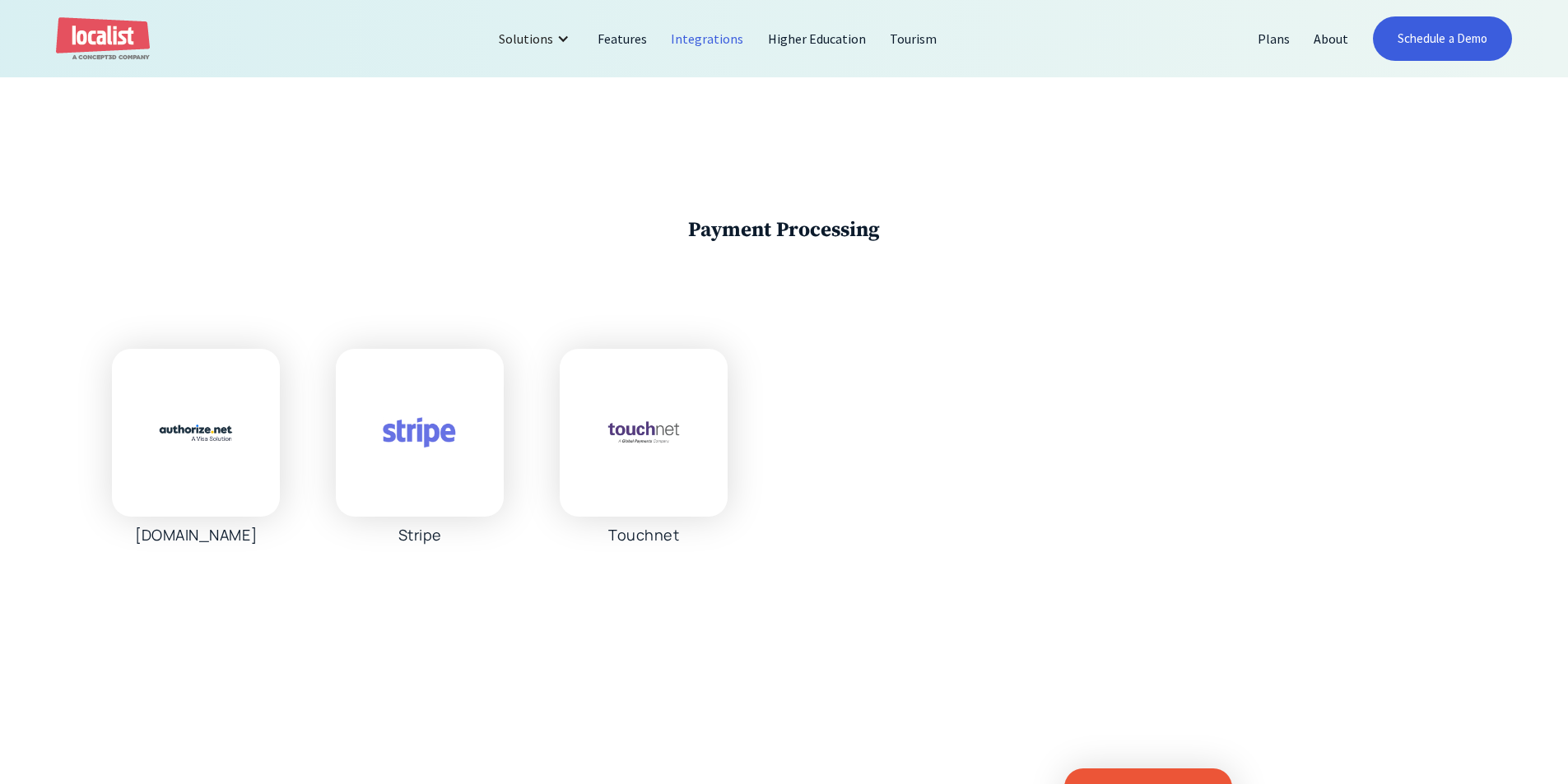
scroll to position [4771, 0]
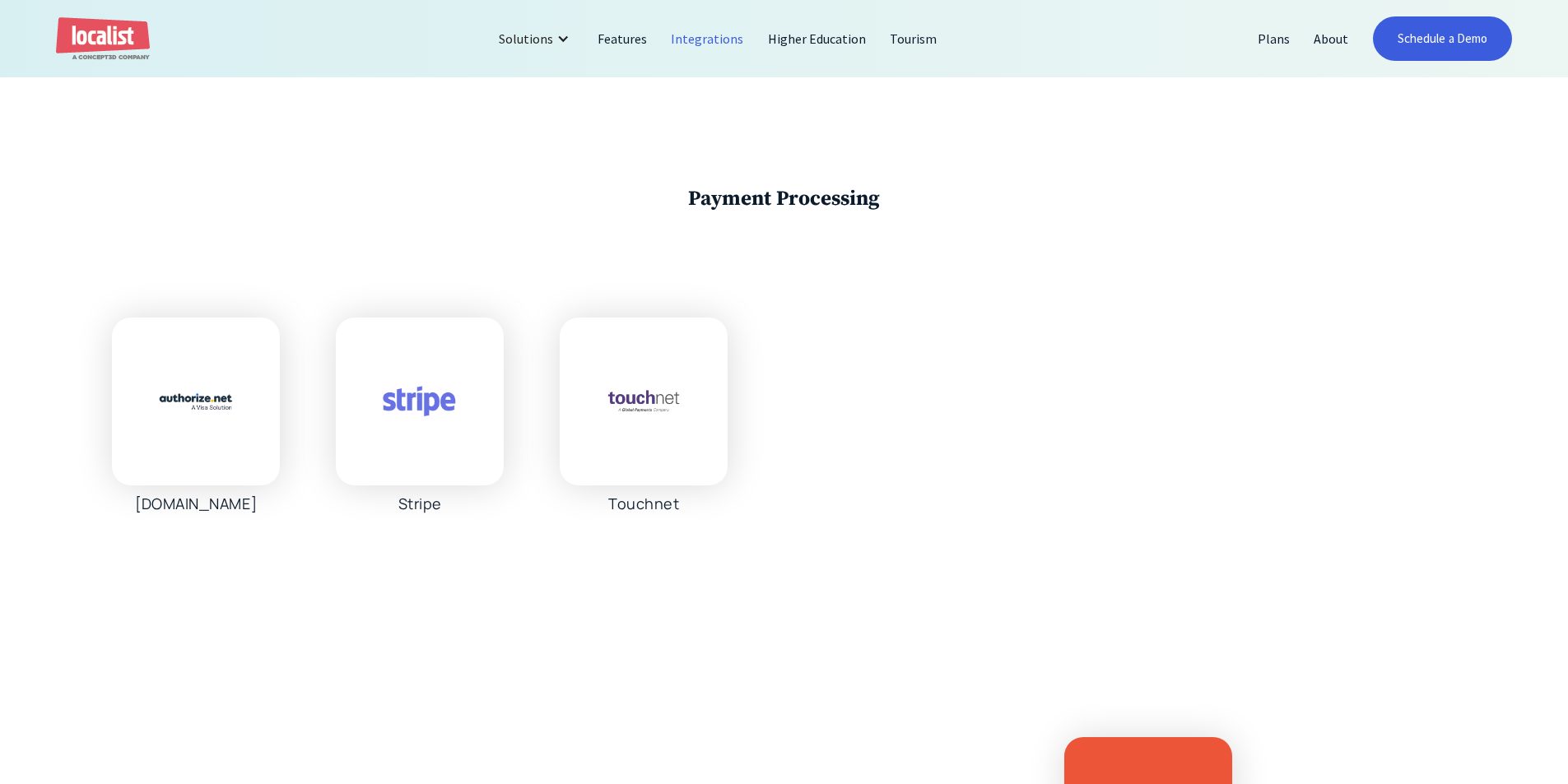
click at [427, 484] on div at bounding box center [419, 402] width 168 height 168
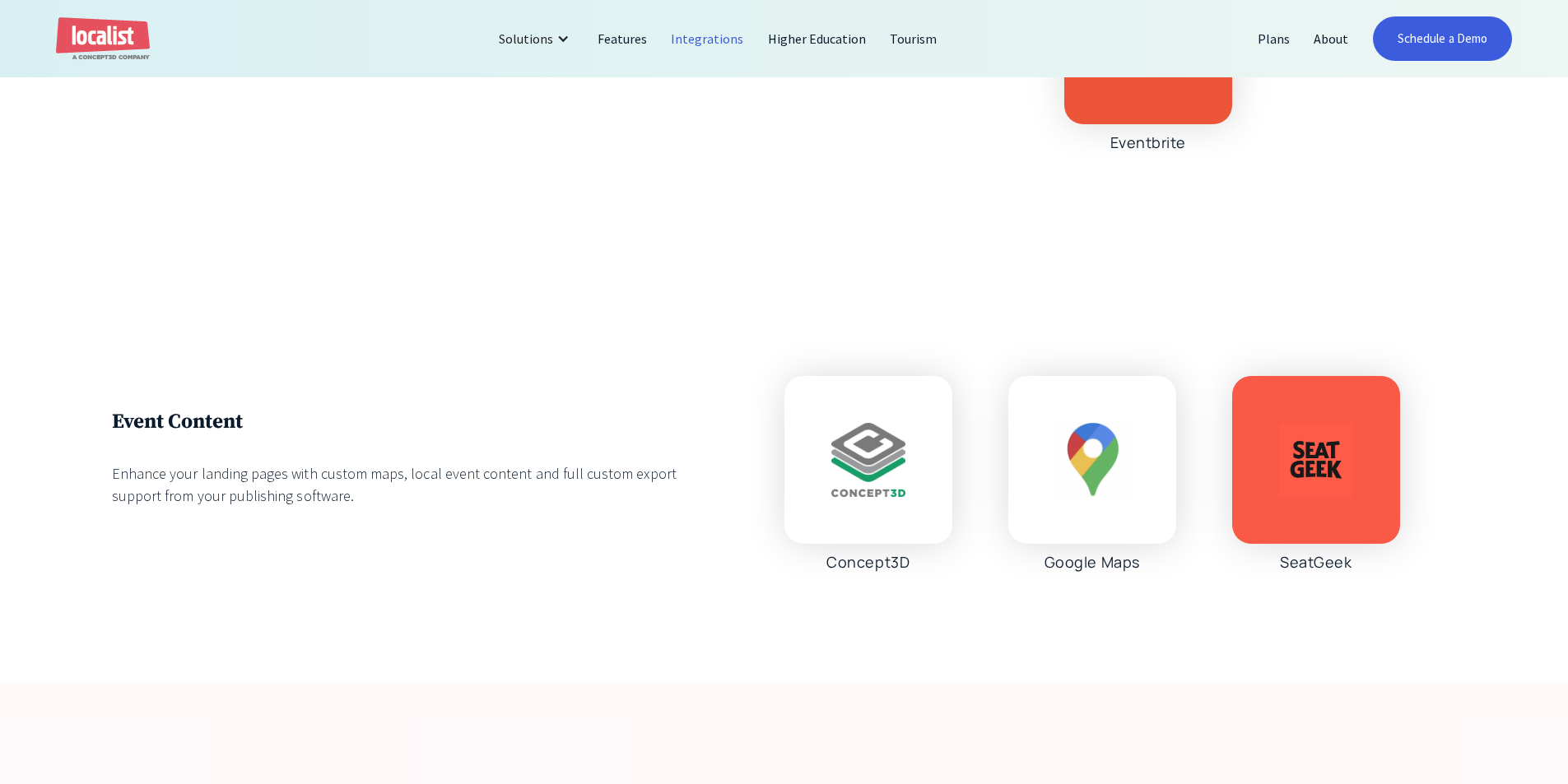
scroll to position [5593, 0]
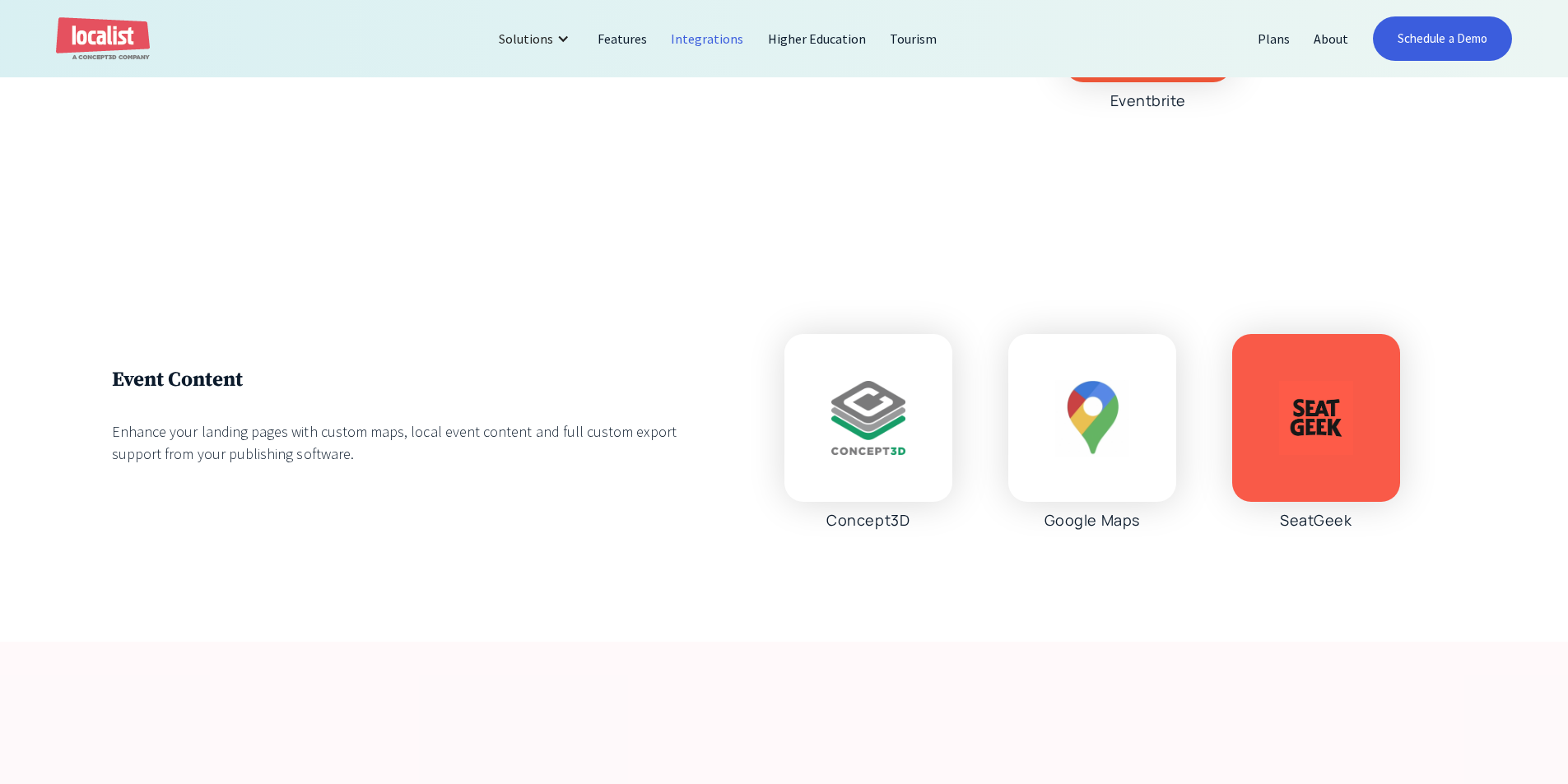
click at [847, 448] on img at bounding box center [868, 417] width 74 height 74
click at [441, 450] on div "Enhance your landing pages with custom maps, local event content and full custo…" at bounding box center [419, 443] width 615 height 45
click at [522, 445] on div "Enhance your landing pages with custom maps, local event content and full custo…" at bounding box center [419, 443] width 615 height 45
click at [812, 440] on div at bounding box center [868, 417] width 168 height 168
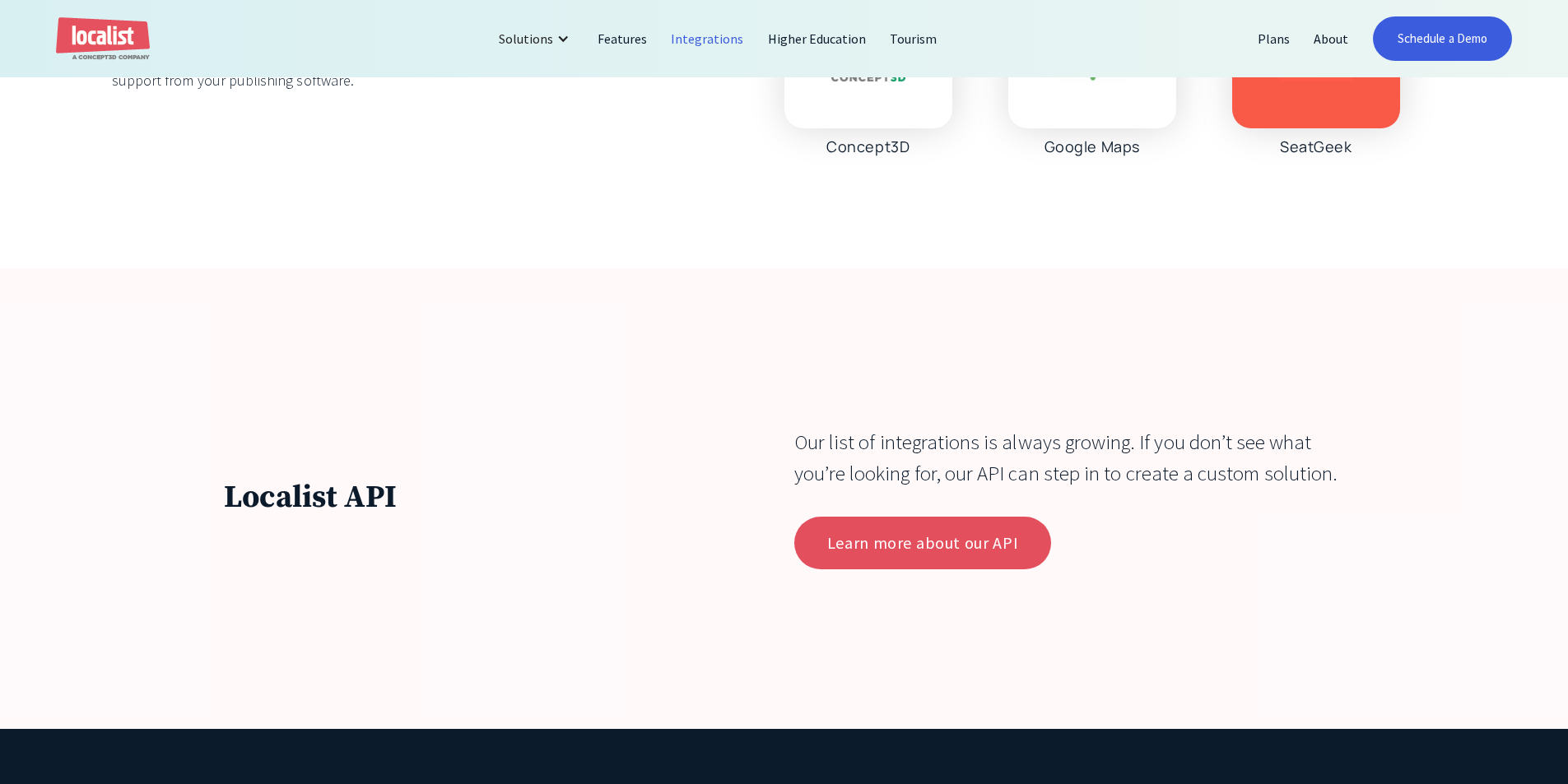
scroll to position [6005, 0]
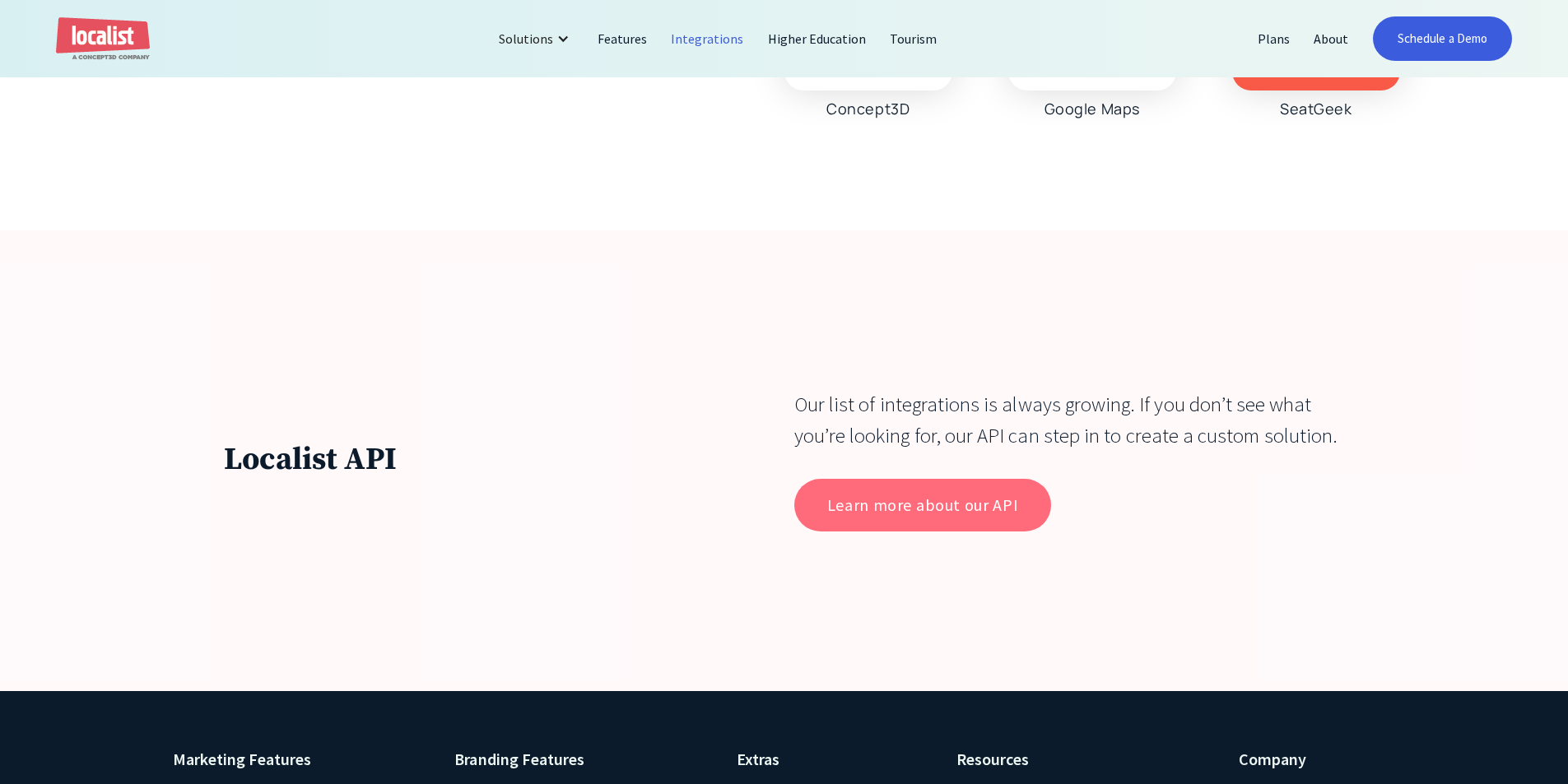
click at [901, 527] on link "Learn more about our API" at bounding box center [923, 505] width 257 height 53
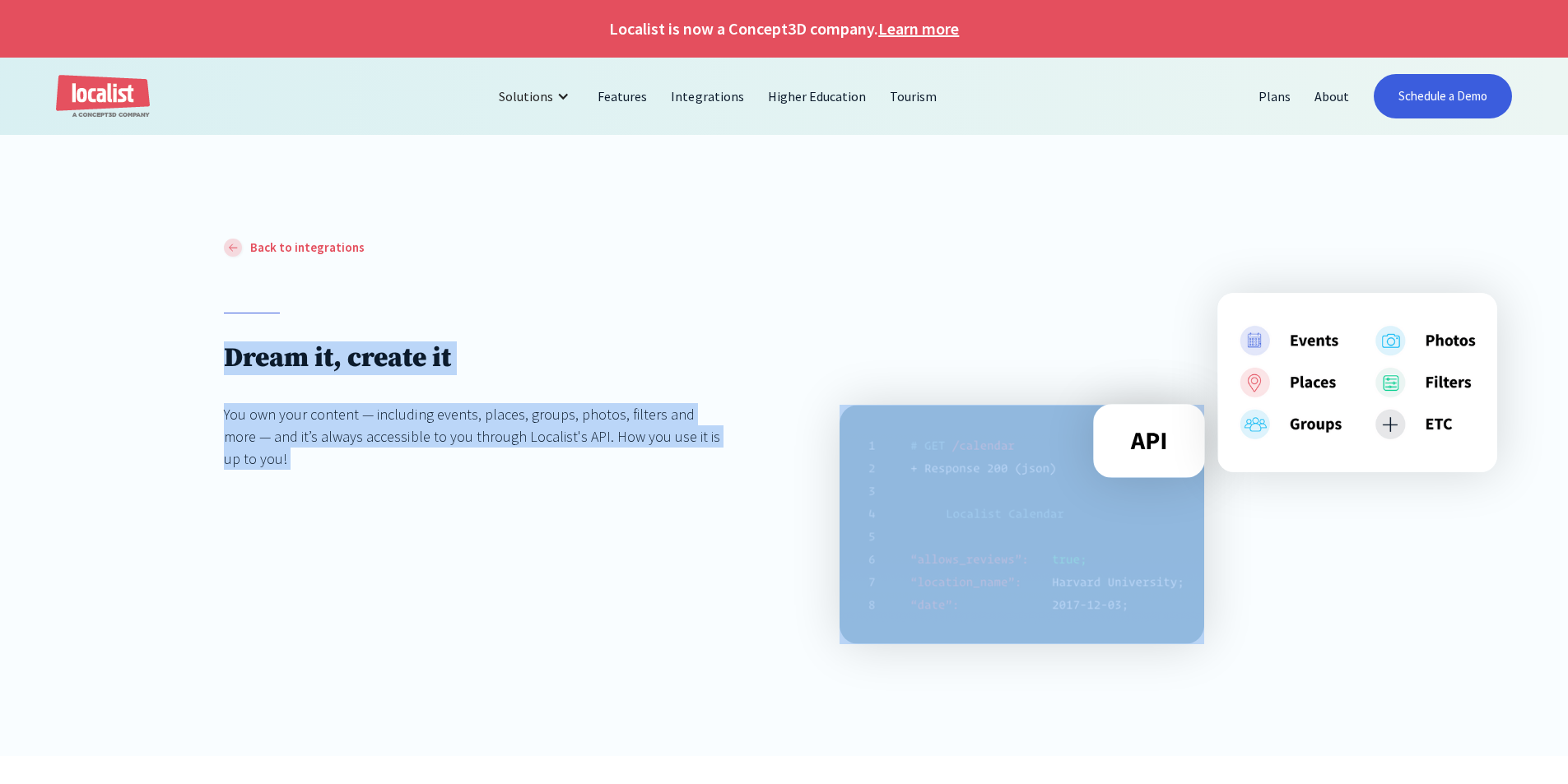
drag, startPoint x: 189, startPoint y: 344, endPoint x: 747, endPoint y: 435, distance: 565.4
click at [747, 435] on div "Back to integrations Dream it, create it You own your content — including event…" at bounding box center [784, 496] width 1568 height 519
click at [747, 435] on div at bounding box center [1063, 440] width 672 height 407
drag, startPoint x: 747, startPoint y: 435, endPoint x: 153, endPoint y: 363, distance: 598.3
click at [153, 363] on div "Back to integrations Dream it, create it You own your content — including event…" at bounding box center [784, 496] width 1568 height 519
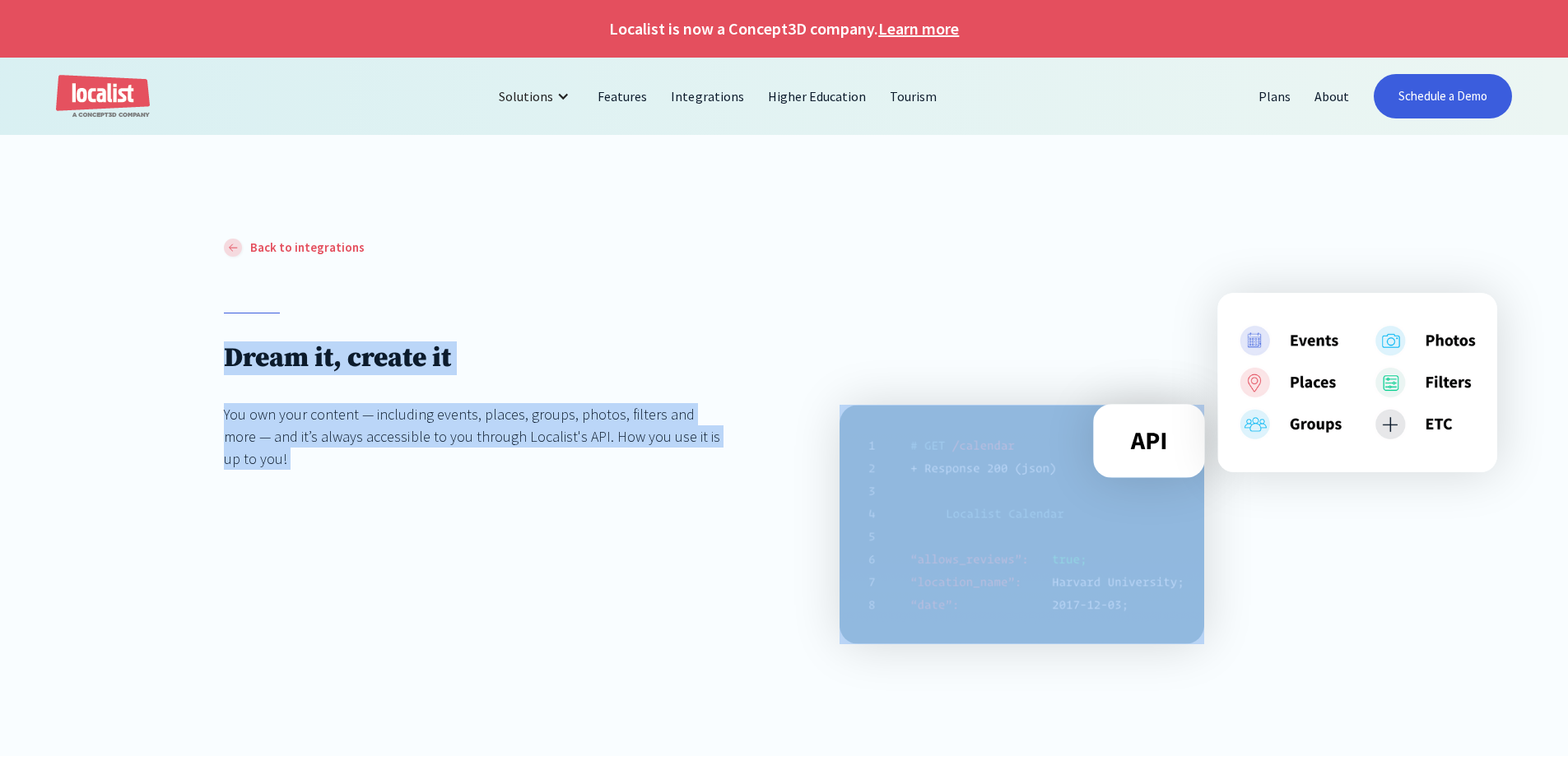
click at [153, 363] on div "Back to integrations Dream it, create it You own your content — including event…" at bounding box center [784, 496] width 1568 height 519
drag, startPoint x: 153, startPoint y: 363, endPoint x: 773, endPoint y: 453, distance: 626.5
click at [773, 453] on div "Back to integrations Dream it, create it You own your content — including event…" at bounding box center [784, 496] width 1568 height 519
click at [773, 453] on div at bounding box center [1063, 440] width 672 height 407
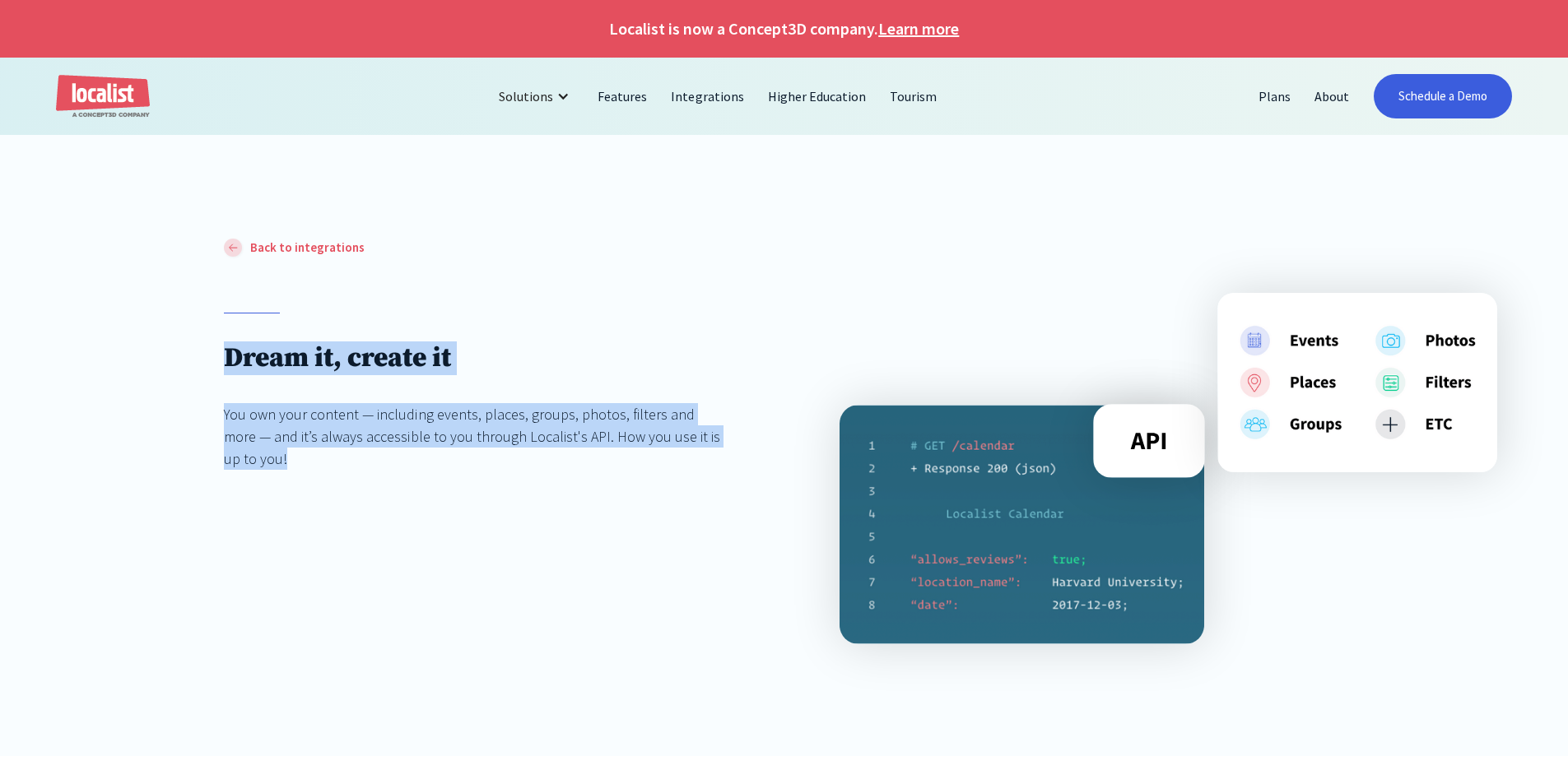
drag, startPoint x: 702, startPoint y: 449, endPoint x: 157, endPoint y: 368, distance: 551.0
click at [166, 352] on div "Back to integrations Dream it, create it You own your content — including event…" at bounding box center [784, 496] width 1568 height 519
click at [157, 394] on div "Back to integrations Dream it, create it You own your content — including event…" at bounding box center [784, 496] width 1568 height 519
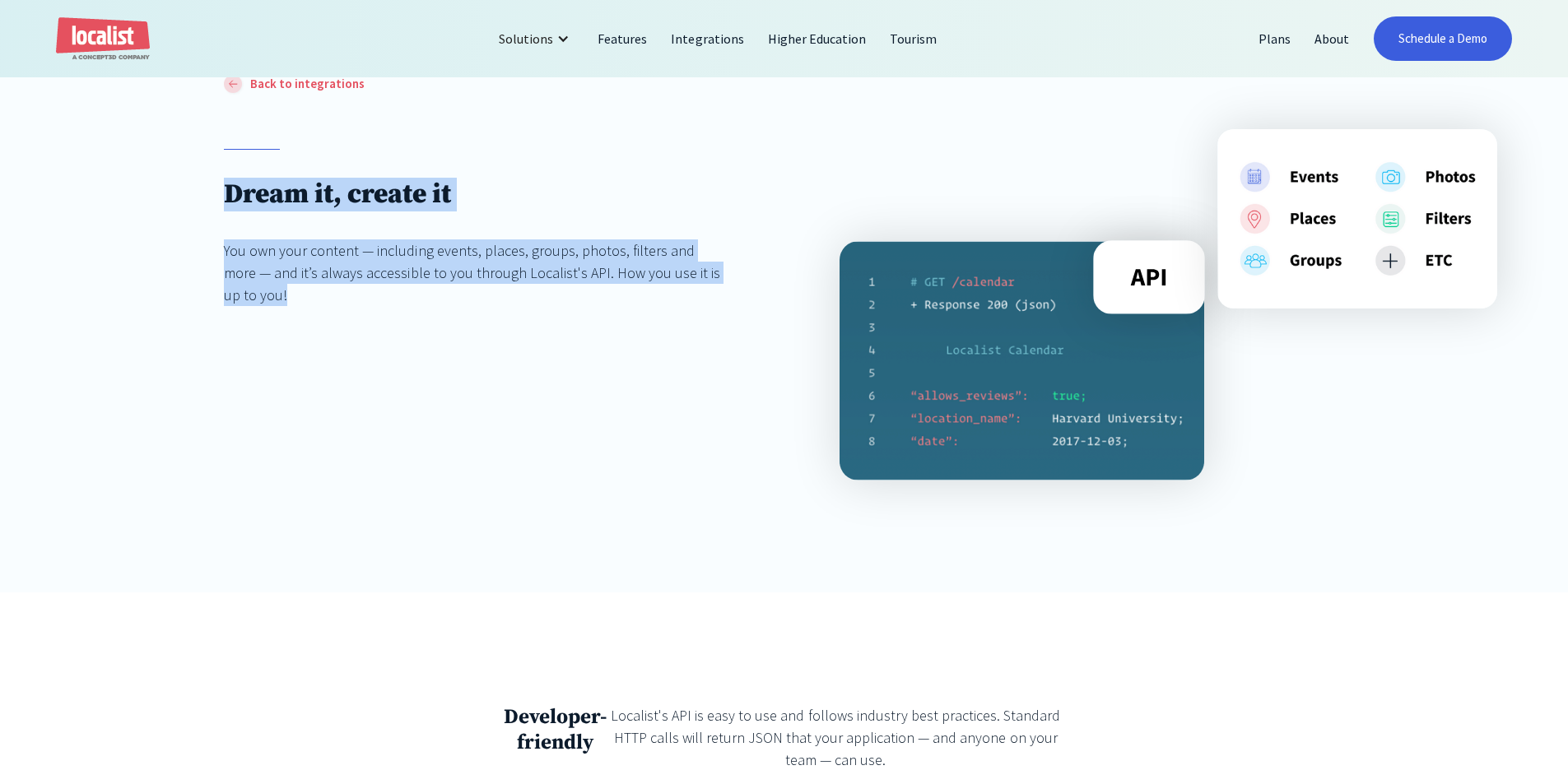
click at [162, 378] on div "Back to integrations Dream it, create it You own your content — including event…" at bounding box center [784, 332] width 1568 height 519
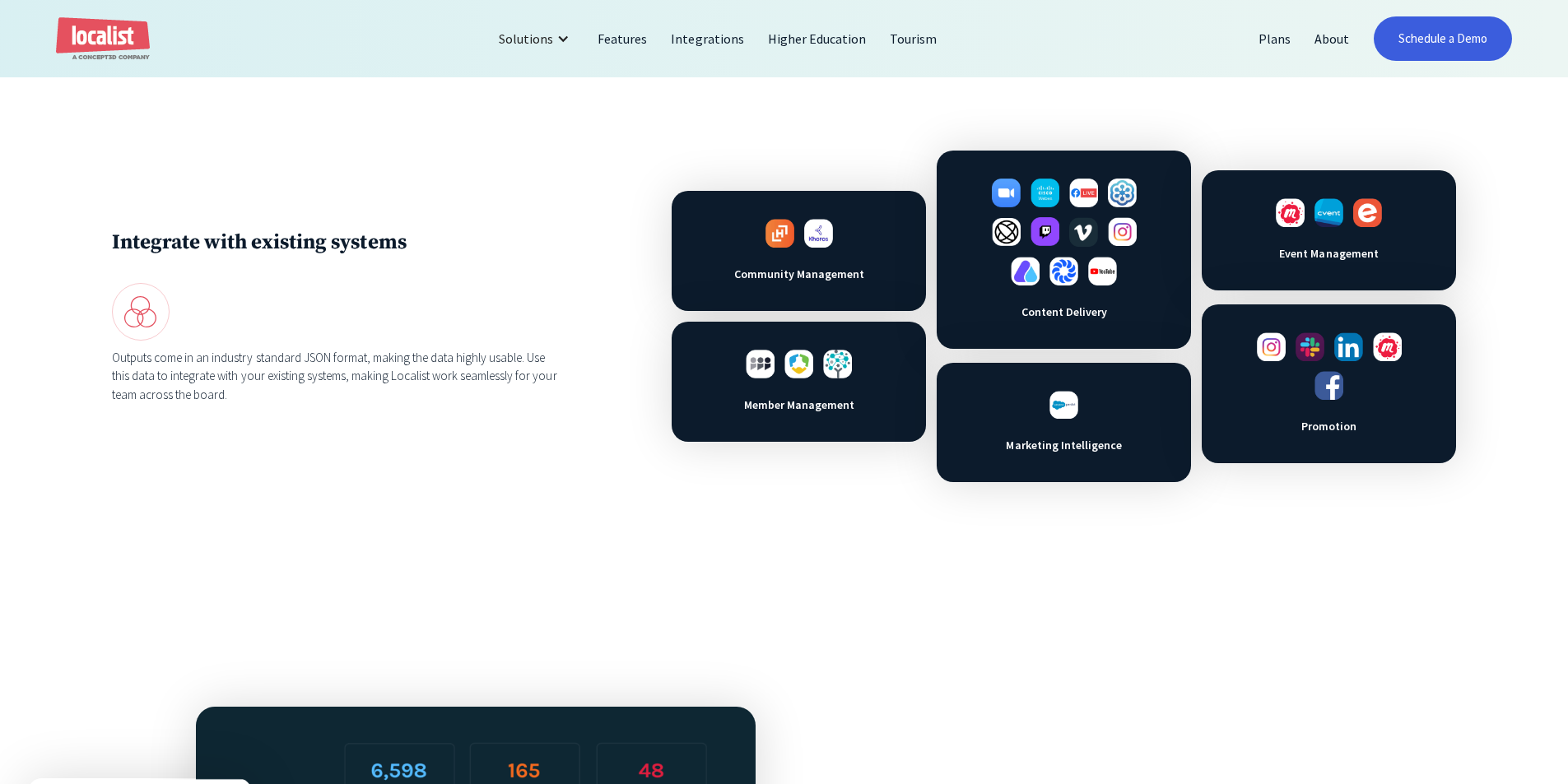
scroll to position [1070, 0]
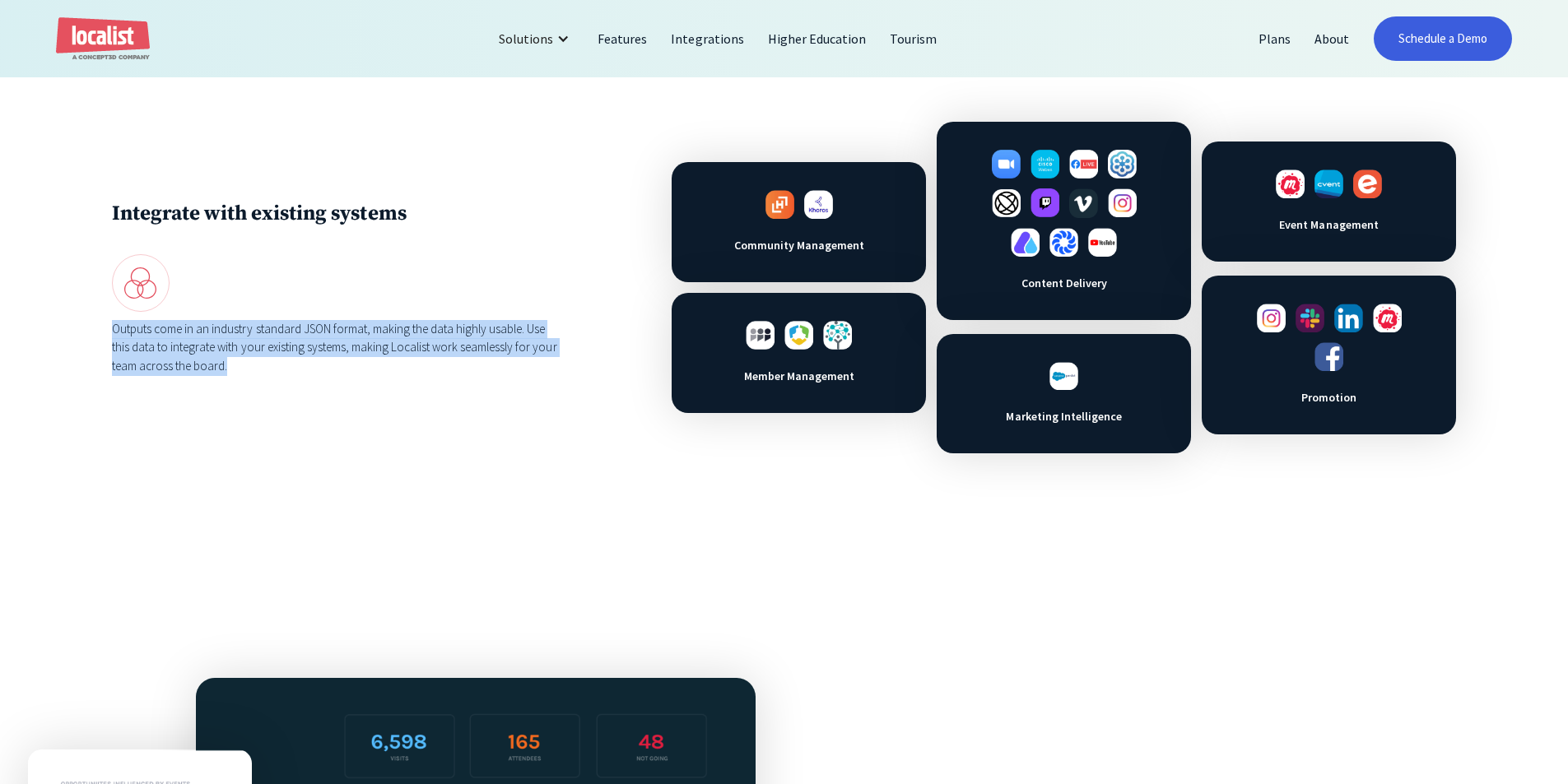
drag, startPoint x: 321, startPoint y: 377, endPoint x: 0, endPoint y: 341, distance: 323.0
click at [0, 341] on div "Integrate with existing systems Outputs come in an industry standard JSON forma…" at bounding box center [784, 287] width 1568 height 556
click at [51, 322] on div "Integrate with existing systems Outputs come in an industry standard JSON forma…" at bounding box center [784, 287] width 1568 height 556
drag, startPoint x: 182, startPoint y: 337, endPoint x: 302, endPoint y: 388, distance: 130.4
click at [302, 387] on div "Integrate with existing systems Outputs come in an industry standard JSON forma…" at bounding box center [784, 287] width 1568 height 556
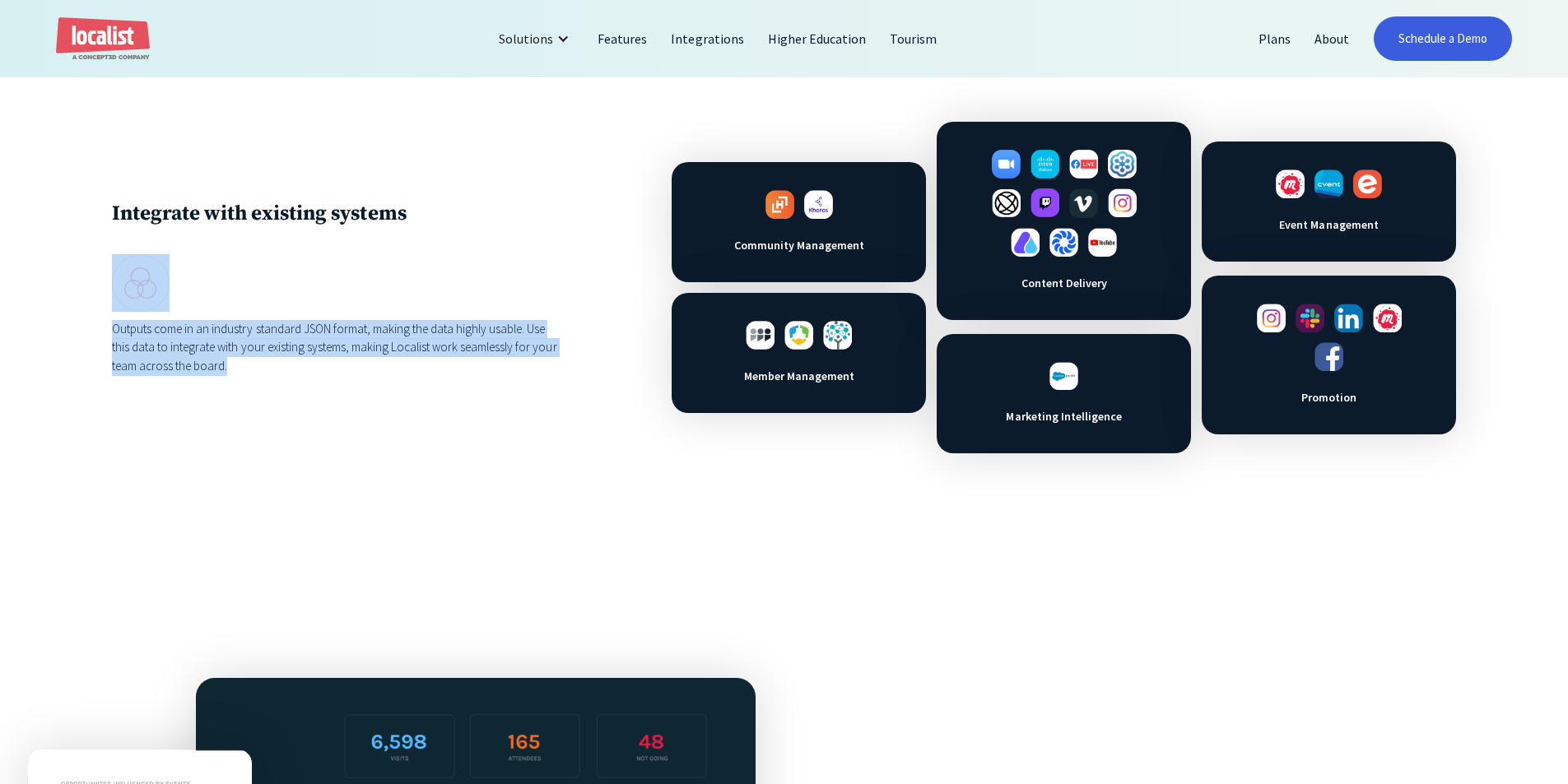
click at [303, 390] on div "Integrate with existing systems Outputs come in an industry standard JSON forma…" at bounding box center [784, 287] width 1344 height 331
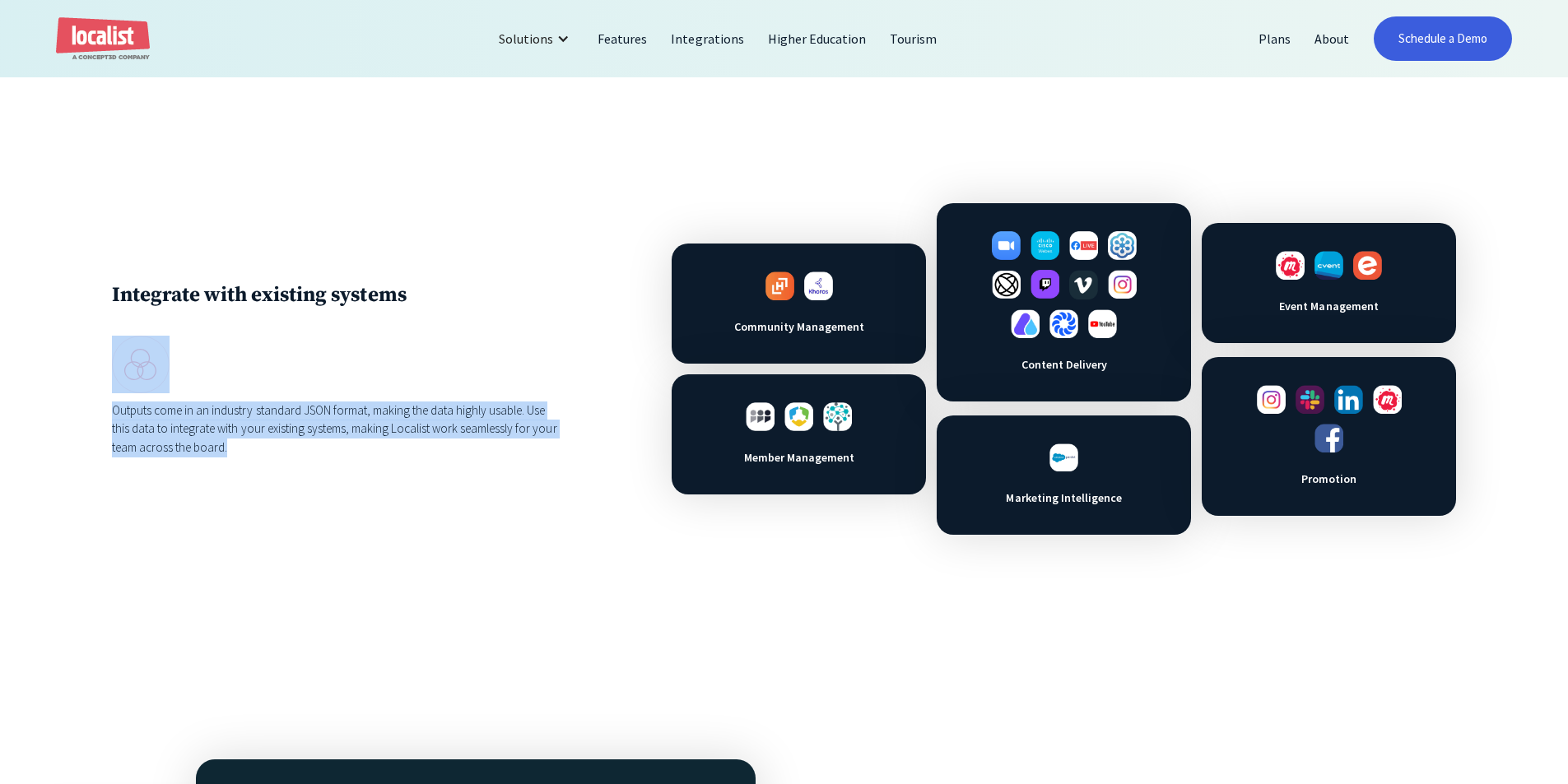
scroll to position [987, 0]
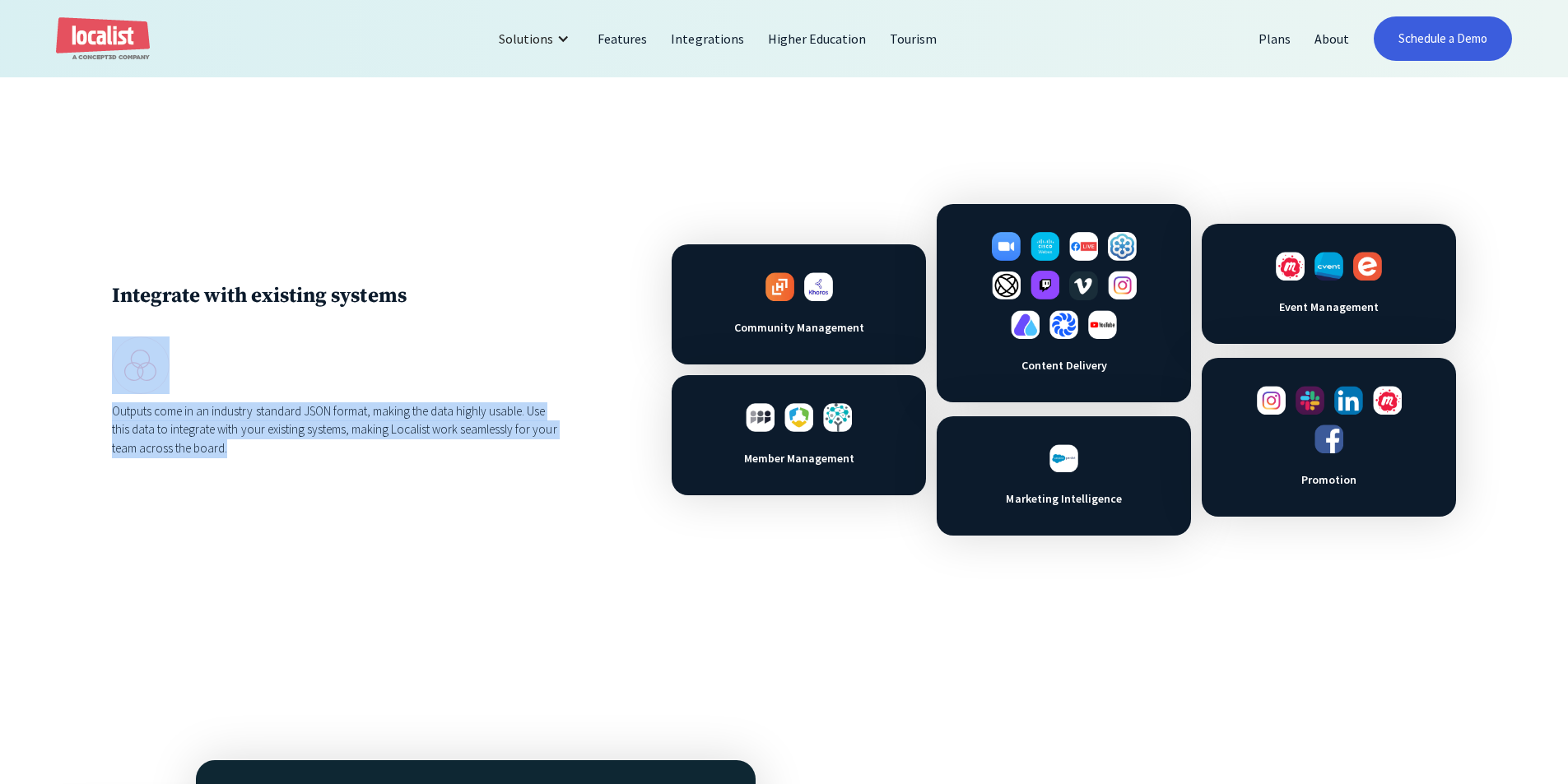
click at [308, 375] on div at bounding box center [335, 365] width 448 height 58
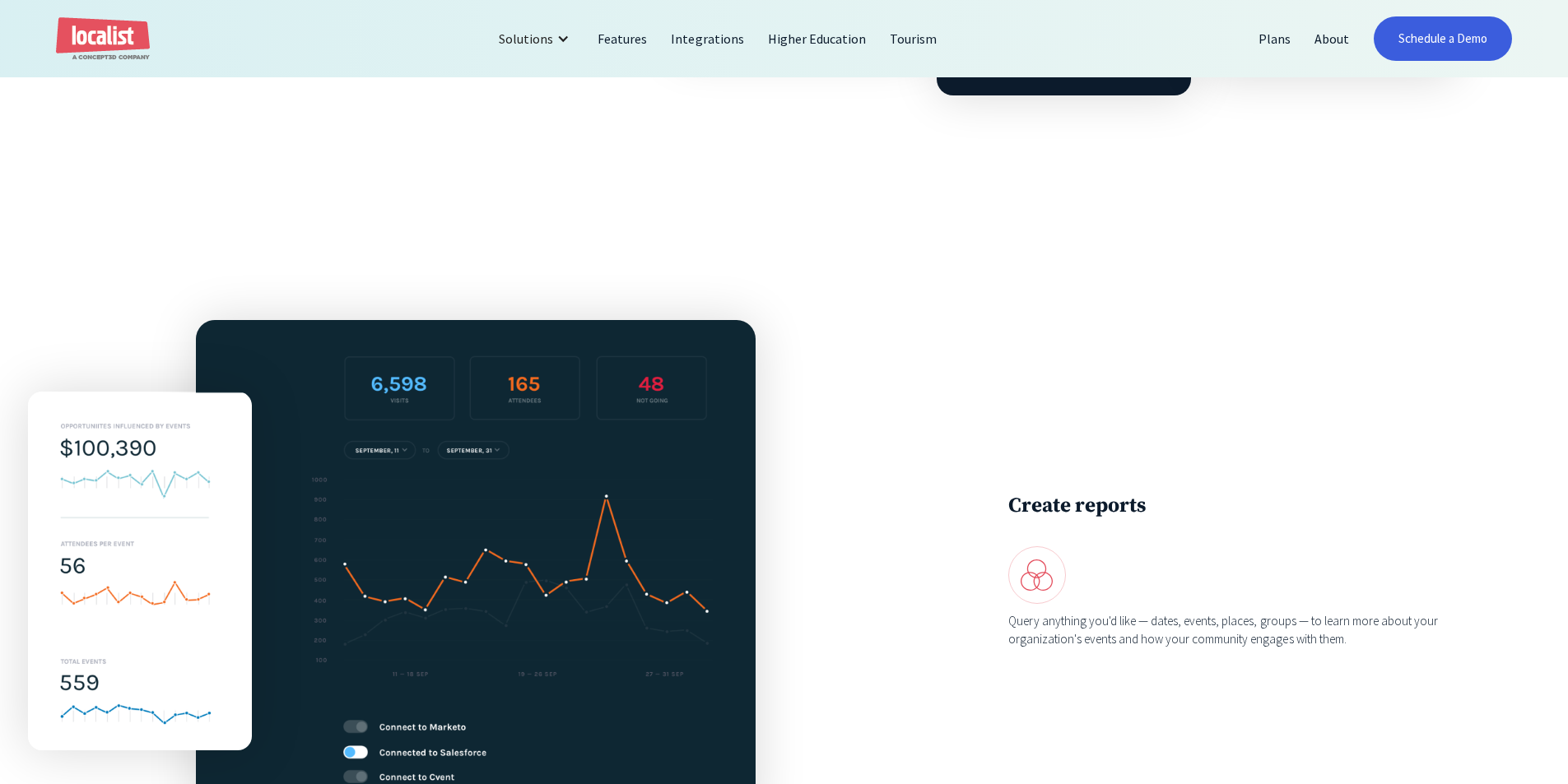
scroll to position [1645, 0]
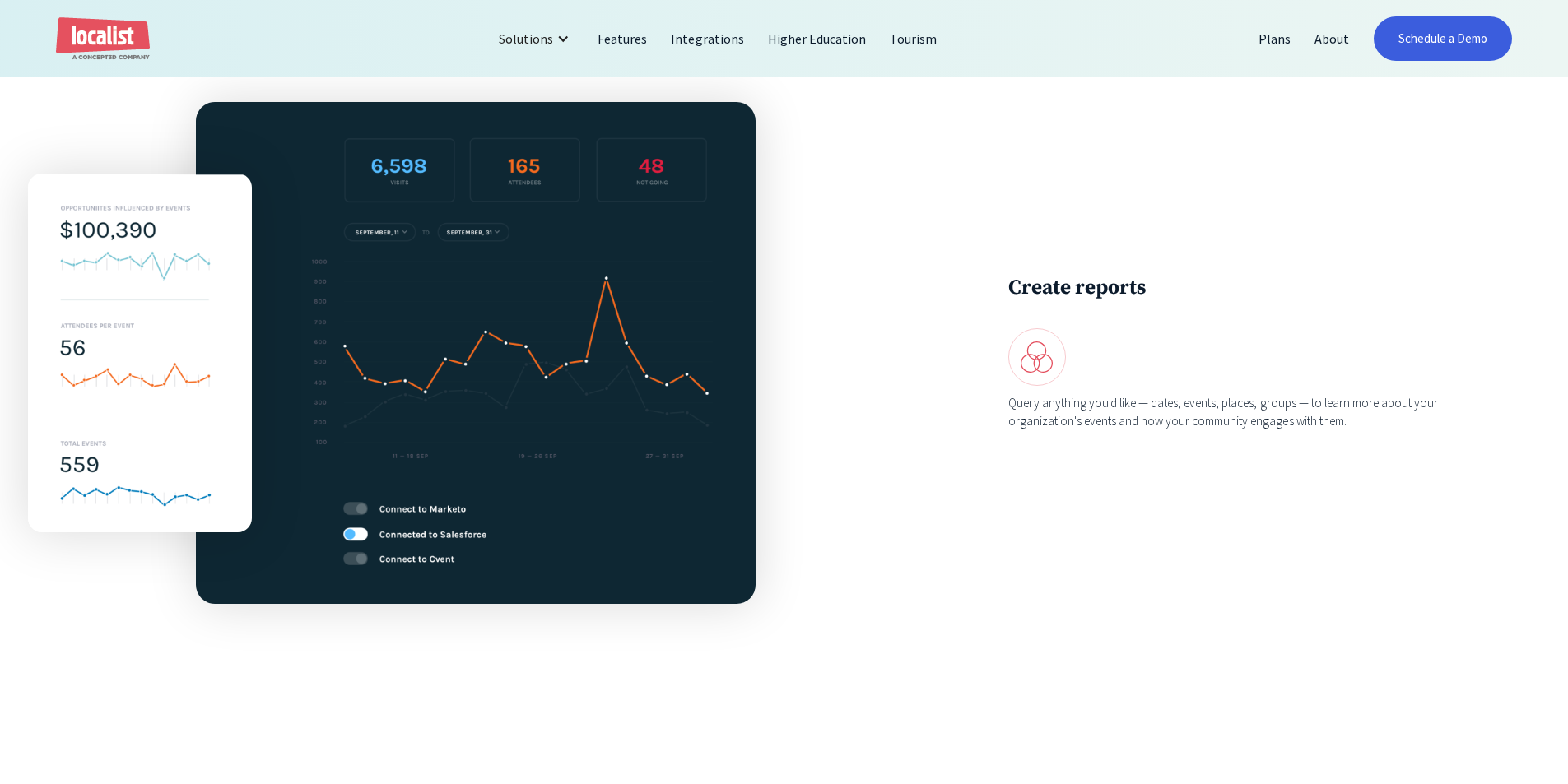
click at [128, 131] on div at bounding box center [140, 353] width 224 height 503
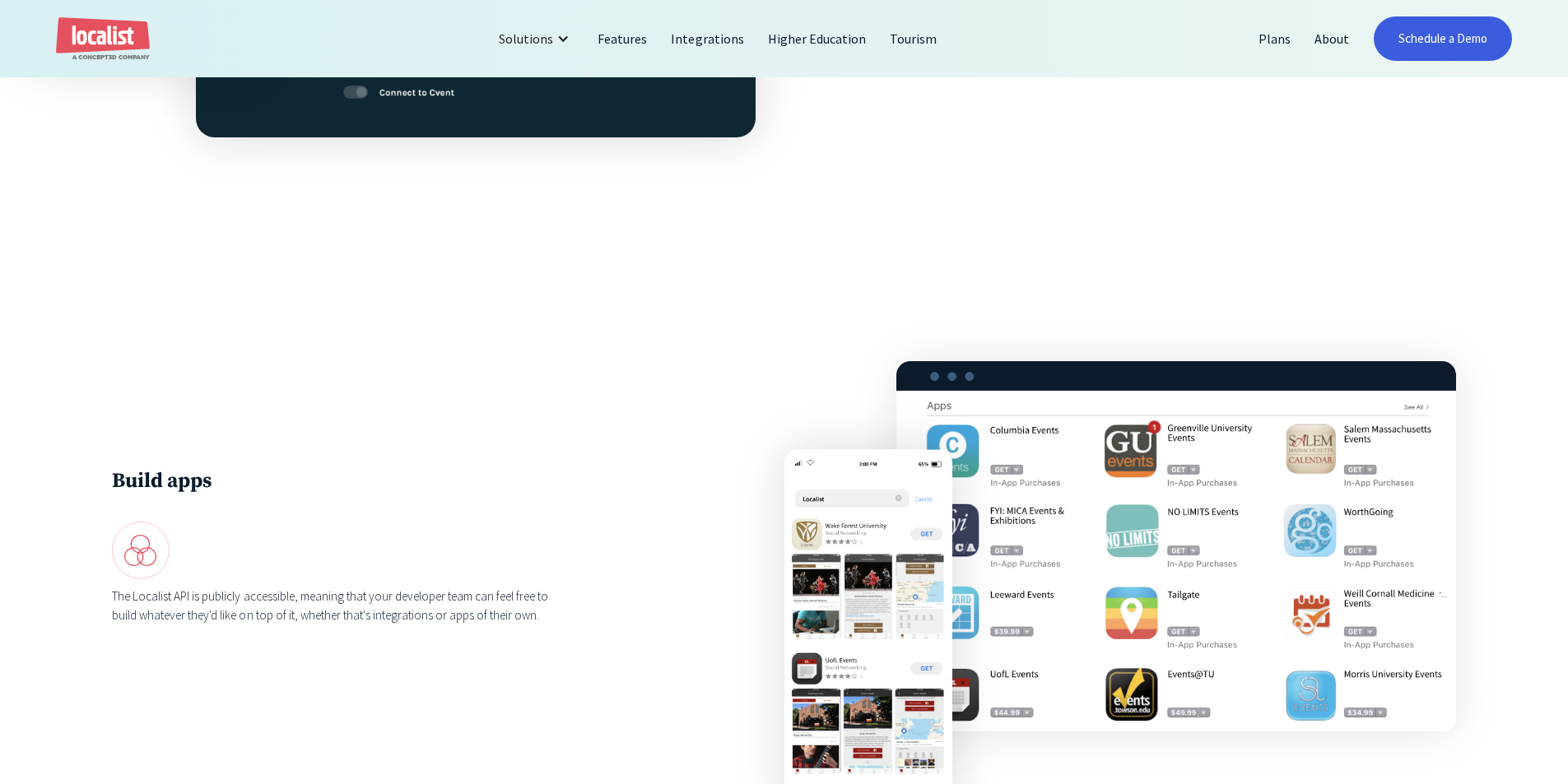
scroll to position [2138, 0]
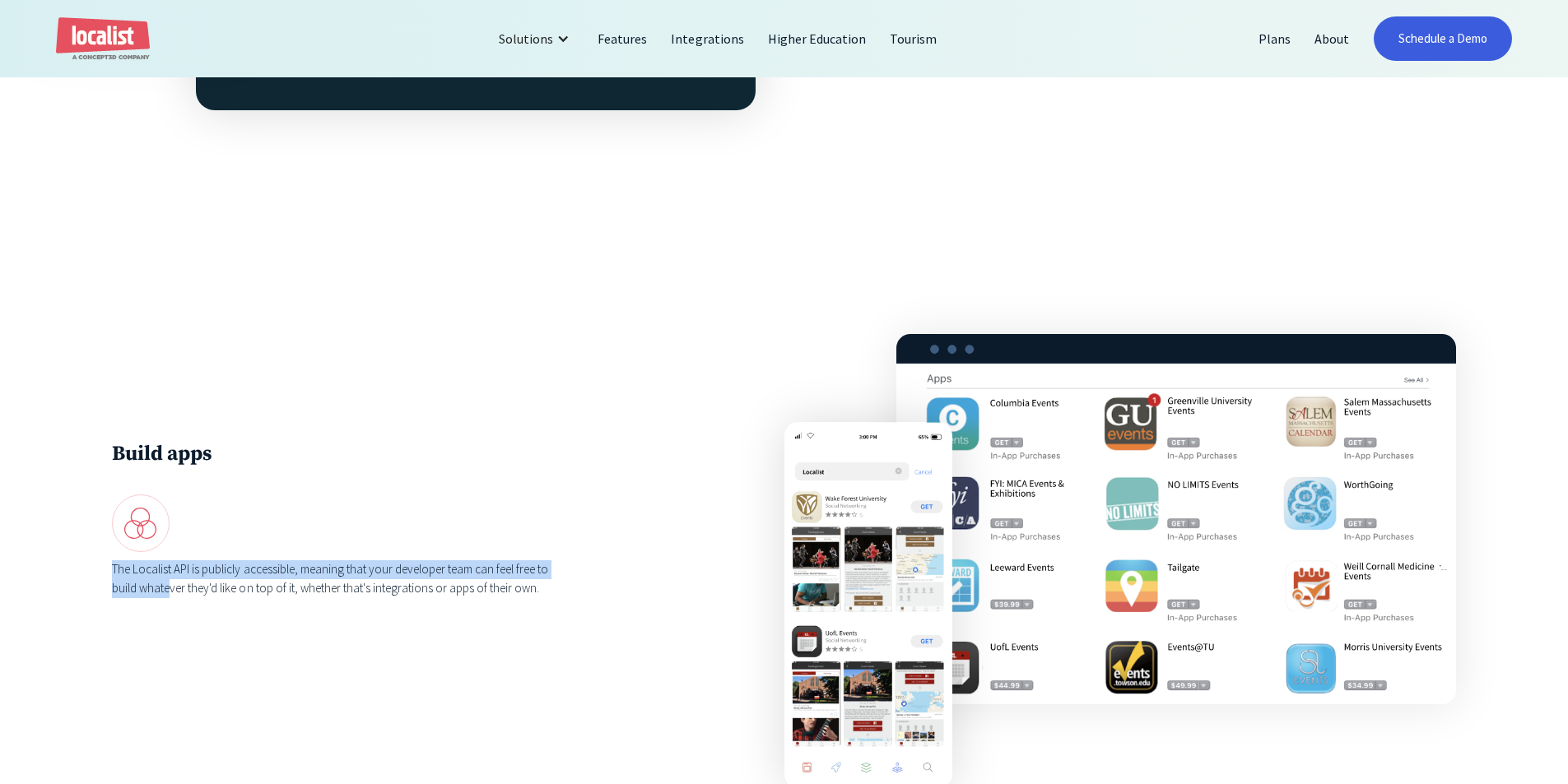
drag, startPoint x: 167, startPoint y: 613, endPoint x: 104, endPoint y: 574, distance: 74.1
click at [104, 574] on div "Build apps The Localist API is publicly accessible, meaning that your developer…" at bounding box center [784, 518] width 1568 height 594
drag, startPoint x: 142, startPoint y: 604, endPoint x: 569, endPoint y: 613, distance: 427.1
click at [569, 613] on div "Build apps The Localist API is publicly accessible, meaning that your developer…" at bounding box center [784, 518] width 1344 height 370
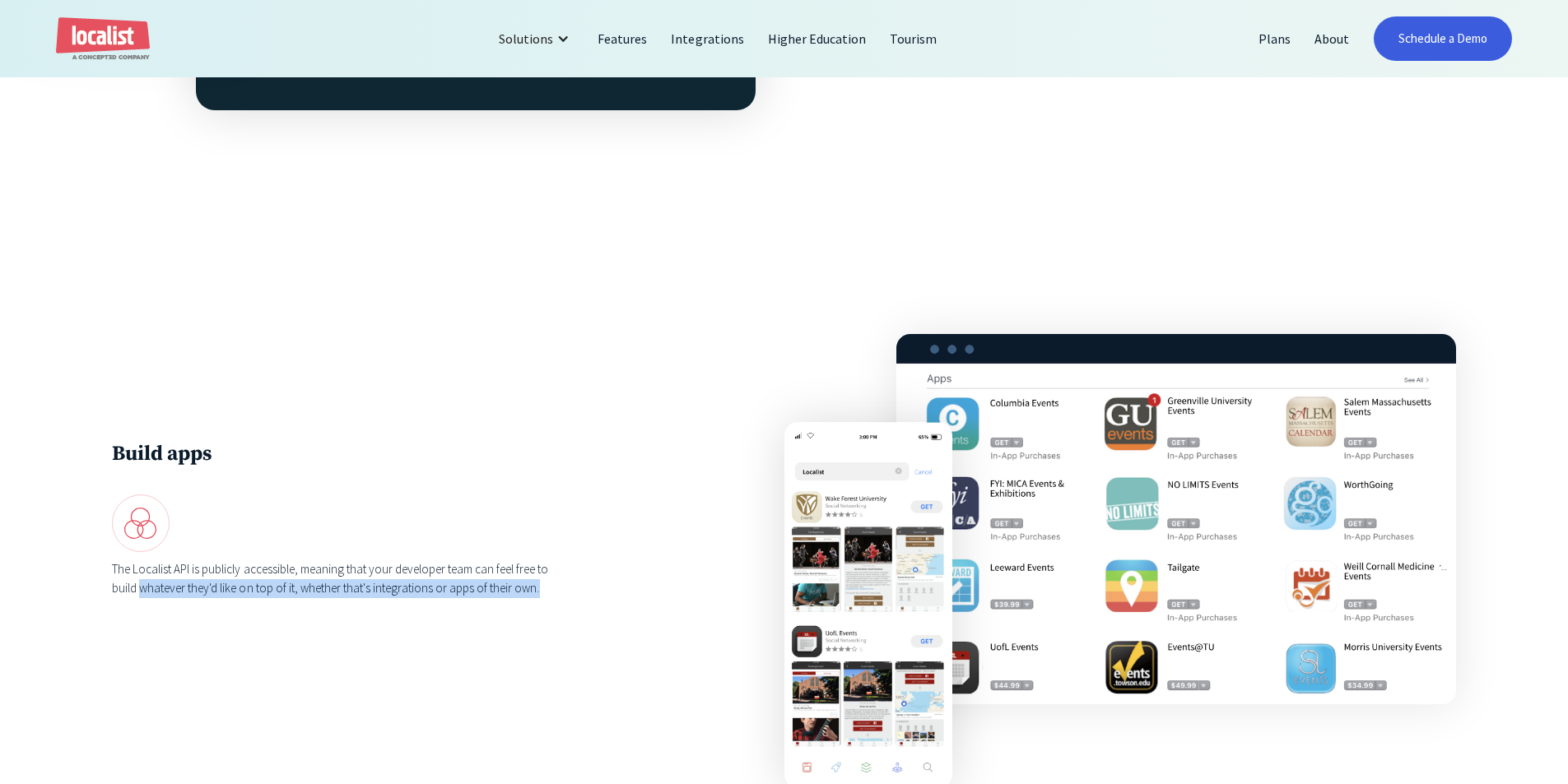
click at [569, 613] on div "Build apps The Localist API is publicly accessible, meaning that your developer…" at bounding box center [784, 518] width 1344 height 370
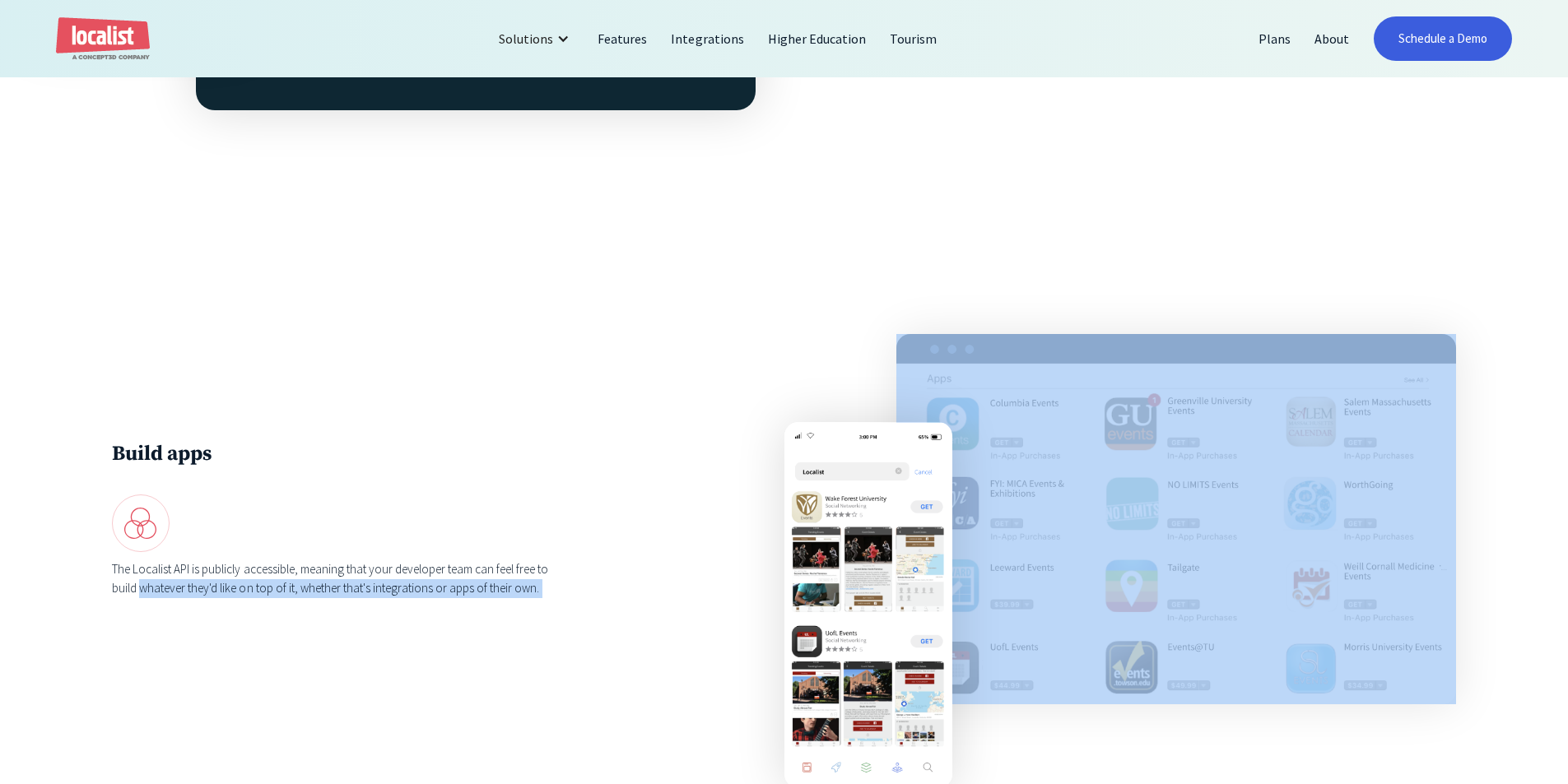
drag, startPoint x: 569, startPoint y: 613, endPoint x: 160, endPoint y: 606, distance: 409.1
click at [160, 606] on div "Build apps The Localist API is publicly accessible, meaning that your developer…" at bounding box center [784, 518] width 1344 height 370
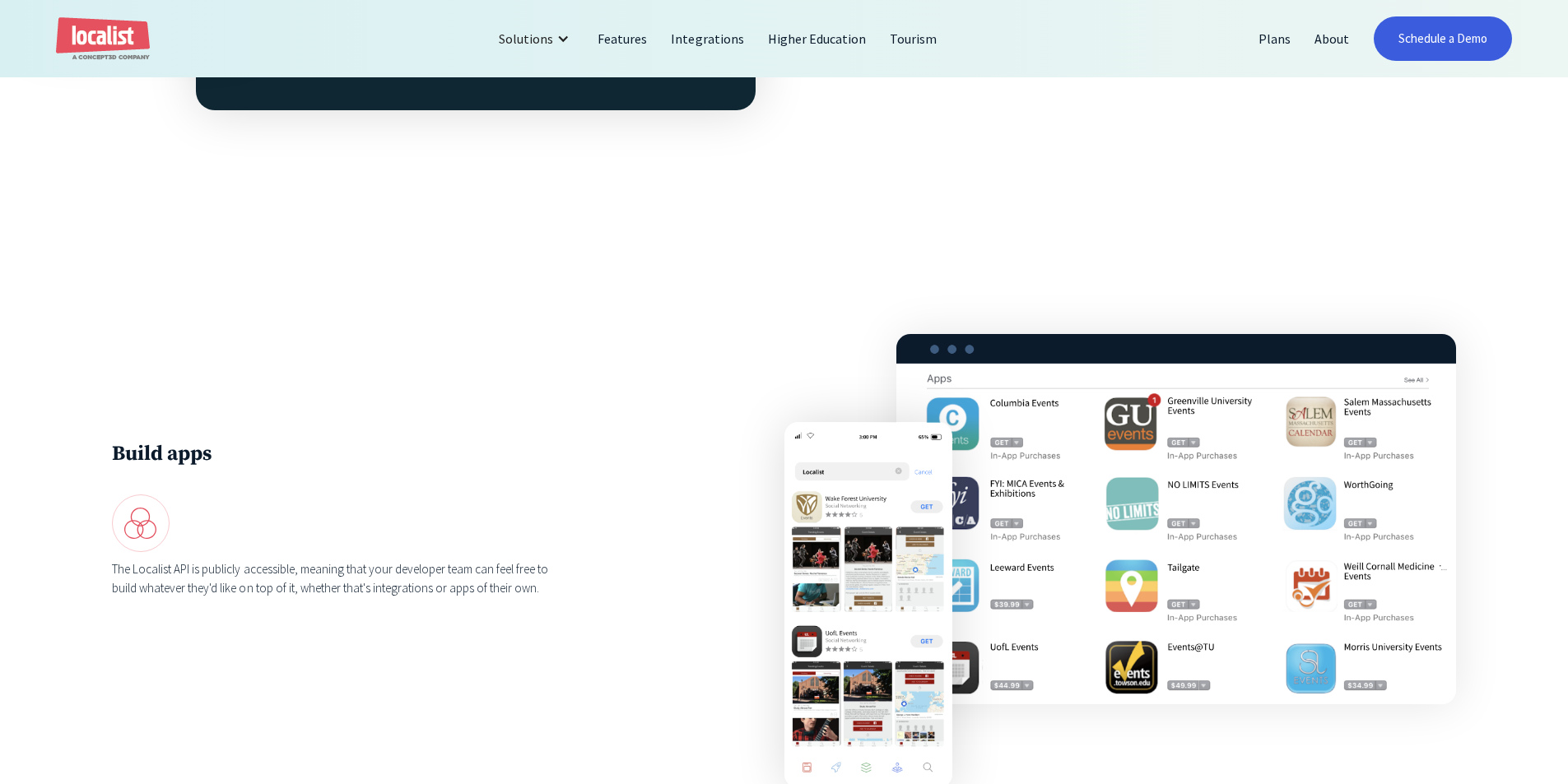
click at [373, 552] on div at bounding box center [335, 523] width 448 height 58
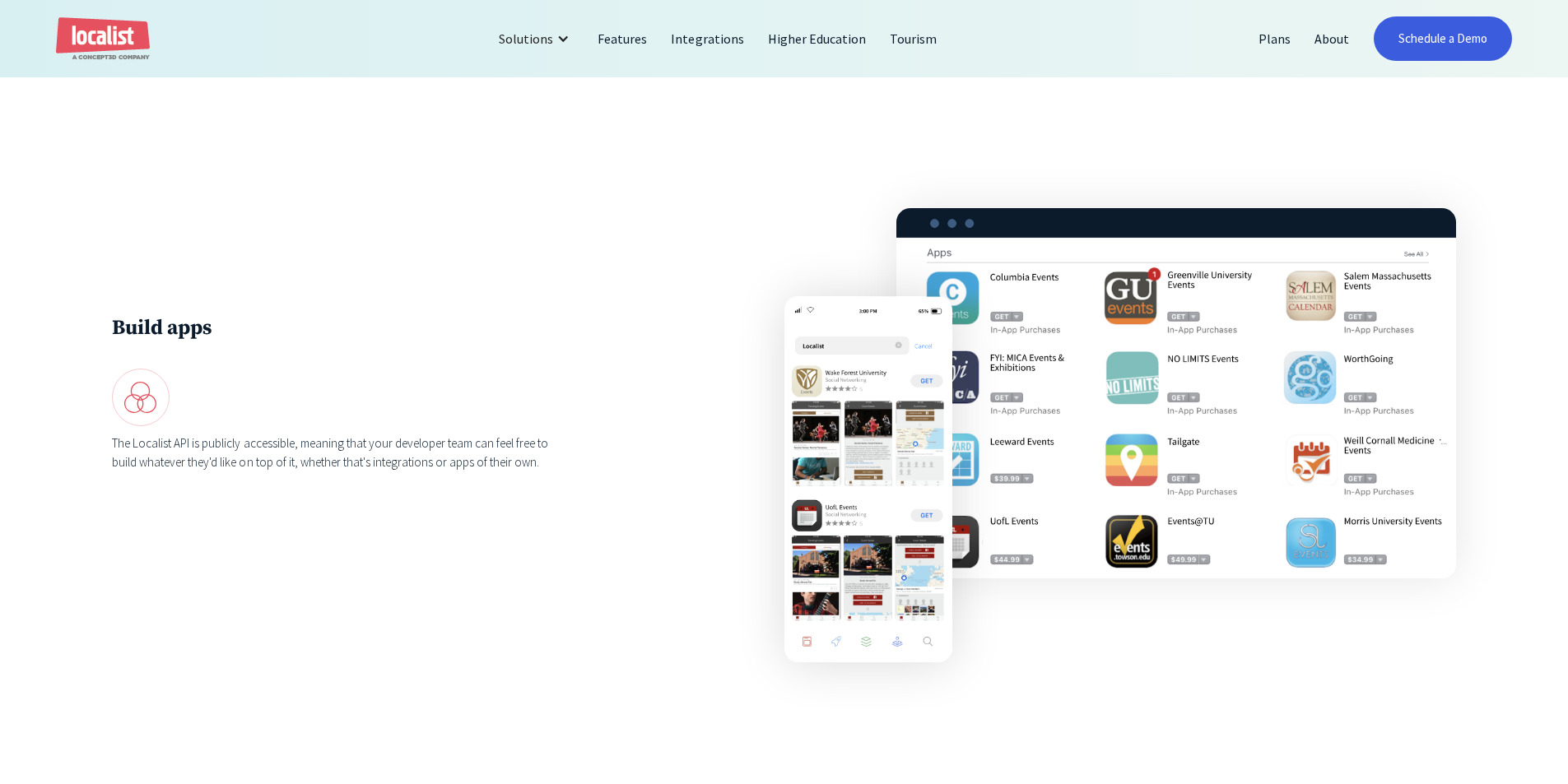
scroll to position [2303, 0]
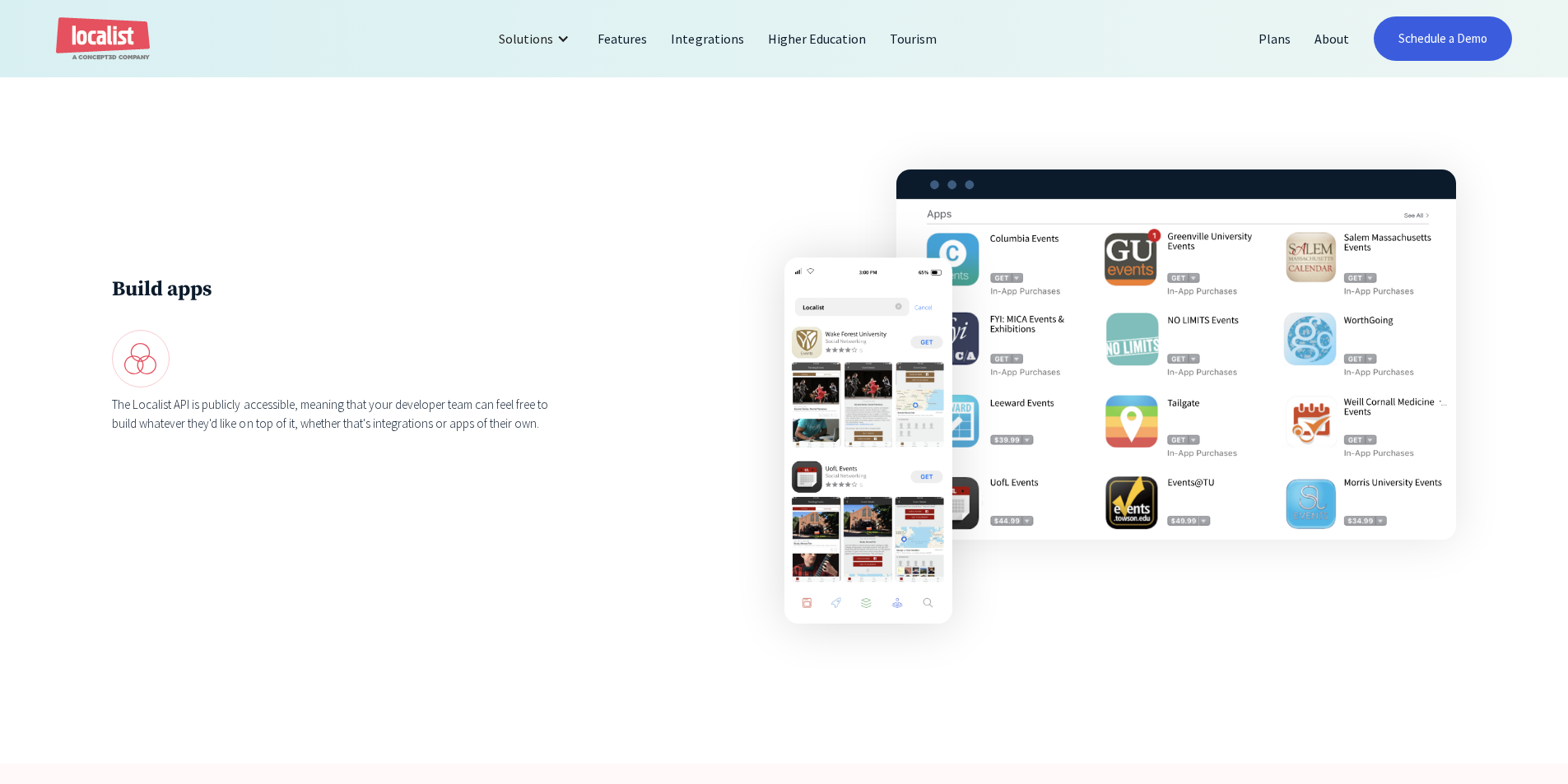
click at [500, 565] on div "Build apps The Localist API is publicly accessible, meaning that your developer…" at bounding box center [784, 354] width 1568 height 594
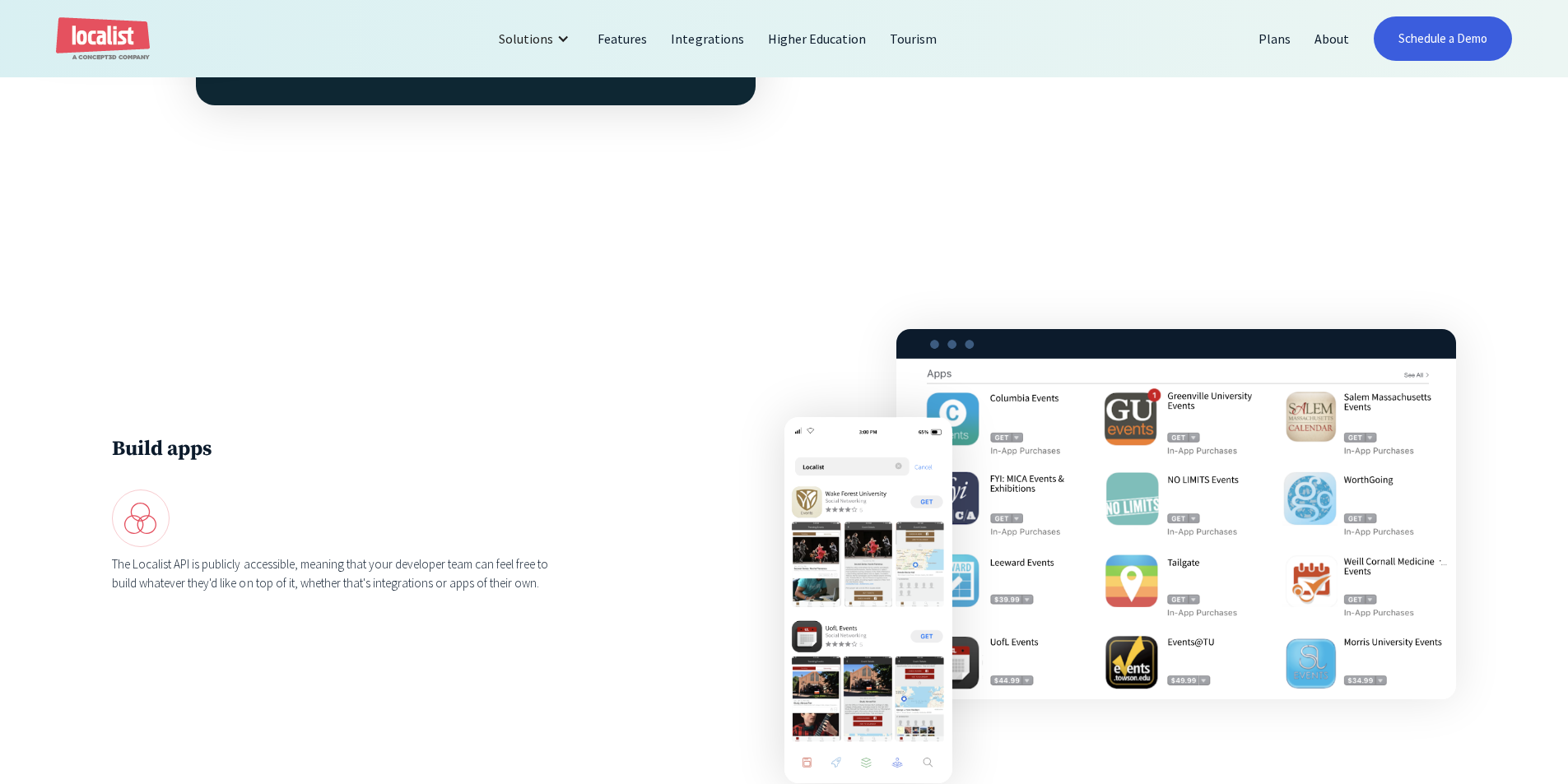
scroll to position [2138, 0]
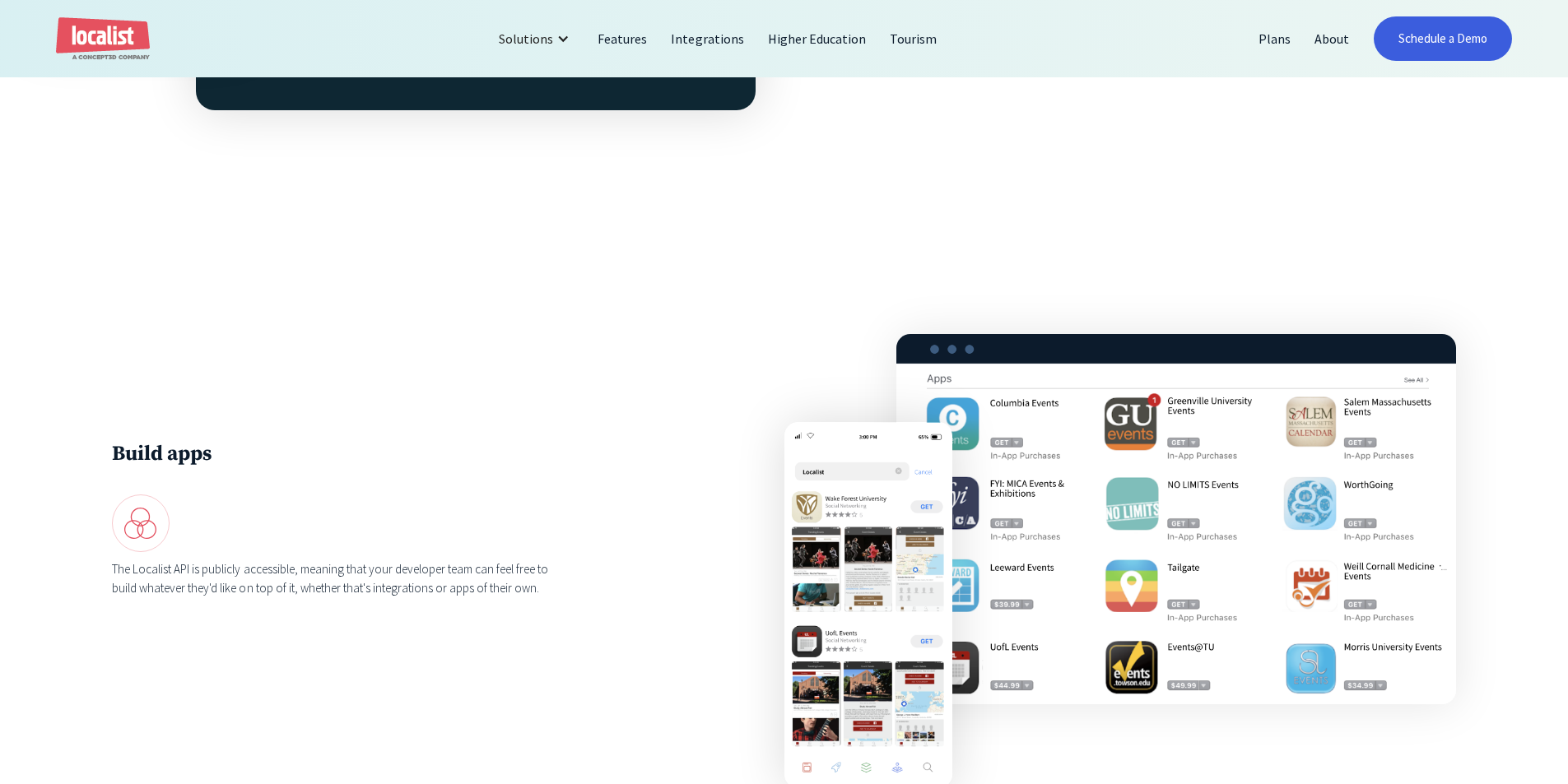
click at [253, 493] on div "Build apps The Localist API is publicly accessible, meaning that your developer…" at bounding box center [335, 519] width 448 height 156
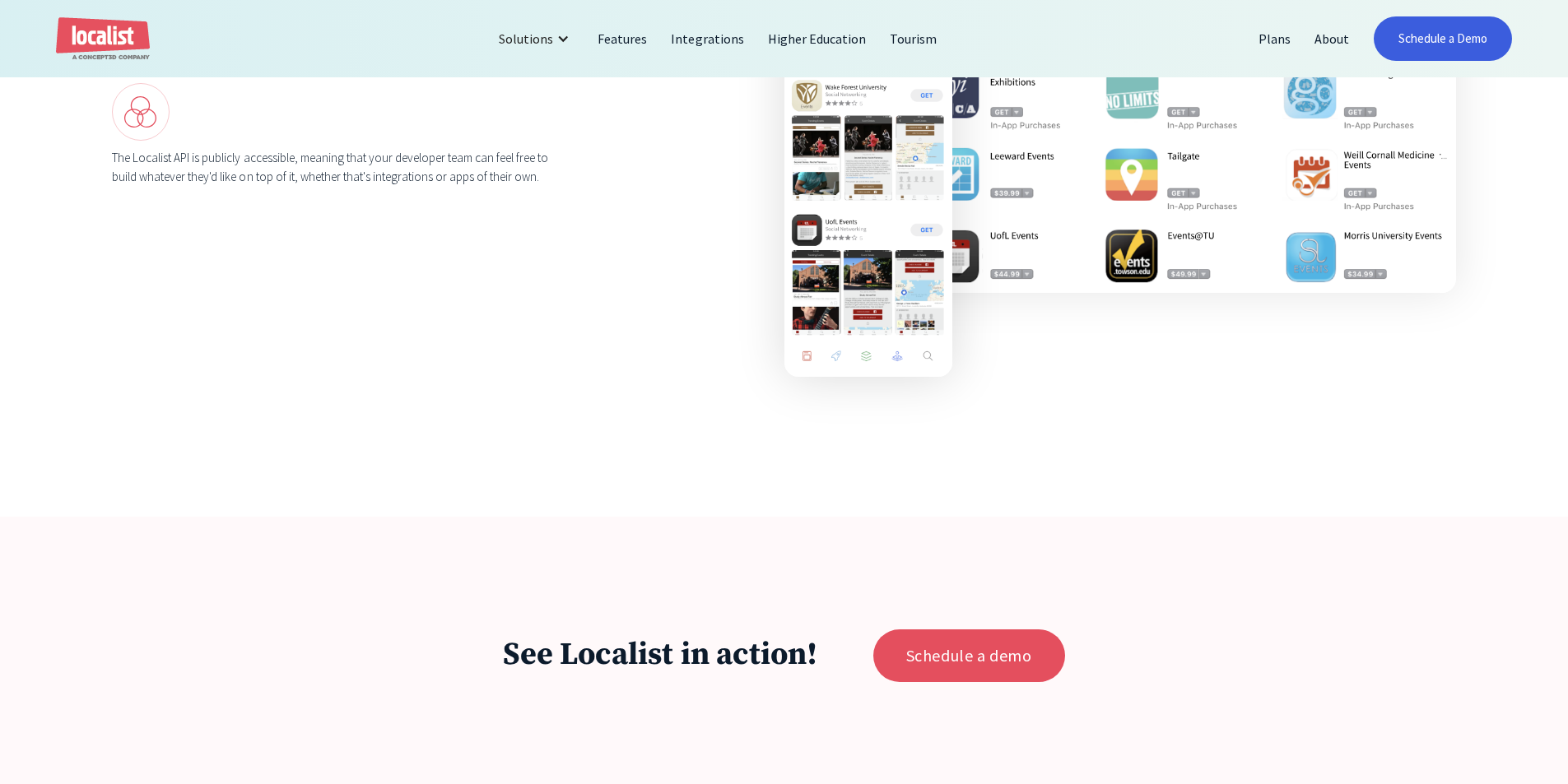
scroll to position [2879, 0]
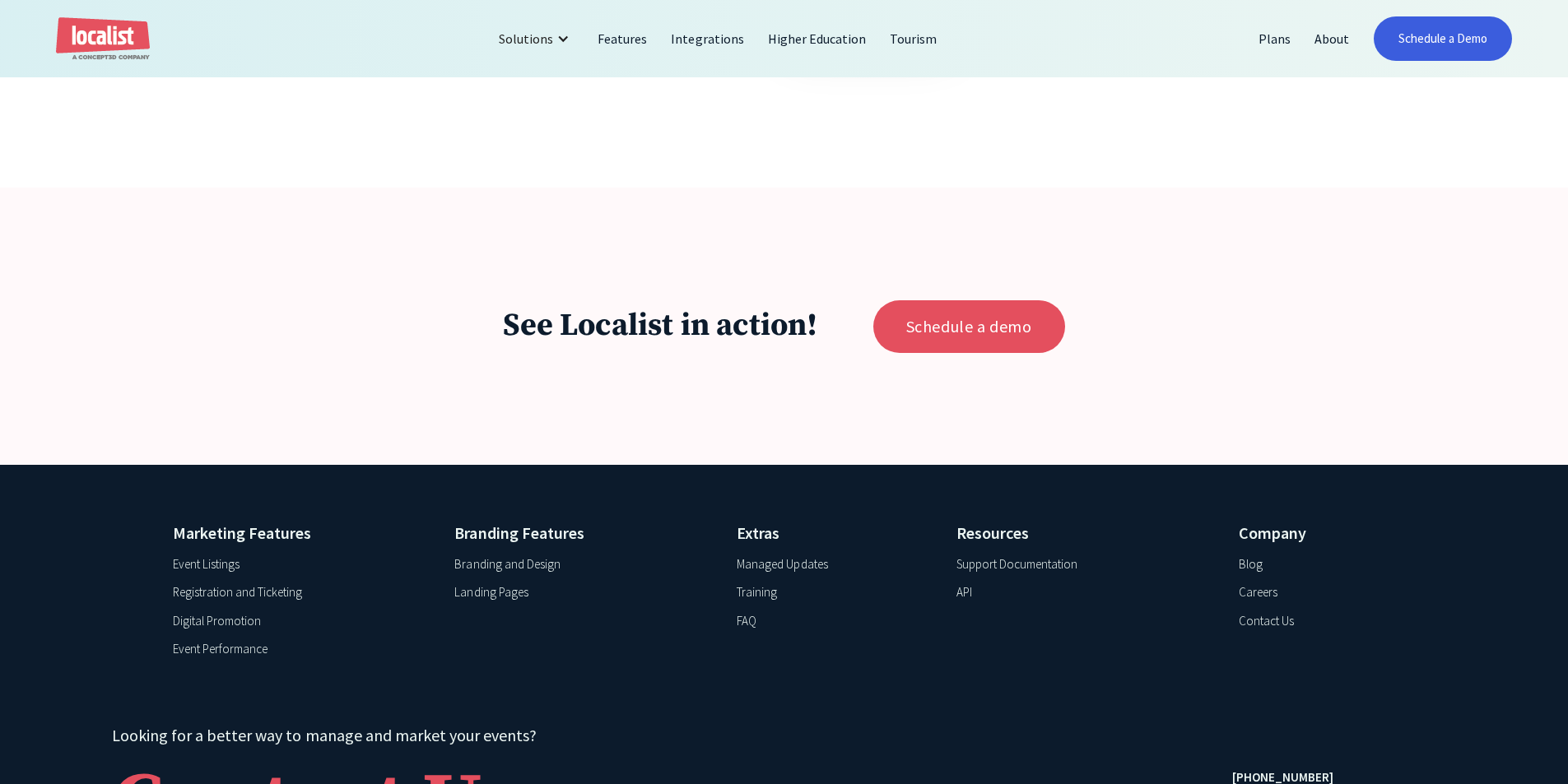
click at [511, 602] on div "Landing Pages" at bounding box center [490, 592] width 73 height 19
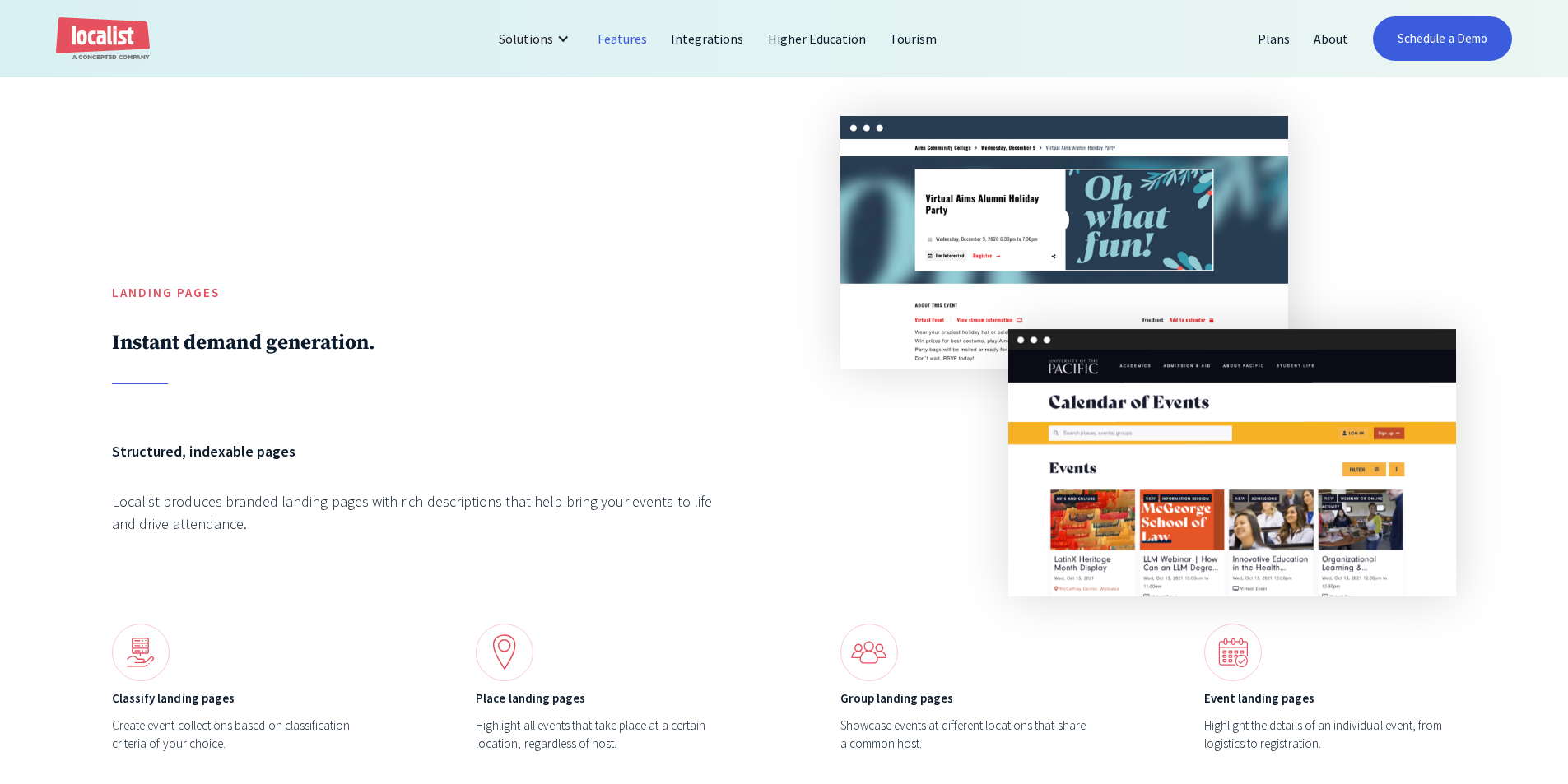
click at [400, 440] on h6 "Structured, indexable pages" at bounding box center [419, 451] width 615 height 22
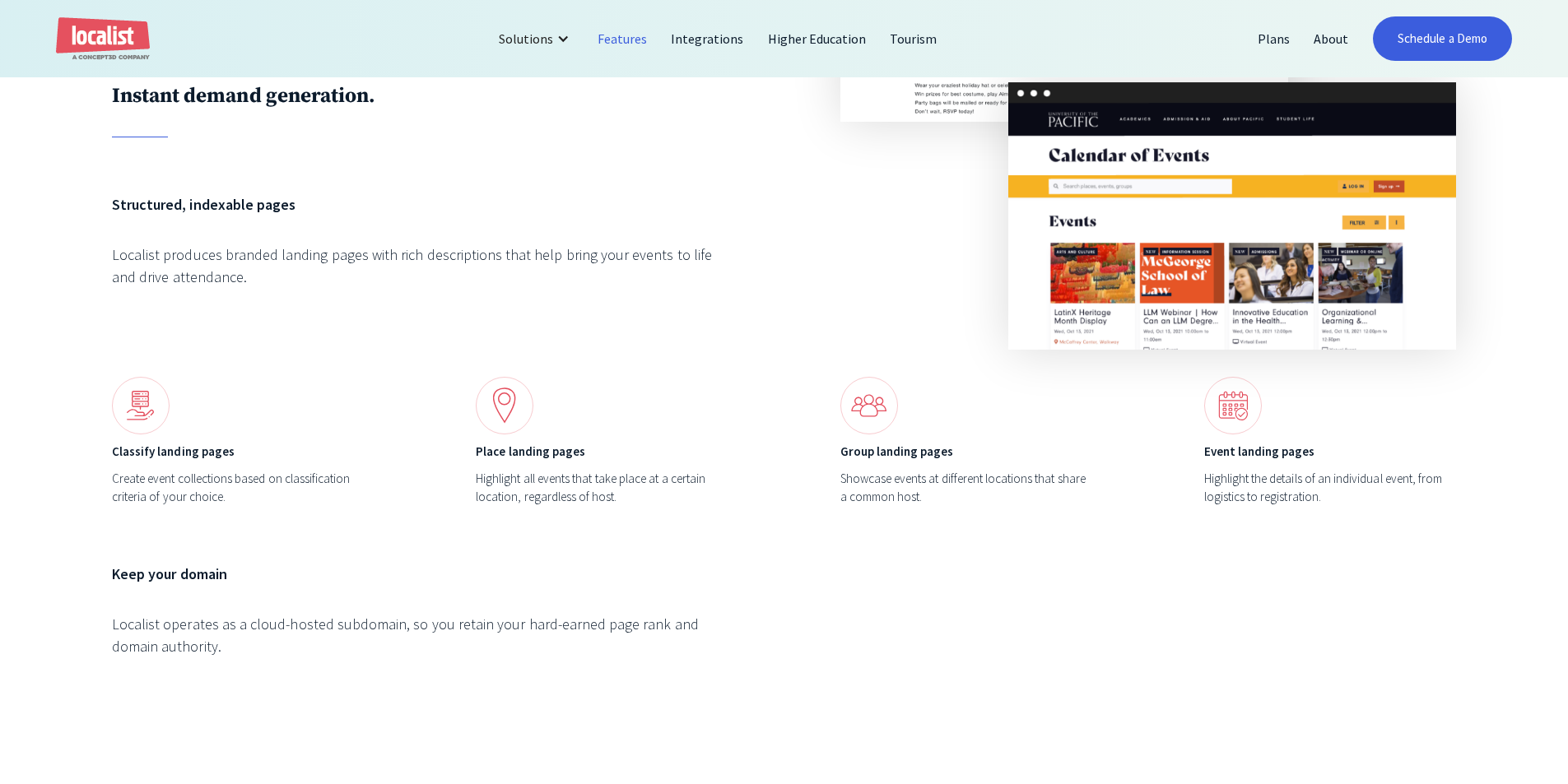
click at [319, 271] on div "Localist produces branded landing pages with rich descriptions that help bring …" at bounding box center [419, 266] width 615 height 45
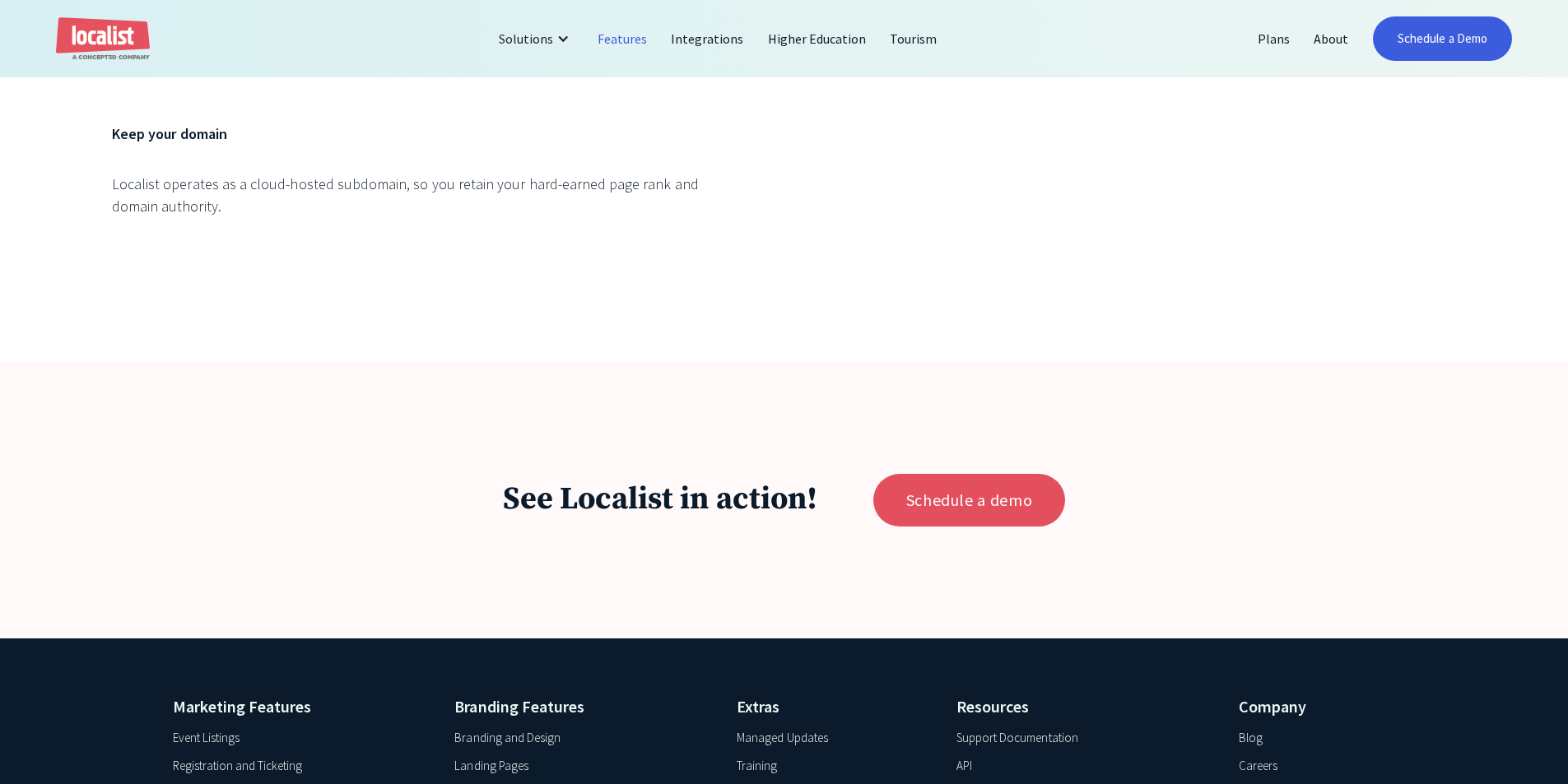
scroll to position [7202, 0]
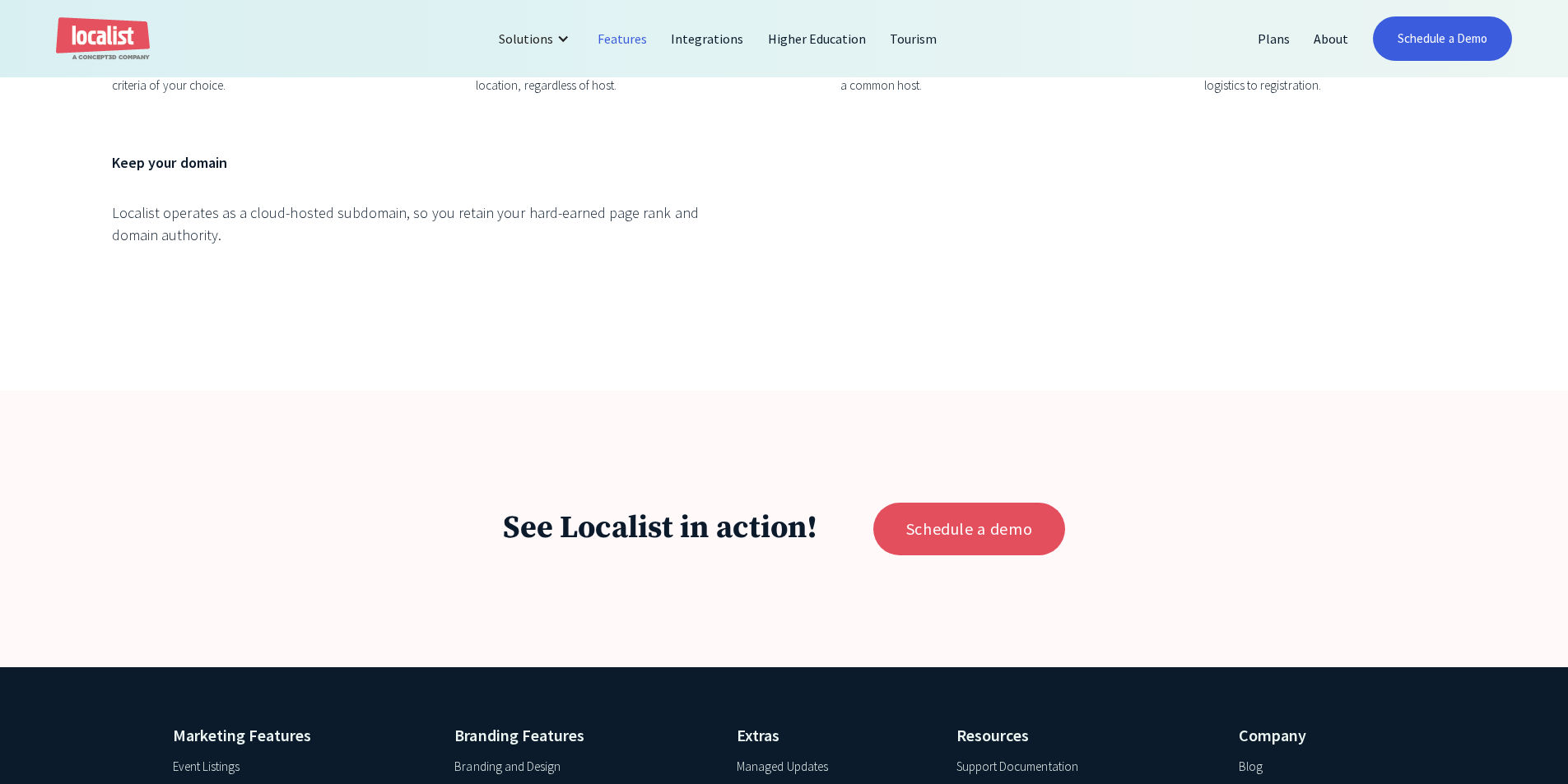
drag, startPoint x: 324, startPoint y: 550, endPoint x: 485, endPoint y: 647, distance: 188.0
click at [484, 647] on div "See Localist in action! Schedule a demo" at bounding box center [784, 529] width 1568 height 277
drag, startPoint x: 456, startPoint y: 513, endPoint x: 418, endPoint y: 400, distance: 119.2
click at [438, 438] on div "See Localist in action! Schedule a demo" at bounding box center [784, 529] width 1568 height 277
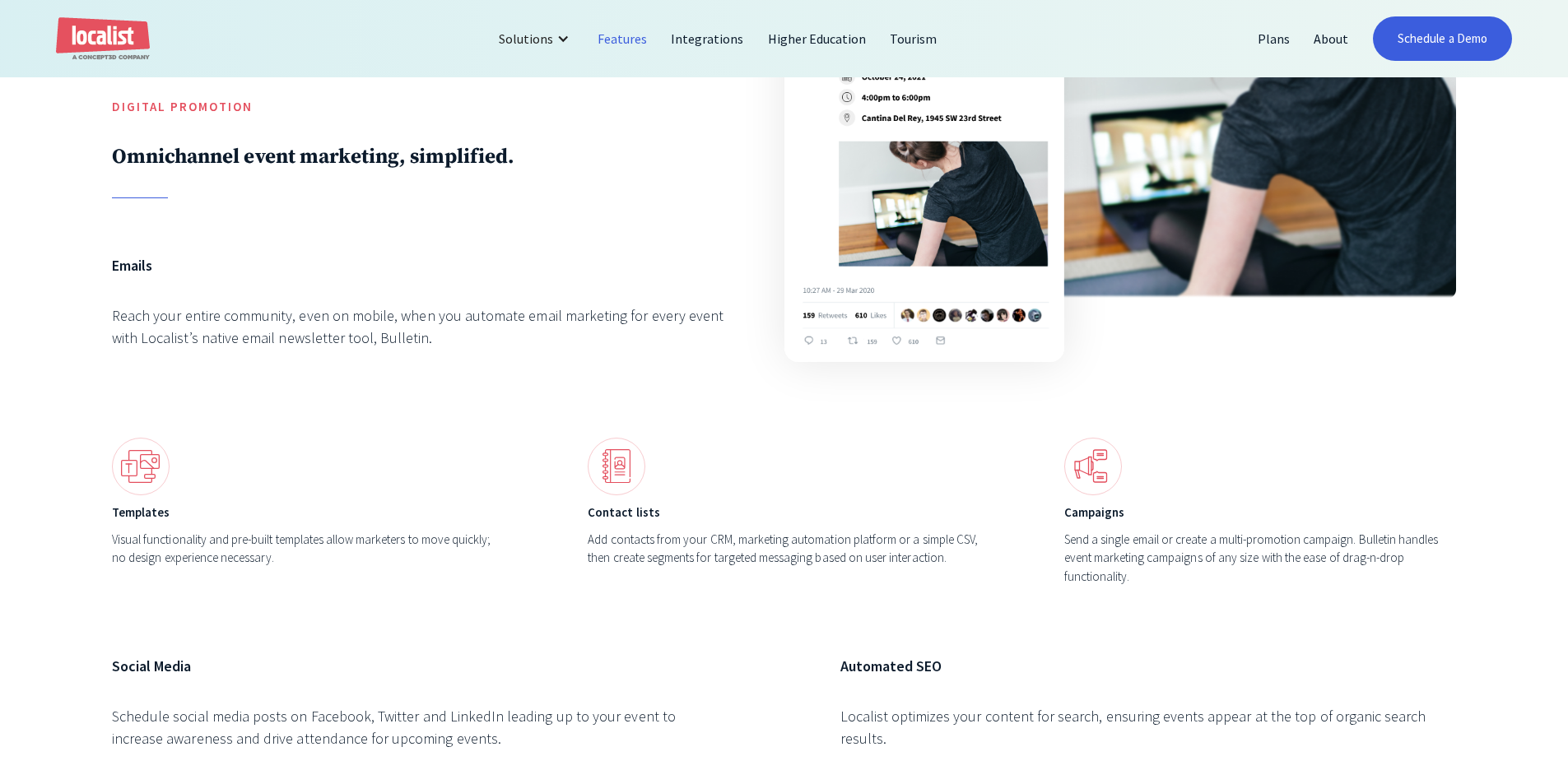
scroll to position [5639, 0]
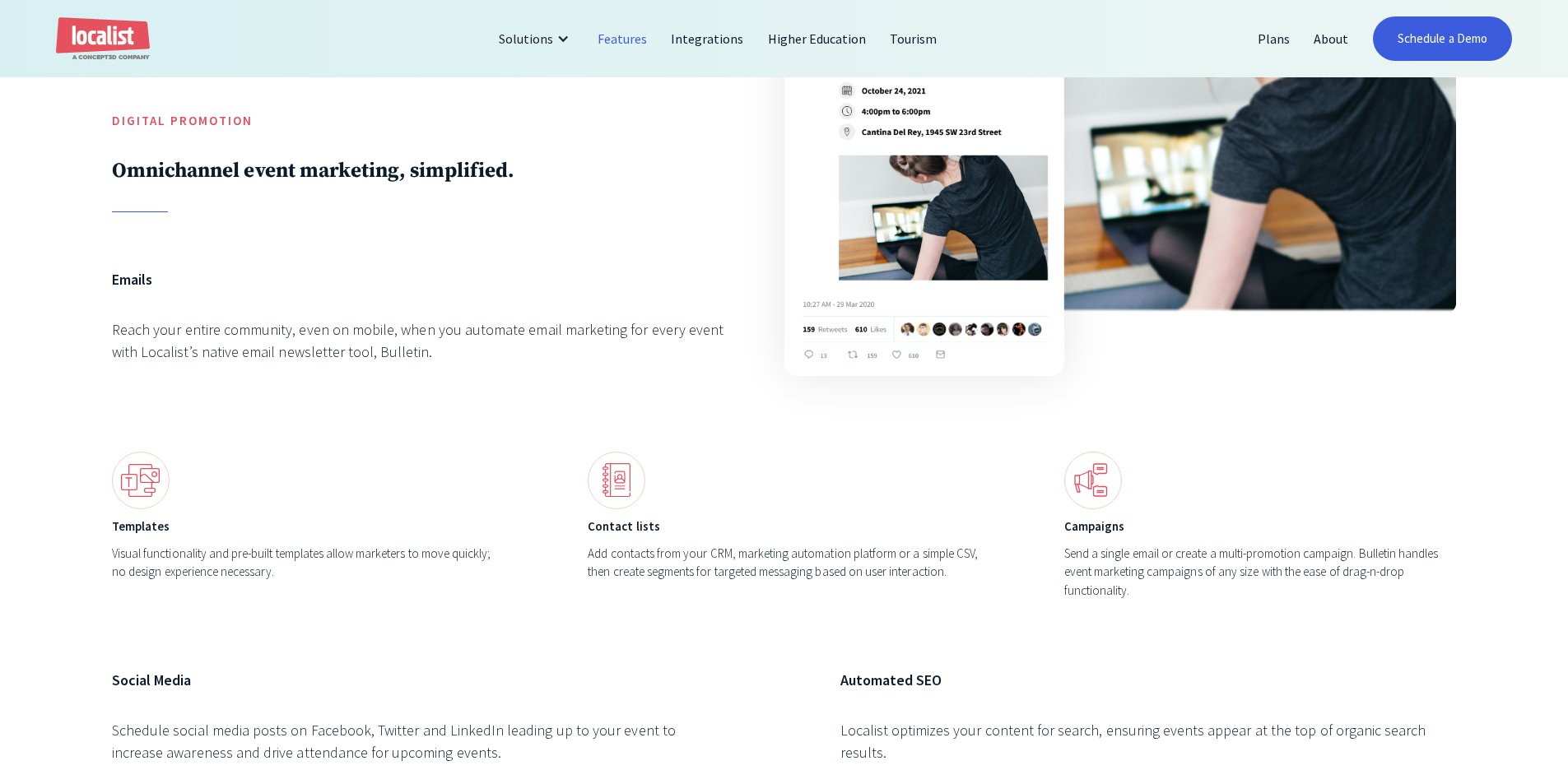
click at [388, 503] on div at bounding box center [307, 480] width 392 height 58
click at [461, 452] on div at bounding box center [307, 480] width 392 height 58
click at [410, 564] on div "Visual functionality and pre-built templates allow marketers to move quickly; n…" at bounding box center [307, 563] width 392 height 37
click at [405, 509] on div "Templates Visual functionality and pre-built templates allow marketers to move …" at bounding box center [307, 525] width 392 height 148
